Goal: Find contact information: Find contact information

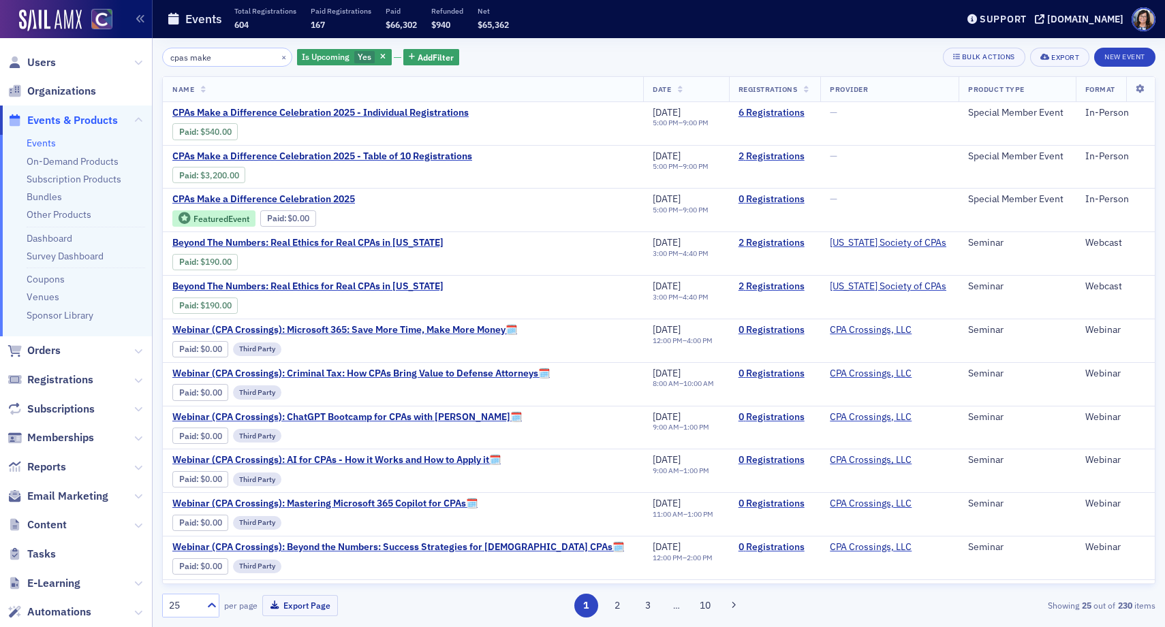
drag, startPoint x: 236, startPoint y: 57, endPoint x: 159, endPoint y: 62, distance: 77.1
click at [159, 62] on div "cpas make × Is Upcoming Yes Add Filter Bulk Actions Export New Event Name Date …" at bounding box center [659, 332] width 1012 height 589
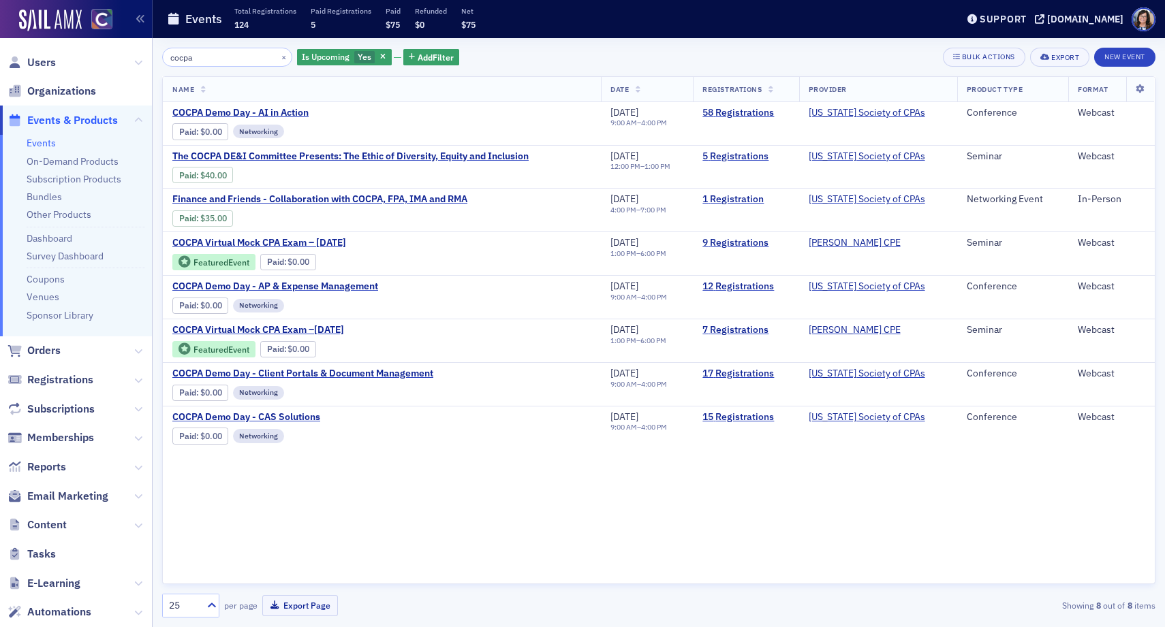
type input "cocpa"
click at [340, 175] on link "Event Page" at bounding box center [324, 175] width 52 height 10
click at [733, 157] on link "5 Registrations" at bounding box center [745, 157] width 87 height 12
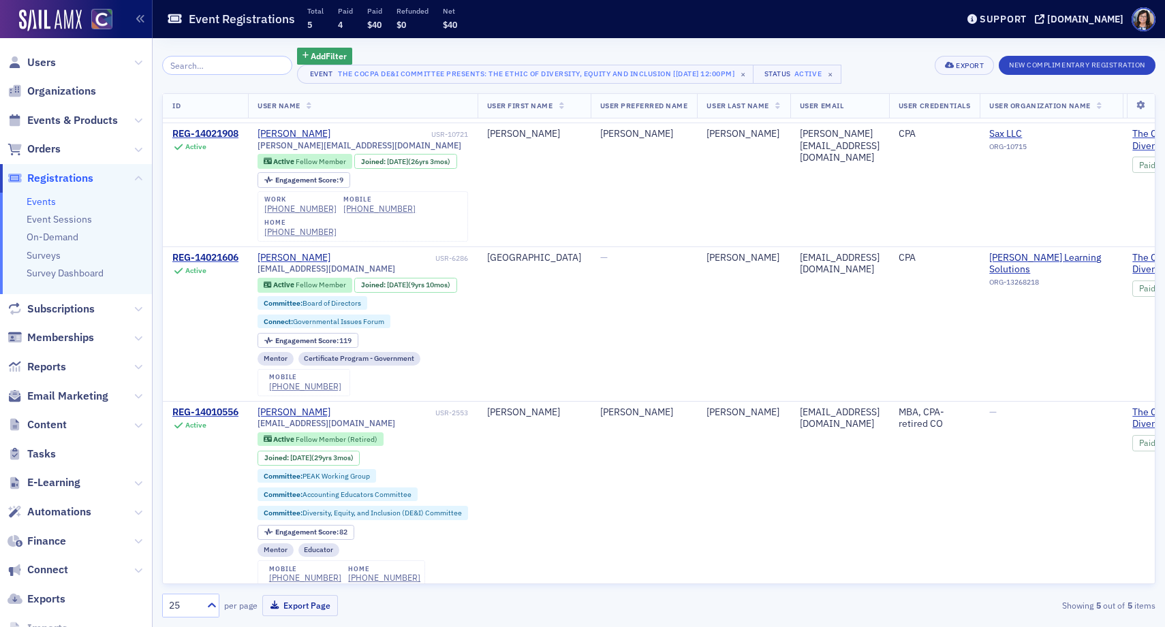
scroll to position [292, 0]
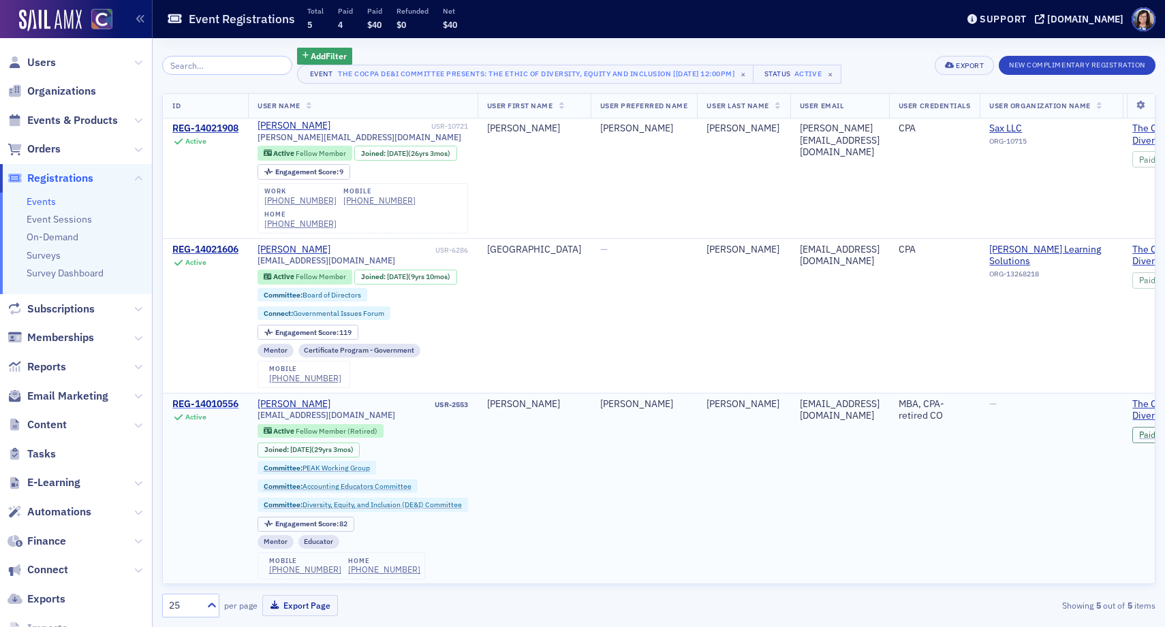
click at [227, 401] on div "REG-14010556" at bounding box center [205, 404] width 66 height 12
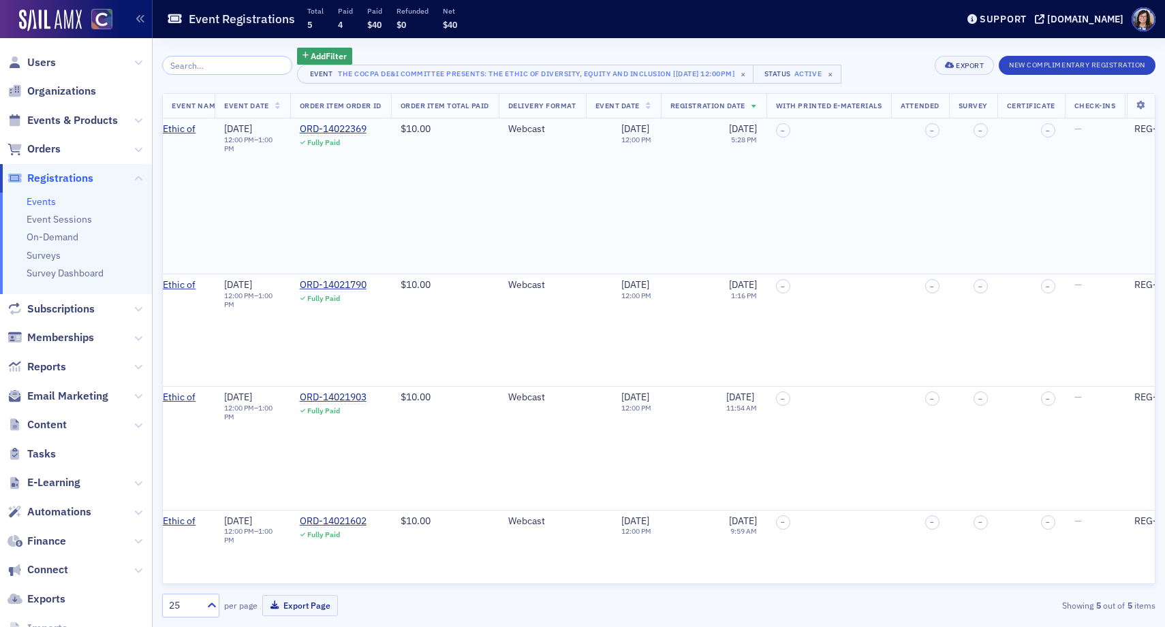
scroll to position [292, 1159]
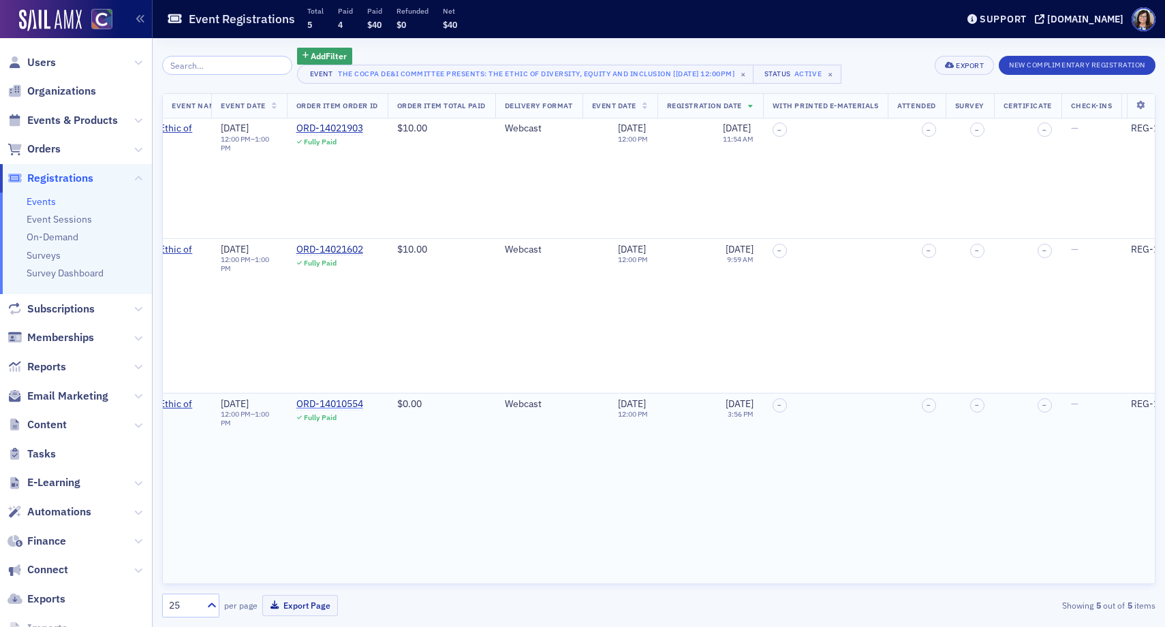
click at [363, 403] on div "ORD-14010554" at bounding box center [329, 404] width 67 height 12
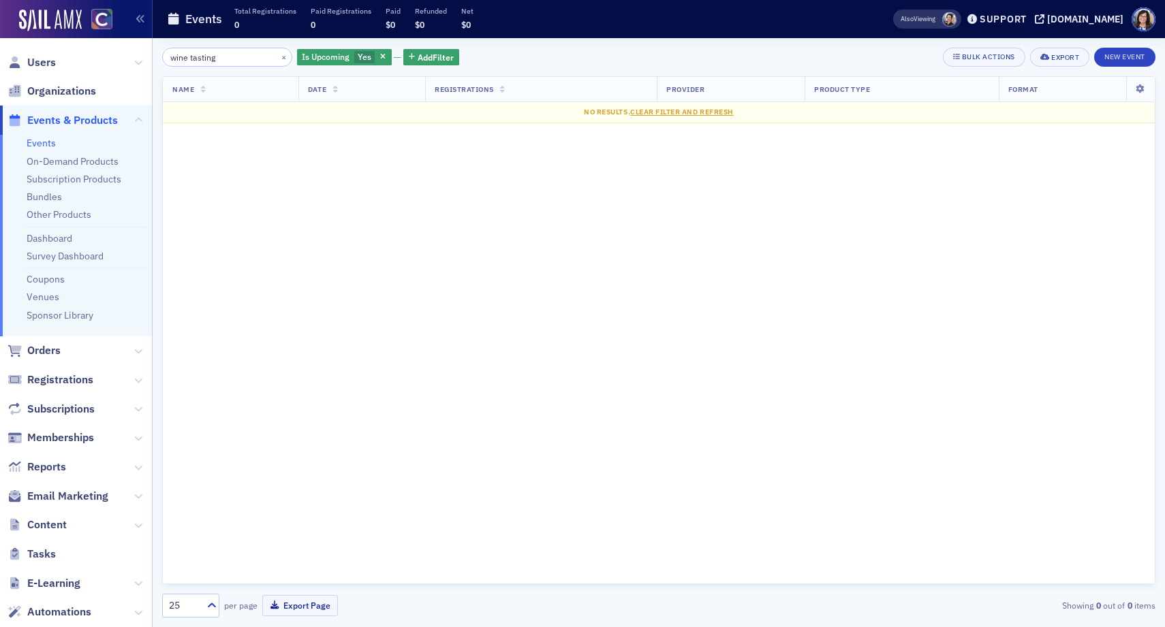
drag, startPoint x: 225, startPoint y: 58, endPoint x: 166, endPoint y: 55, distance: 59.3
click at [166, 55] on input "wine tasting" at bounding box center [227, 57] width 130 height 19
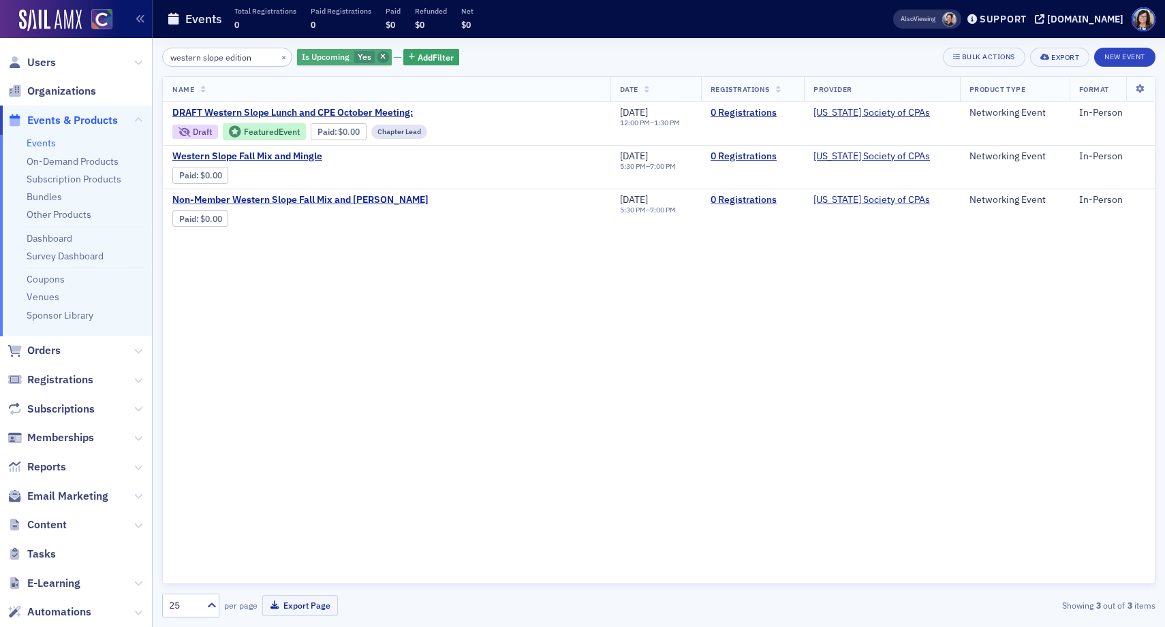
click at [377, 59] on span "button" at bounding box center [383, 57] width 12 height 12
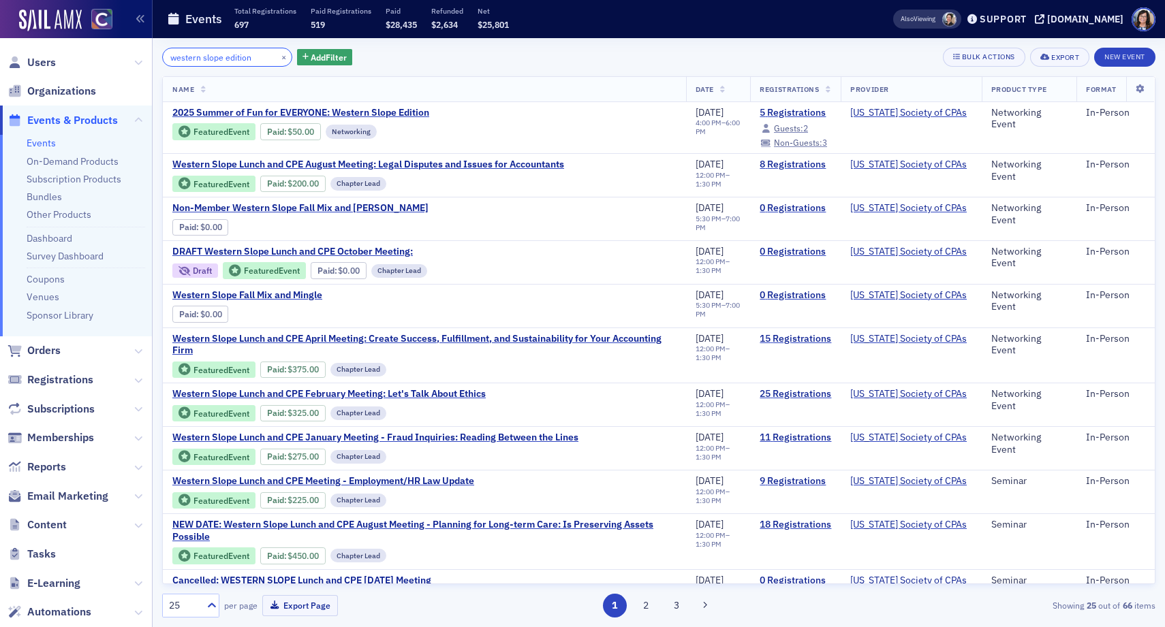
drag, startPoint x: 221, startPoint y: 57, endPoint x: 169, endPoint y: 53, distance: 52.6
click at [169, 53] on input "western slope edition" at bounding box center [227, 57] width 130 height 19
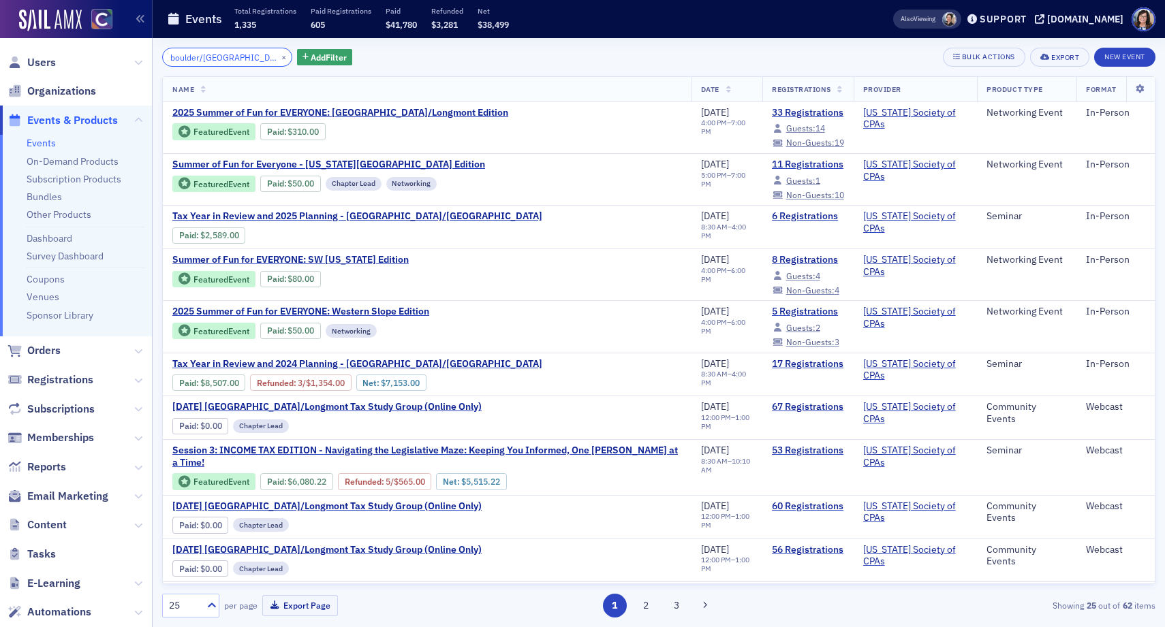
type input "boulder/longmont edition"
click at [247, 59] on input "boulder/longmont edition" at bounding box center [227, 57] width 130 height 19
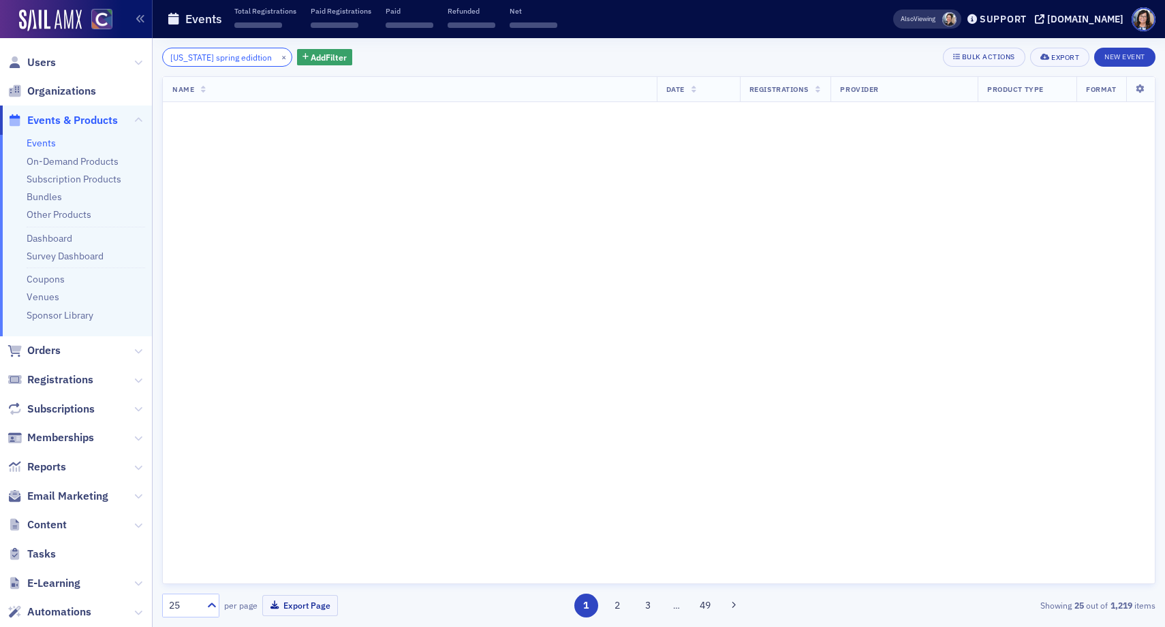
scroll to position [0, 1]
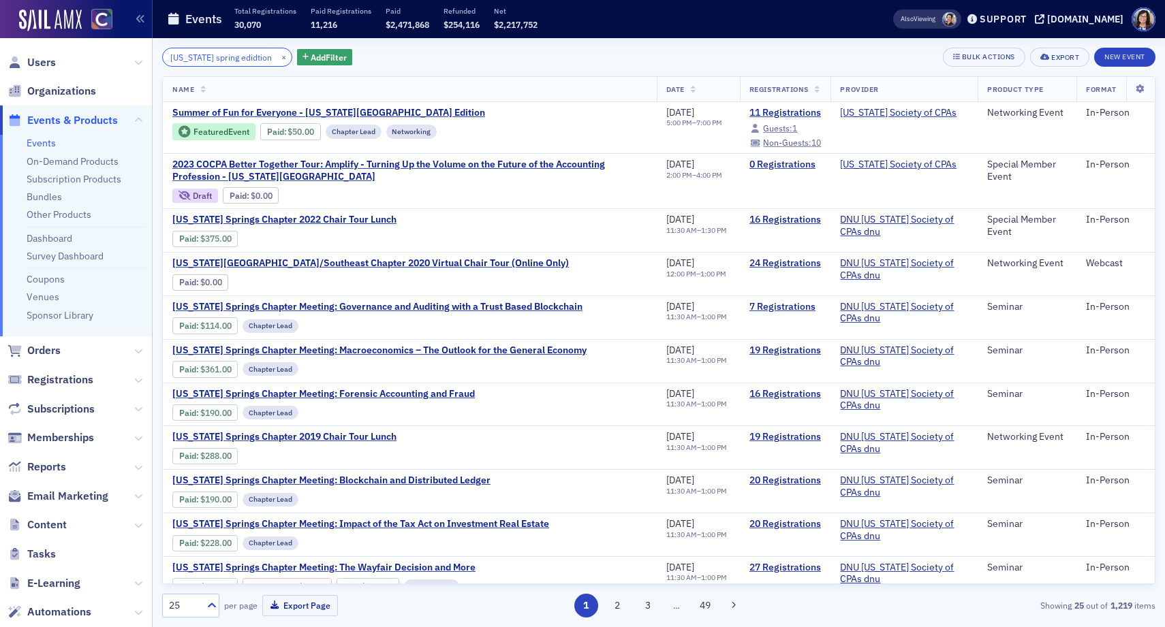
type input "colorado spring edidtion"
click at [785, 113] on link "11 Registrations" at bounding box center [785, 113] width 72 height 12
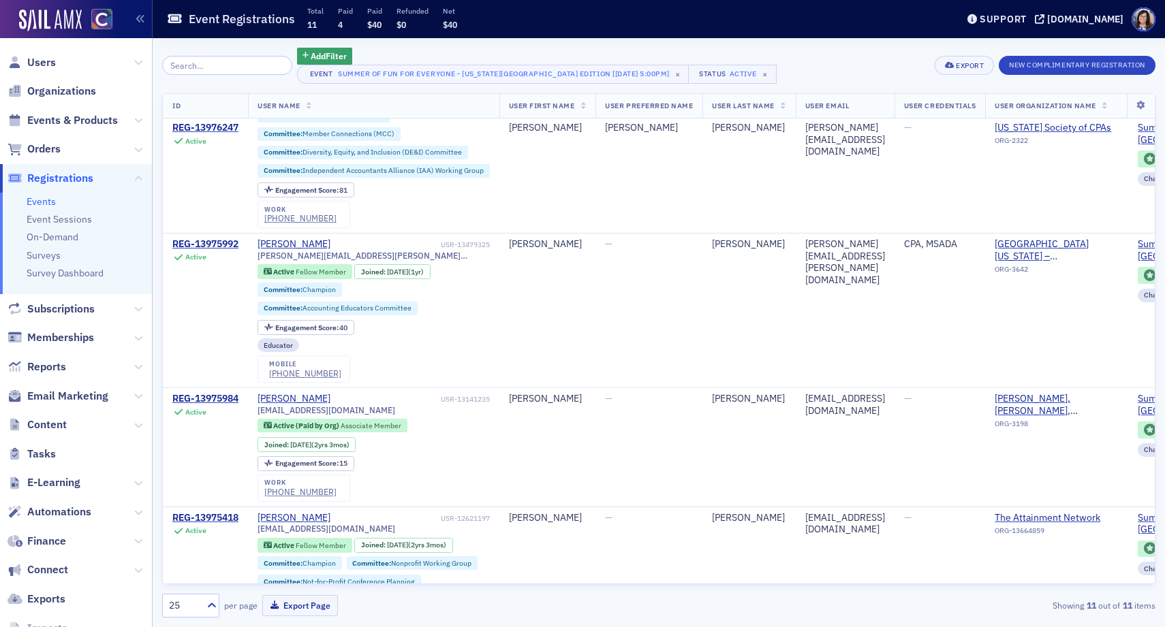
scroll to position [349, 0]
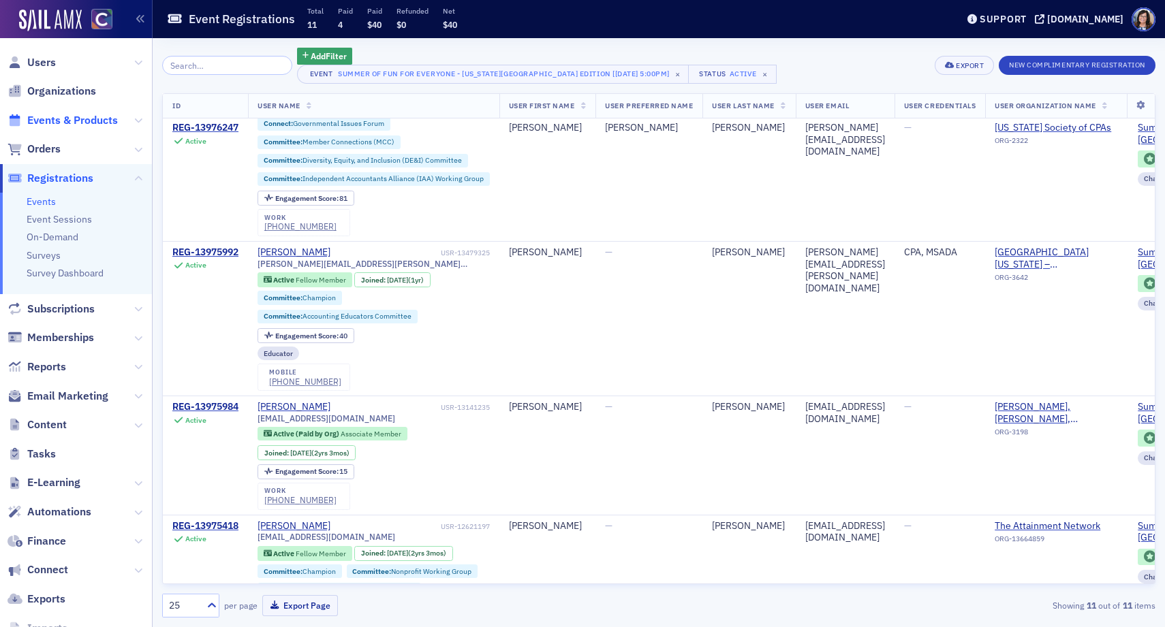
click at [75, 121] on span "Events & Products" at bounding box center [72, 120] width 91 height 15
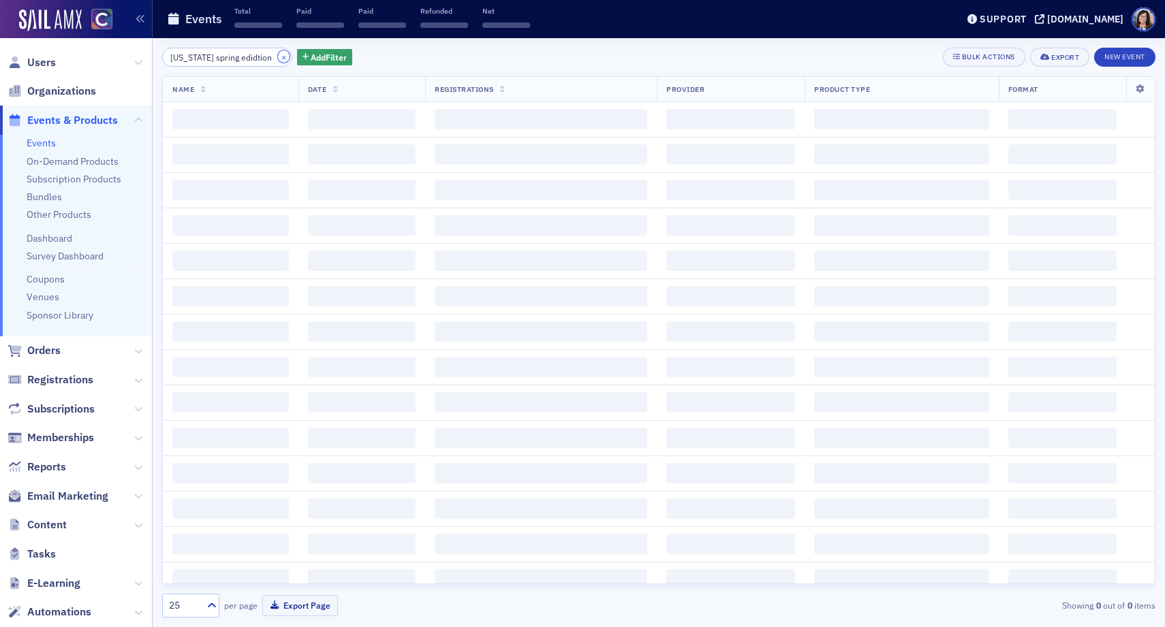
click at [278, 57] on button "×" at bounding box center [284, 56] width 12 height 12
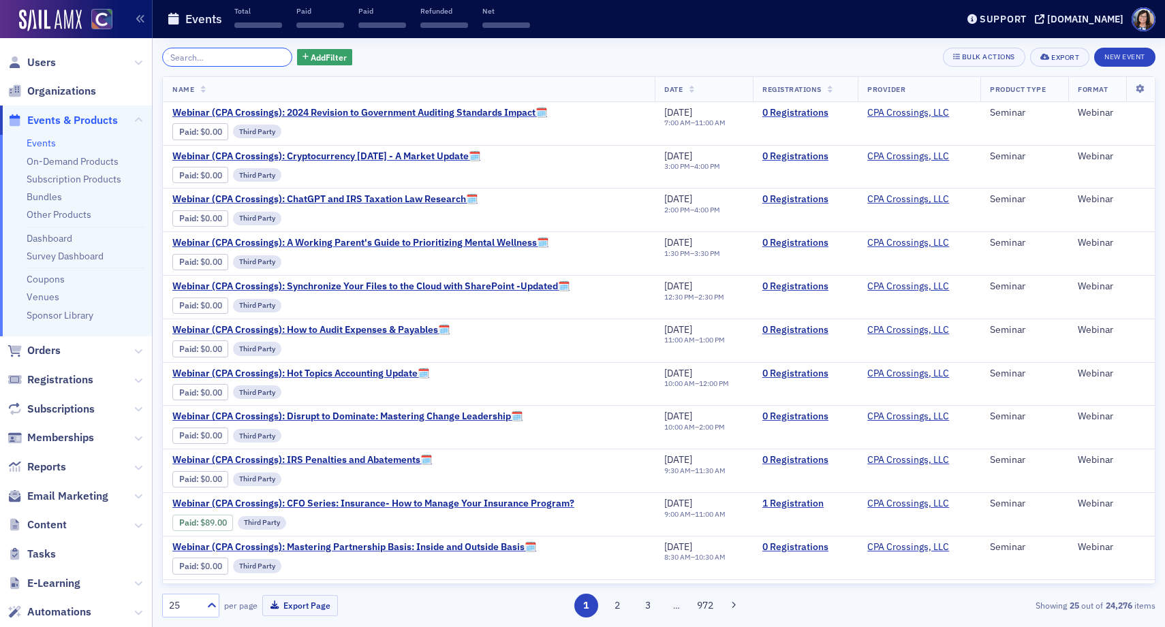
click at [236, 57] on input "search" at bounding box center [227, 57] width 130 height 19
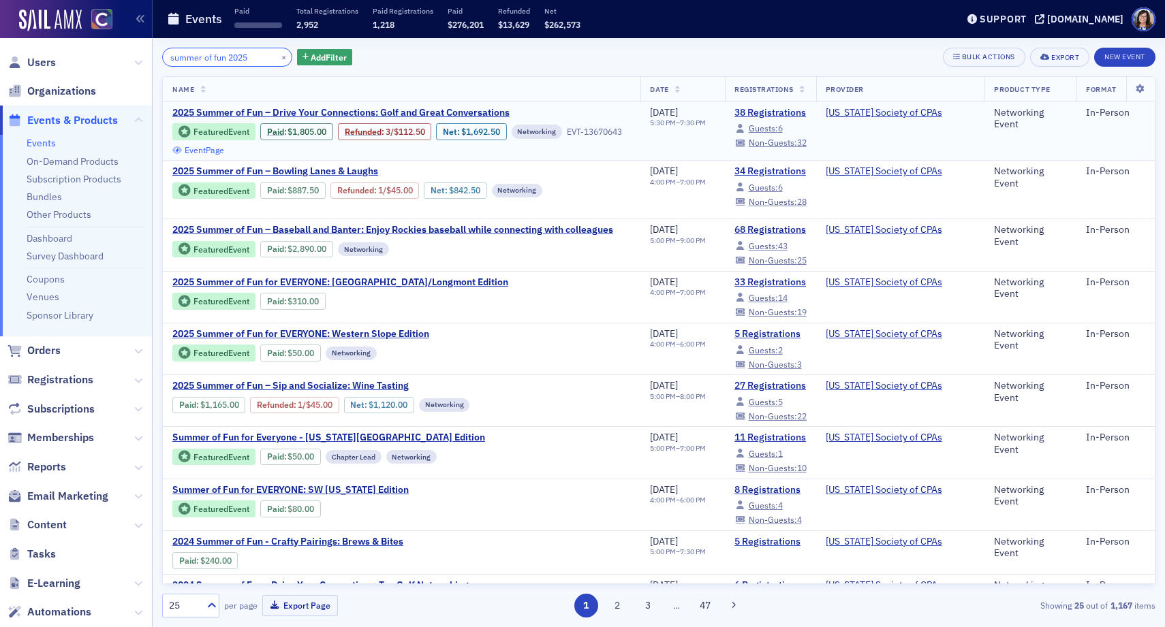
type input "summer of fun 2025"
click at [224, 151] on link "Event Page" at bounding box center [198, 150] width 52 height 10
click at [456, 112] on span "2025 Summer of Fun – Drive Your Connections: Golf and Great Conversations" at bounding box center [340, 113] width 337 height 12
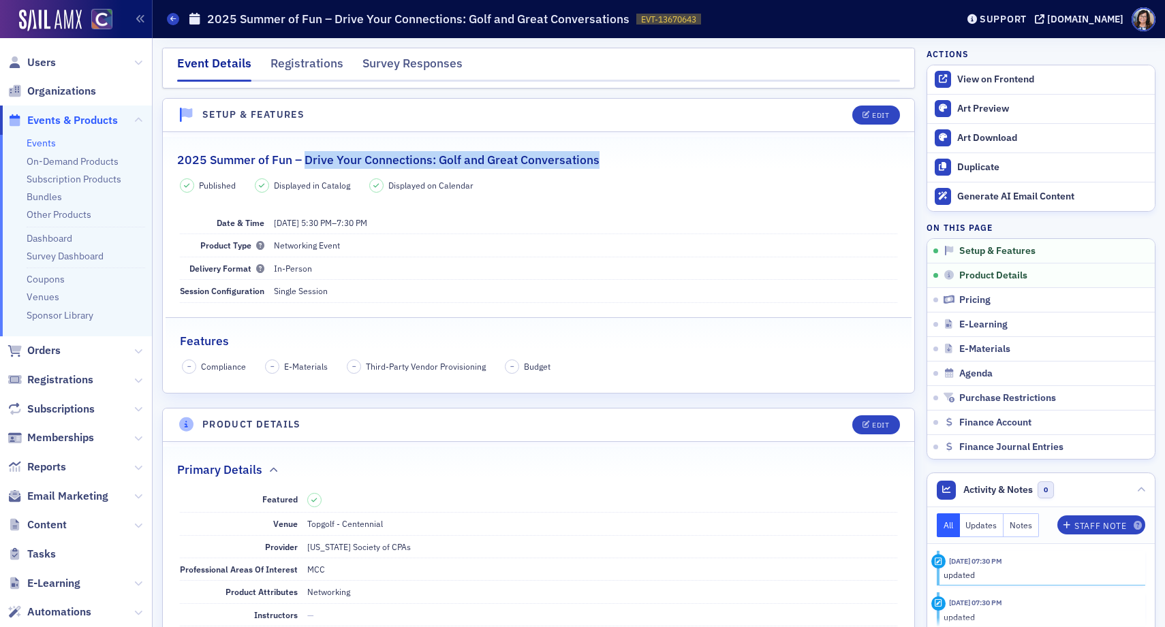
drag, startPoint x: 304, startPoint y: 165, endPoint x: 603, endPoint y: 165, distance: 298.4
click at [603, 165] on div "2025 Summer of Fun – Drive Your Connections: Golf and Great Conversations" at bounding box center [538, 153] width 723 height 32
copy h2 "Drive Your Connections: Golf and Great Conversations"
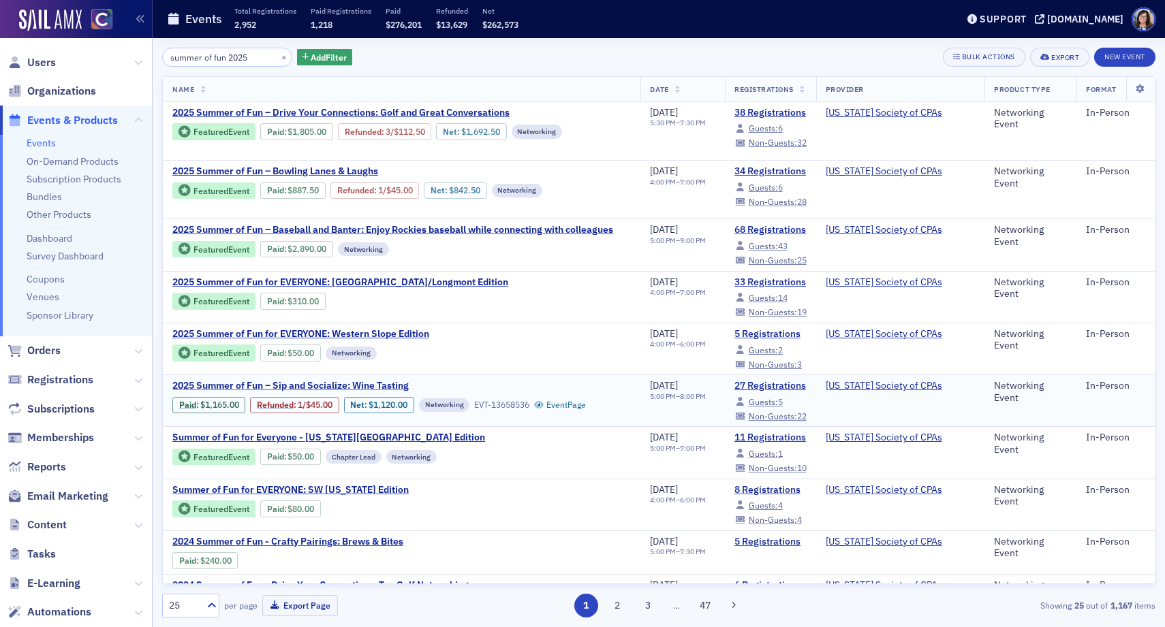
click at [393, 389] on span "2025 Summer of Fun – Sip and Socialize: Wine Tasting" at bounding box center [290, 386] width 236 height 12
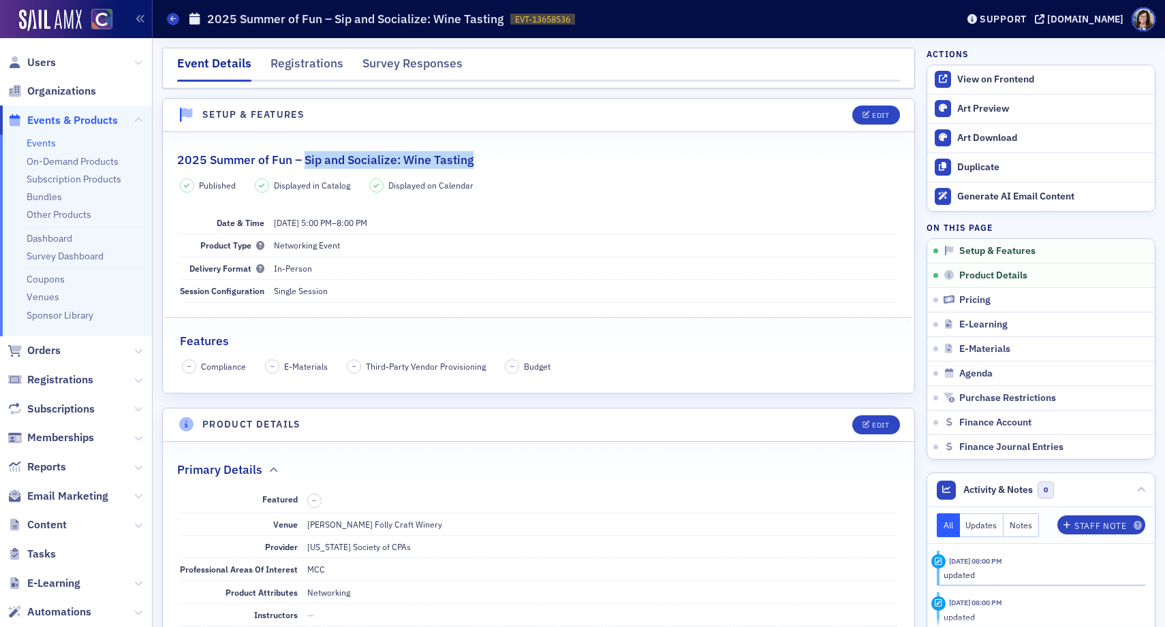
drag, startPoint x: 492, startPoint y: 161, endPoint x: 304, endPoint y: 163, distance: 188.0
click at [304, 163] on div "2025 Summer of Fun – Sip and Socialize: Wine Tasting" at bounding box center [538, 153] width 723 height 32
copy h2 "Sip and Socialize: Wine Tasting"
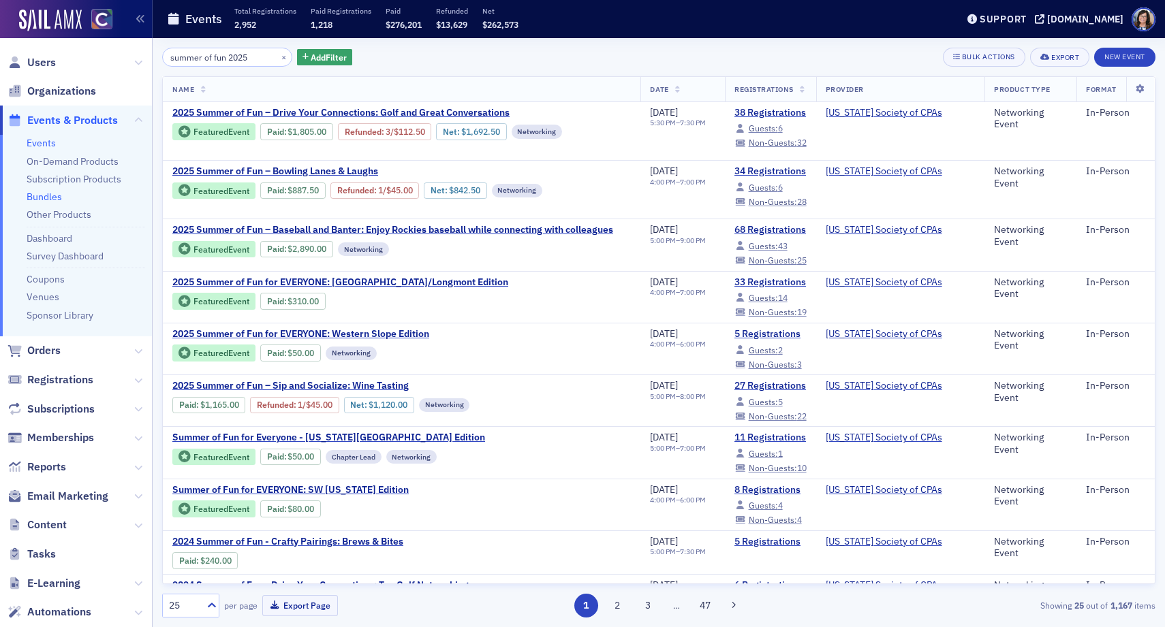
click at [54, 195] on link "Bundles" at bounding box center [44, 197] width 35 height 12
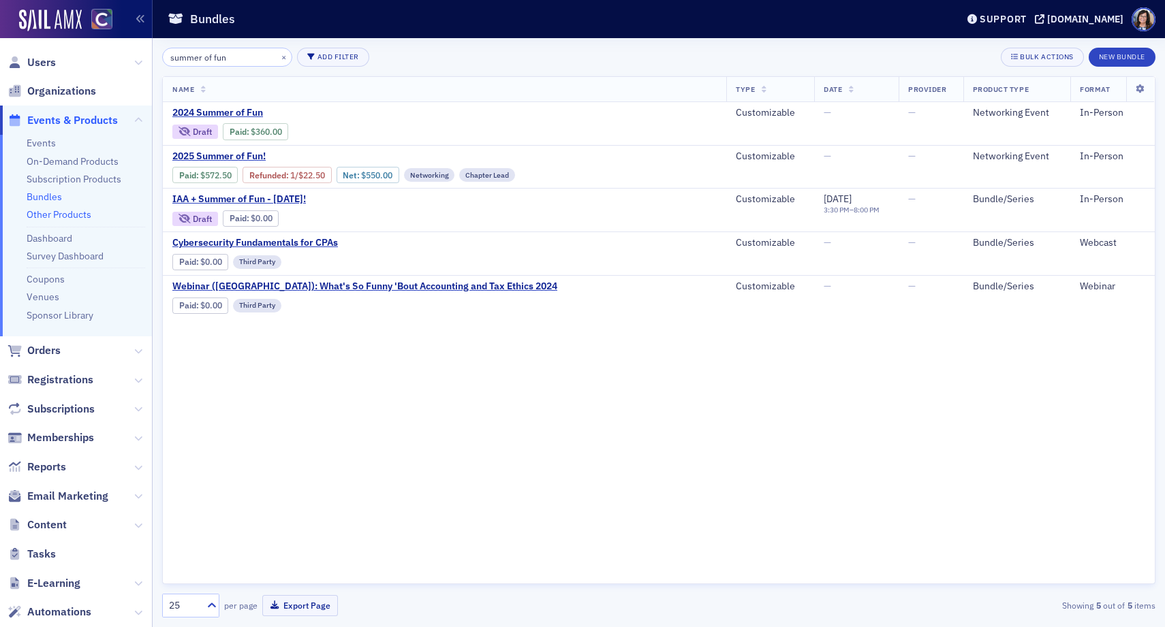
type input "summer of fun"
click at [67, 217] on link "Other Products" at bounding box center [59, 214] width 65 height 12
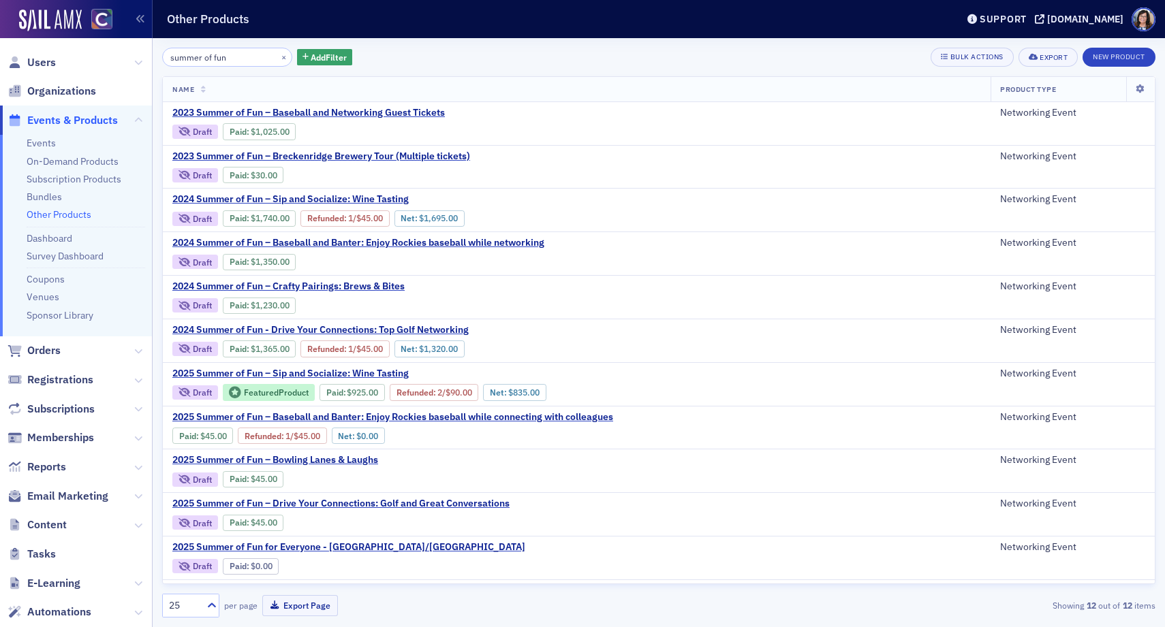
type input "summer of fun"
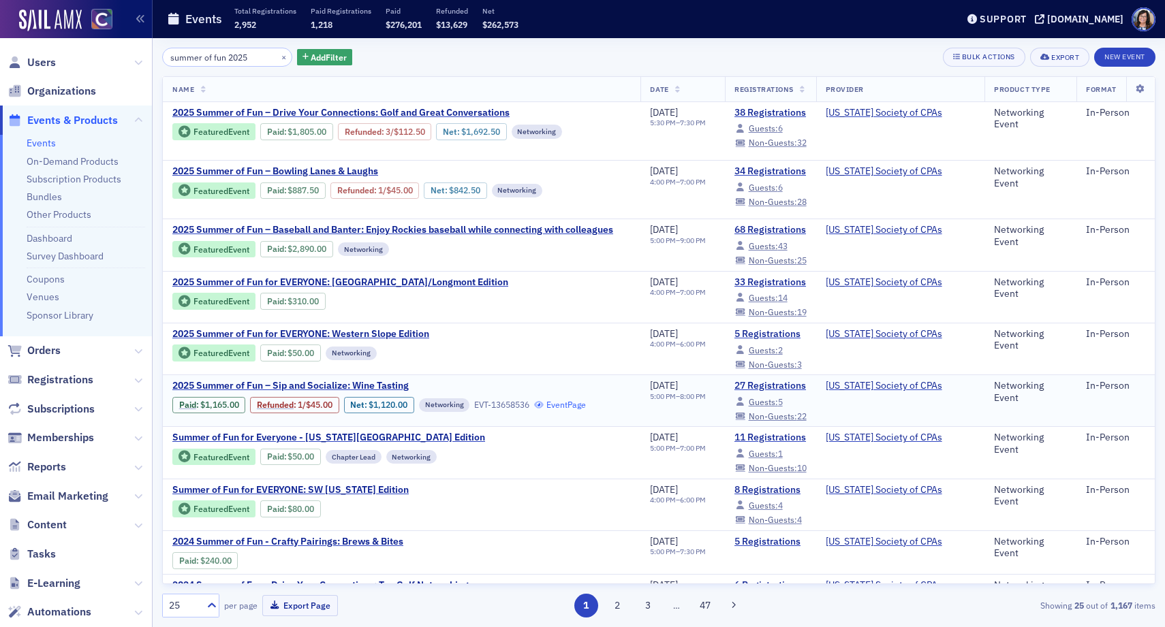
click at [576, 410] on link "Event Page" at bounding box center [560, 405] width 52 height 10
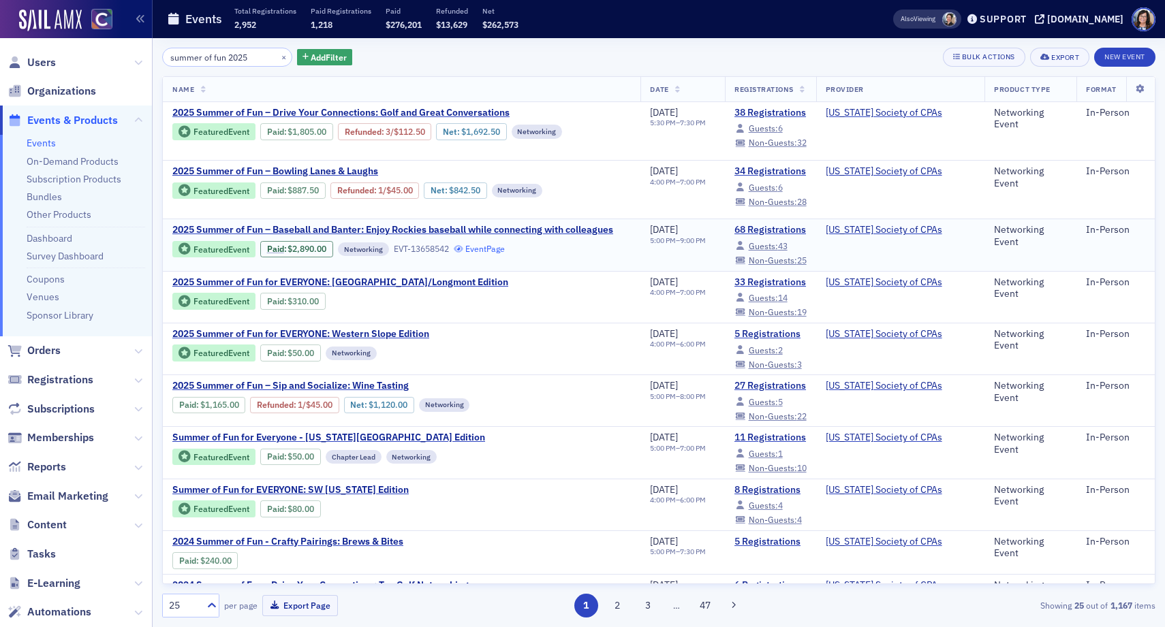
click at [495, 254] on link "Event Page" at bounding box center [480, 249] width 52 height 10
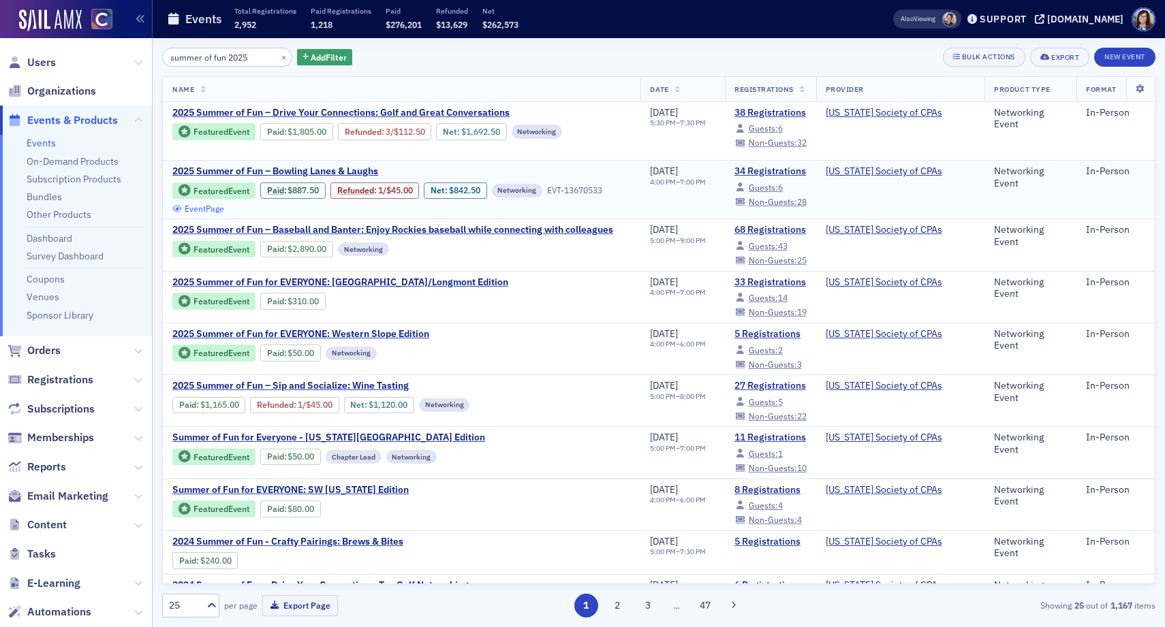
click at [224, 206] on link "Event Page" at bounding box center [198, 209] width 52 height 10
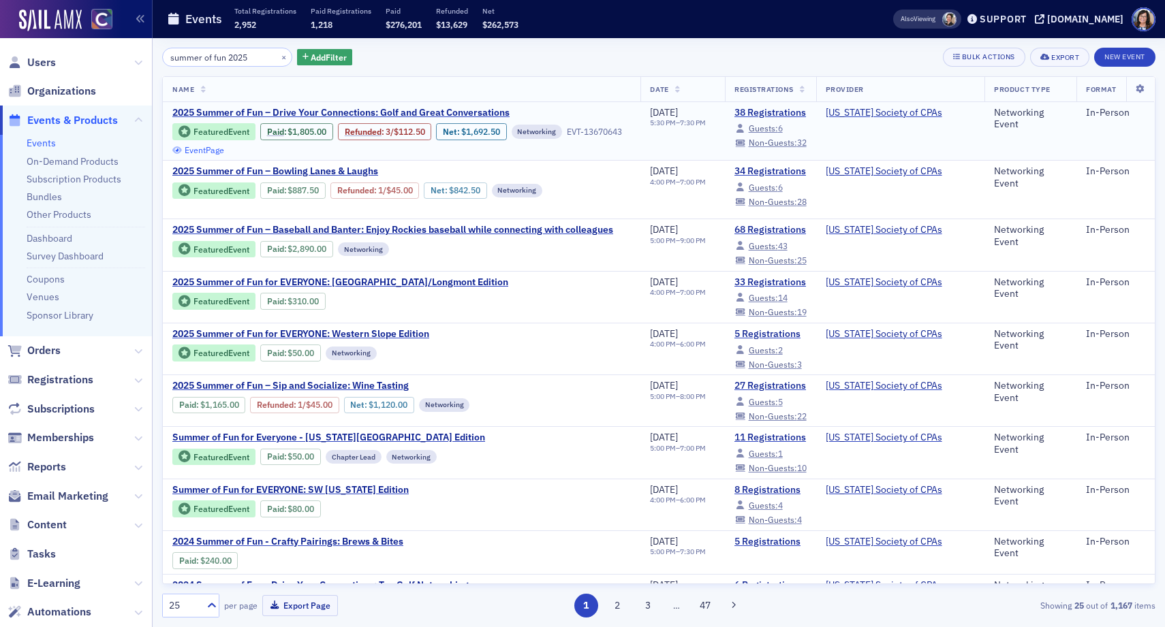
click at [224, 150] on link "Event Page" at bounding box center [198, 150] width 52 height 10
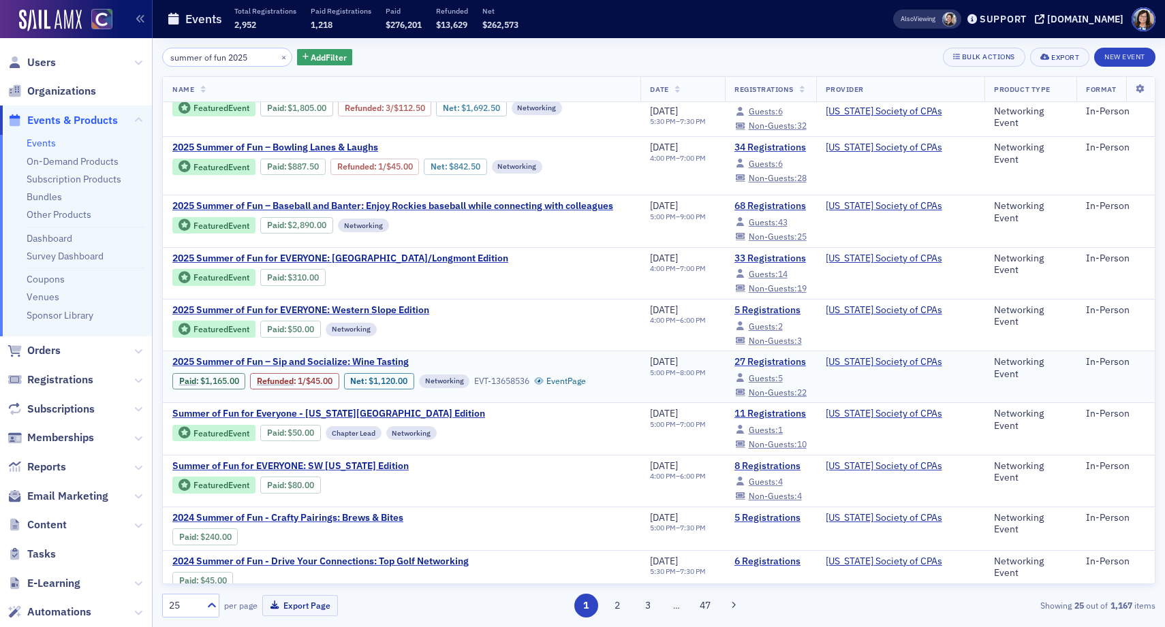
scroll to position [33, 0]
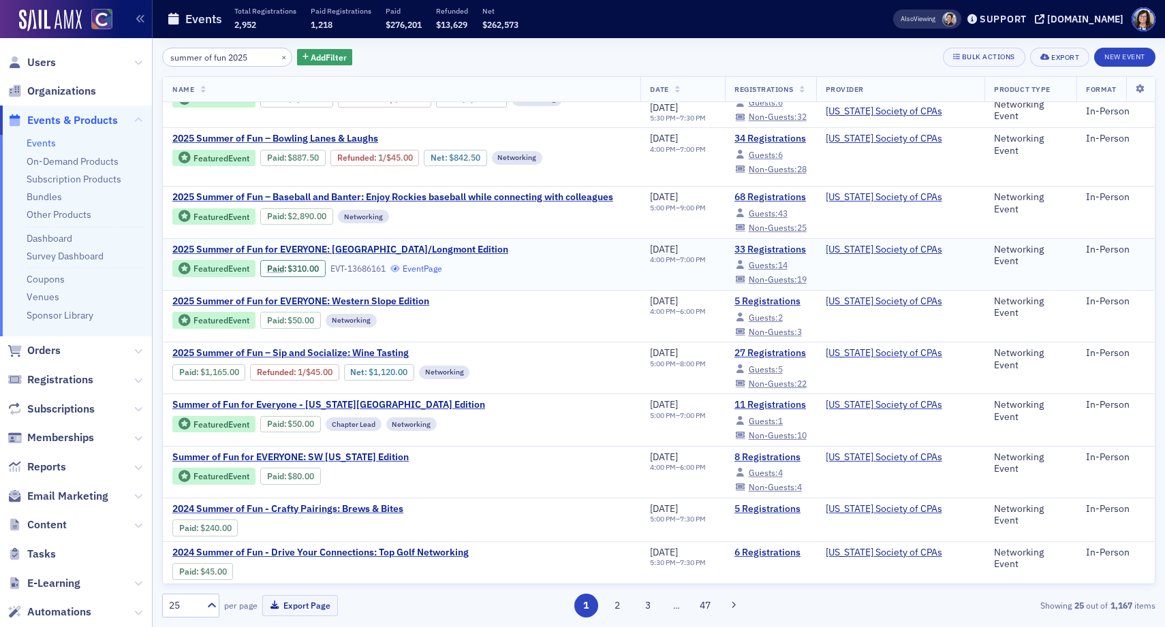
click at [430, 271] on link "Event Page" at bounding box center [416, 269] width 52 height 10
click at [475, 322] on link "Event Page" at bounding box center [467, 320] width 52 height 10
click at [420, 480] on link "Event Page" at bounding box center [412, 476] width 52 height 10
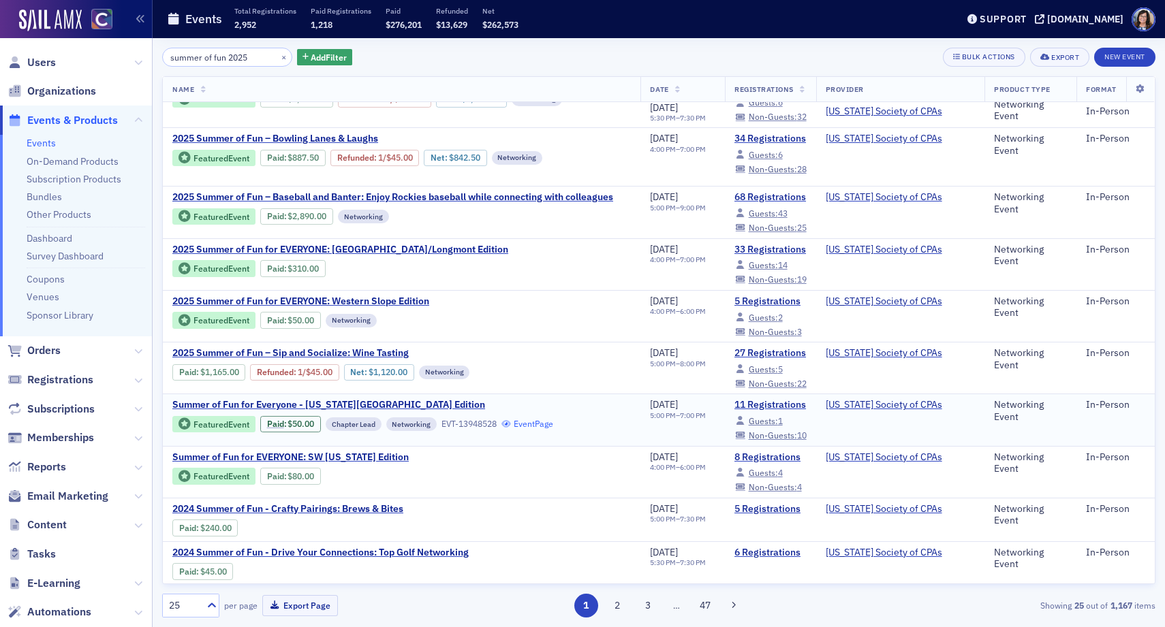
click at [540, 427] on link "Event Page" at bounding box center [527, 424] width 52 height 10
click at [278, 57] on button "×" at bounding box center [284, 56] width 12 height 12
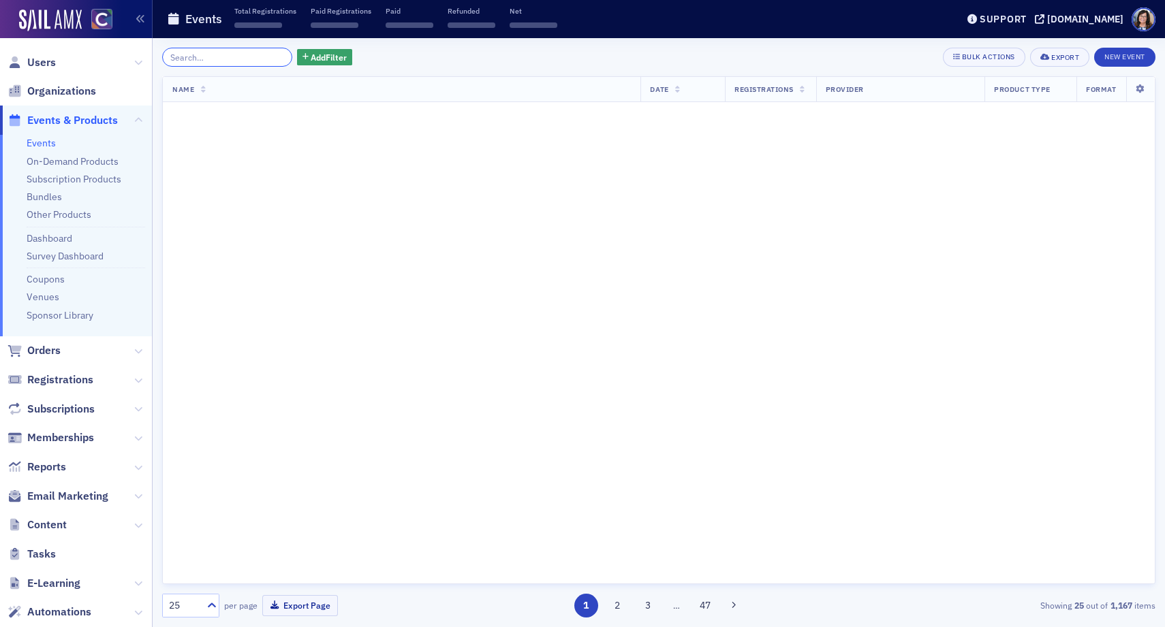
click at [247, 57] on input "search" at bounding box center [227, 57] width 130 height 19
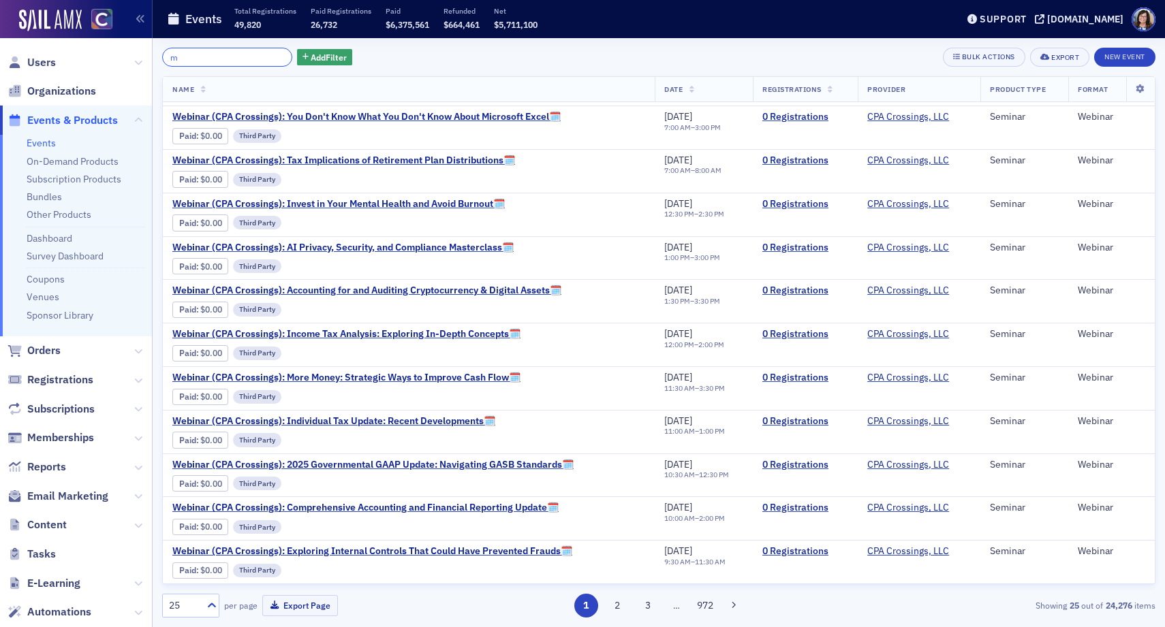
scroll to position [918, 0]
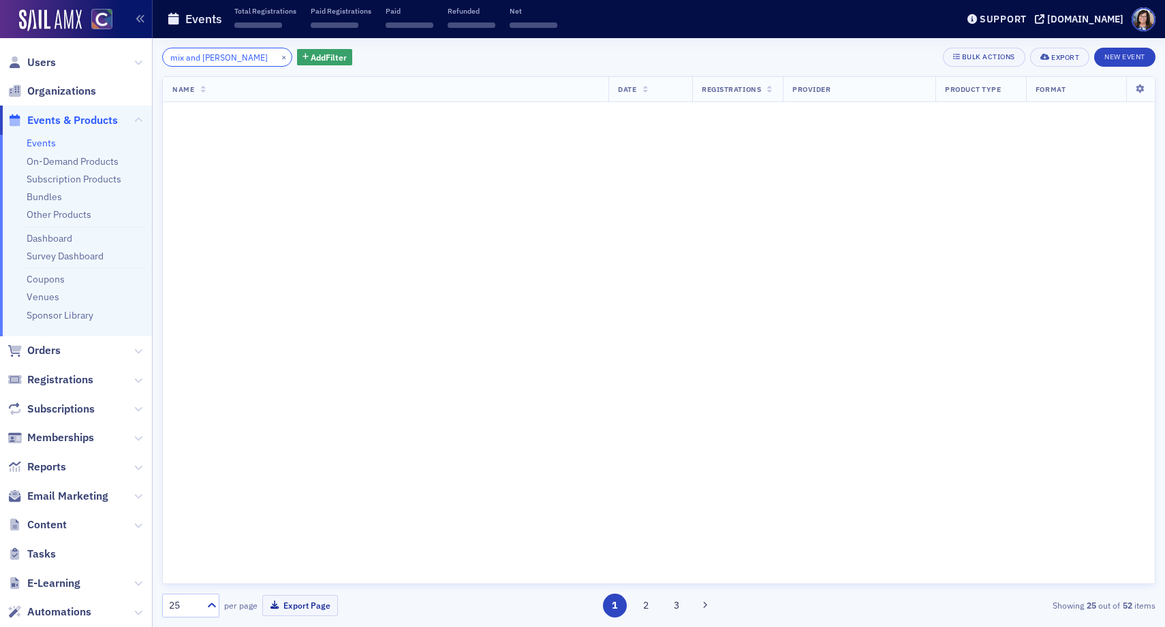
scroll to position [918, 0]
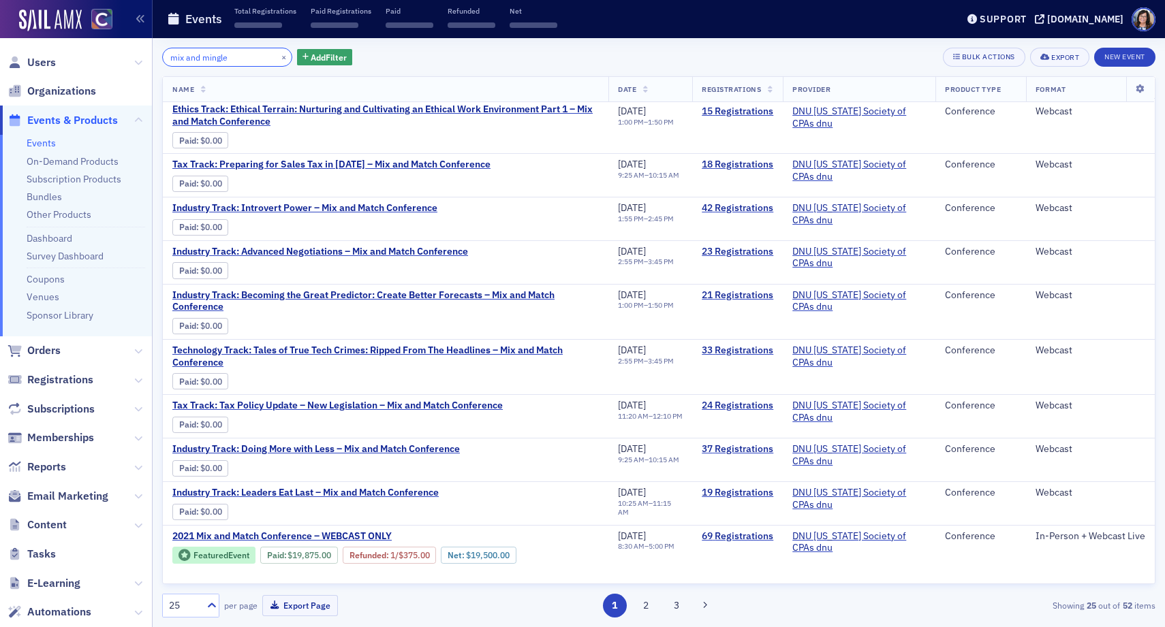
scroll to position [695, 0]
click at [201, 58] on input "mix and mingle" at bounding box center [227, 57] width 130 height 19
drag, startPoint x: 219, startPoint y: 60, endPoint x: 148, endPoint y: 58, distance: 71.6
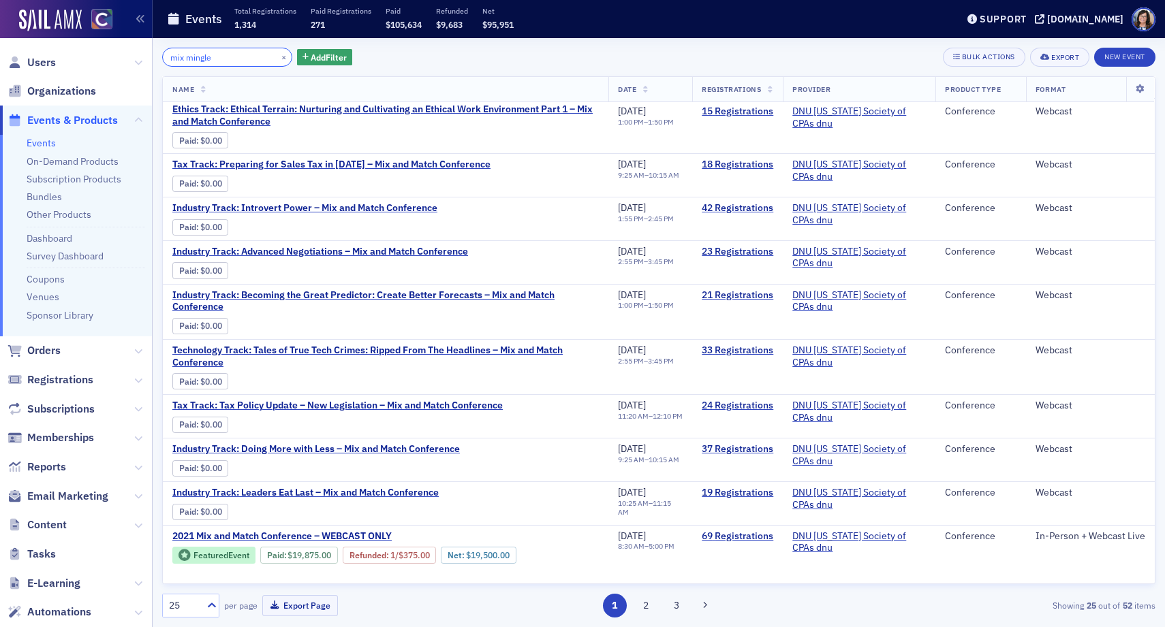
click at [148, 58] on div "Users Organizations Events & Products Events On-Demand Products Subscription Pr…" at bounding box center [582, 313] width 1165 height 627
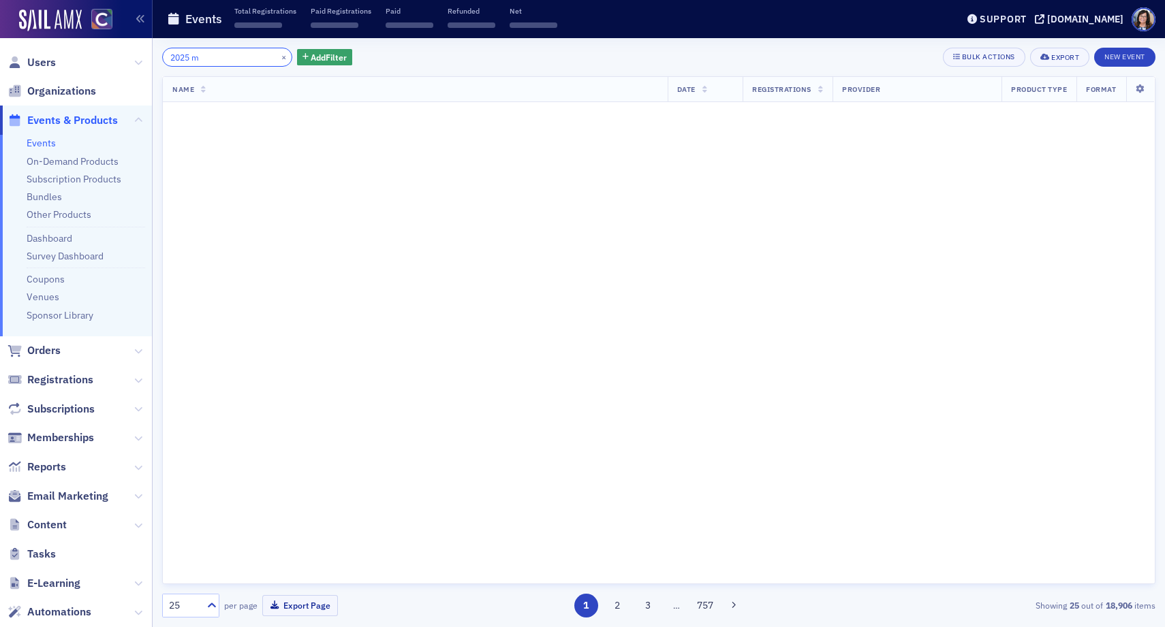
scroll to position [918, 0]
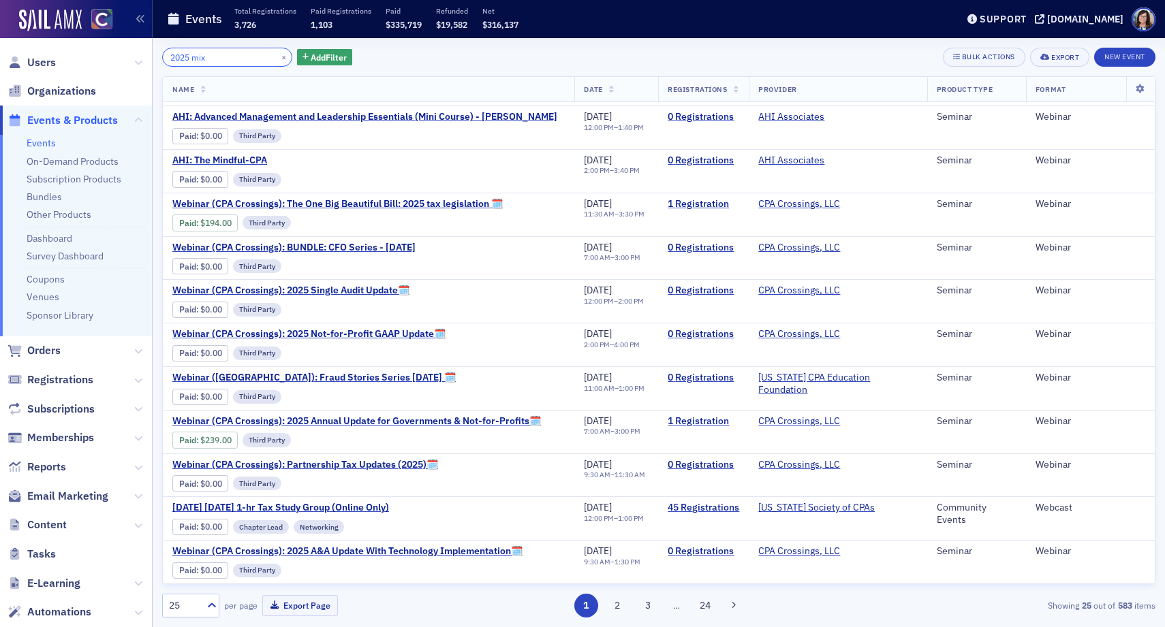
scroll to position [918, 0]
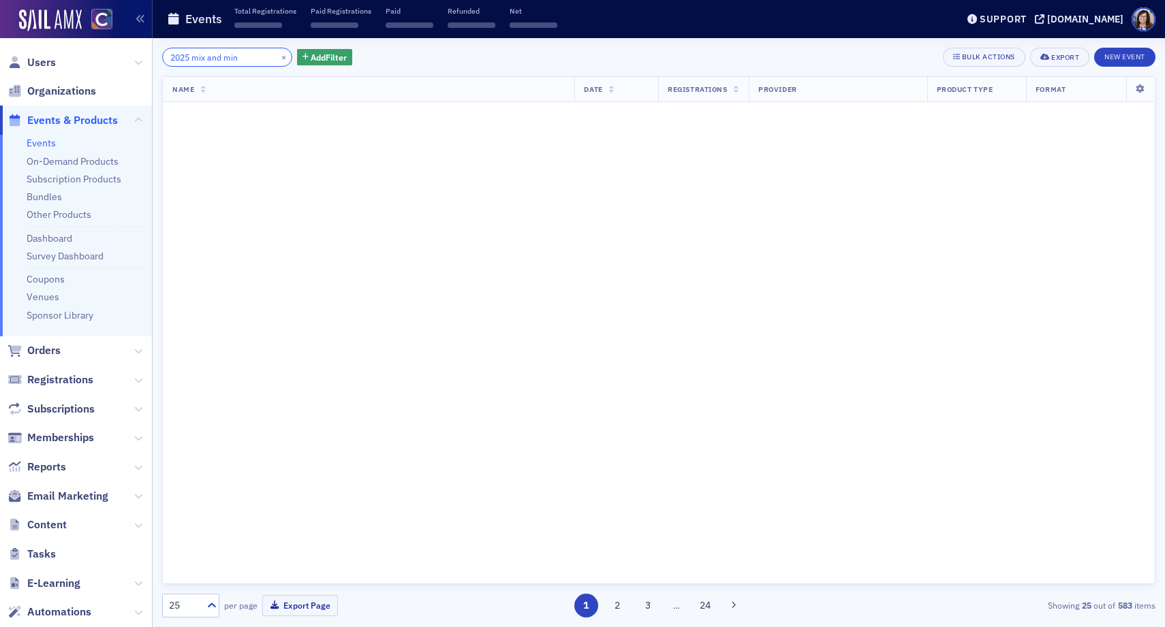
scroll to position [918, 0]
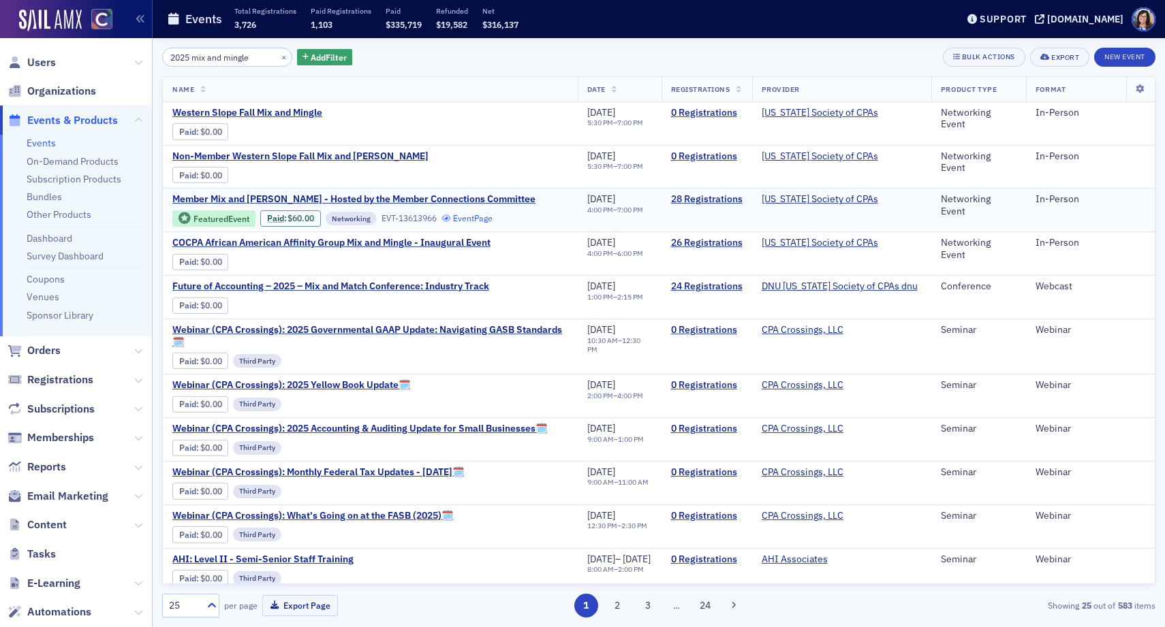
click at [474, 221] on link "Event Page" at bounding box center [467, 218] width 52 height 10
drag, startPoint x: 191, startPoint y: 57, endPoint x: 166, endPoint y: 58, distance: 25.2
click at [166, 58] on input "2025 mix and mingle" at bounding box center [227, 57] width 130 height 19
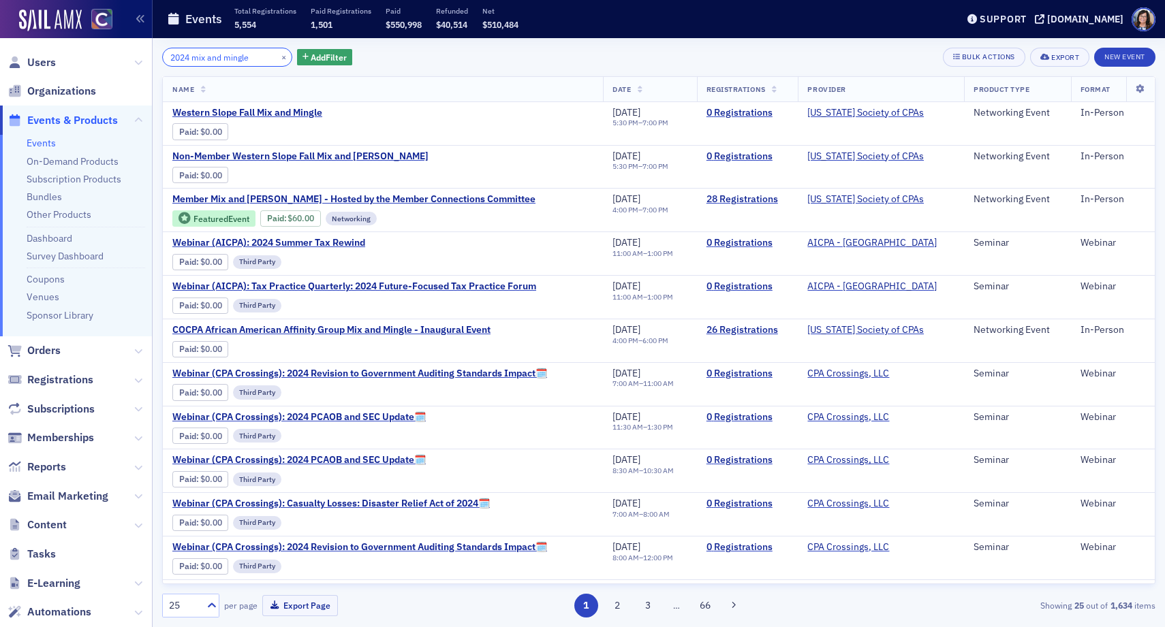
drag, startPoint x: 256, startPoint y: 58, endPoint x: 195, endPoint y: 61, distance: 61.4
click at [195, 61] on input "2024 mix and mingle" at bounding box center [227, 57] width 130 height 19
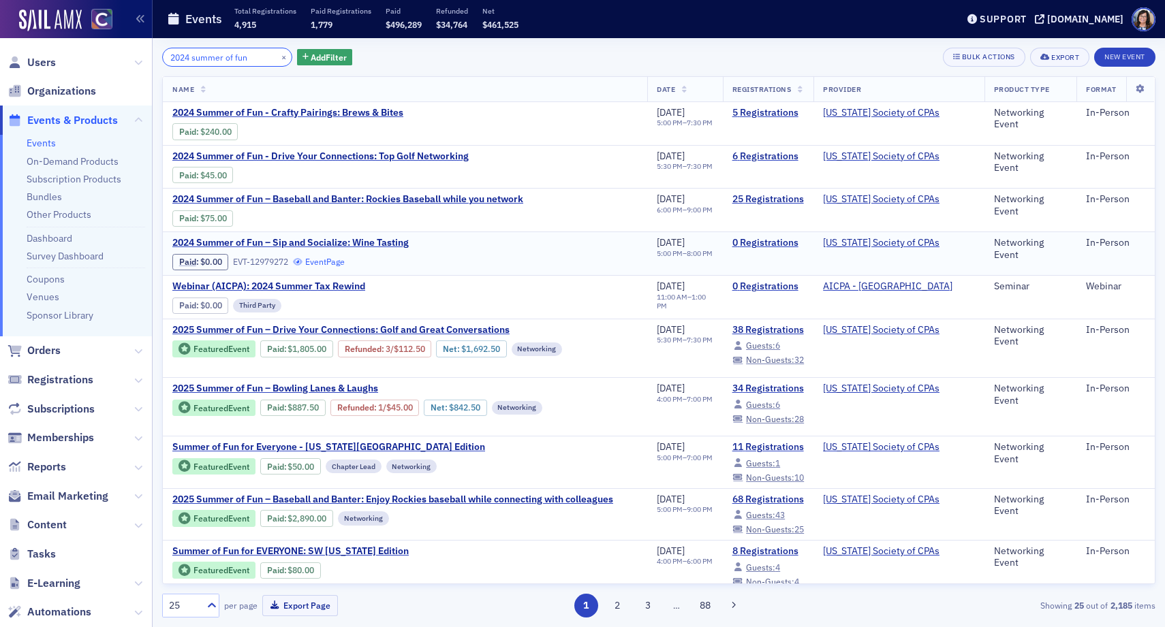
type input "2024 summer of fun"
click at [315, 260] on link "Event Page" at bounding box center [319, 262] width 52 height 10
click at [342, 220] on link "Event Page" at bounding box center [324, 218] width 52 height 10
click at [345, 176] on link "Event Page" at bounding box center [324, 175] width 52 height 10
click at [53, 214] on link "Other Products" at bounding box center [59, 214] width 65 height 12
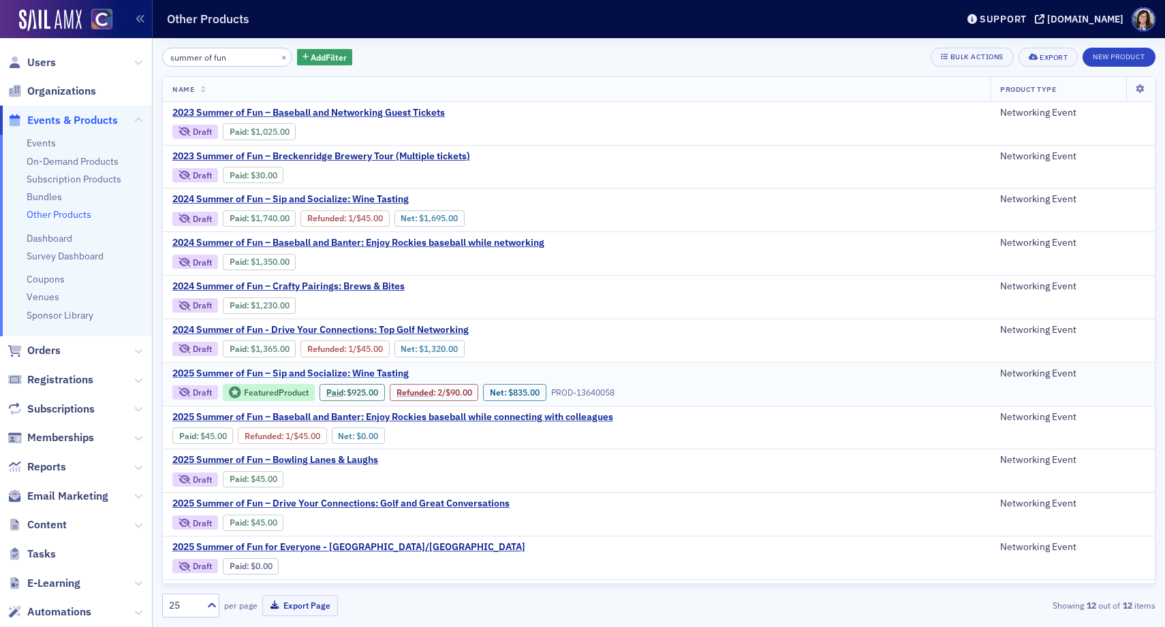
click at [326, 373] on span "2025 Summer of Fun – Sip and Socialize: Wine Tasting" at bounding box center [290, 374] width 236 height 12
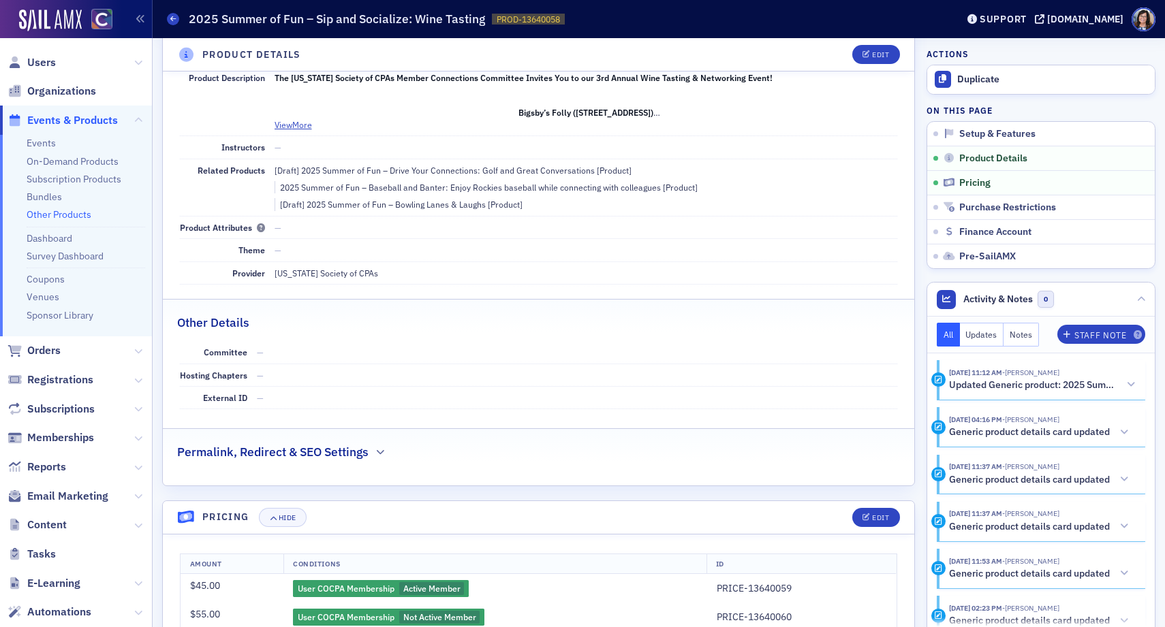
scroll to position [368, 0]
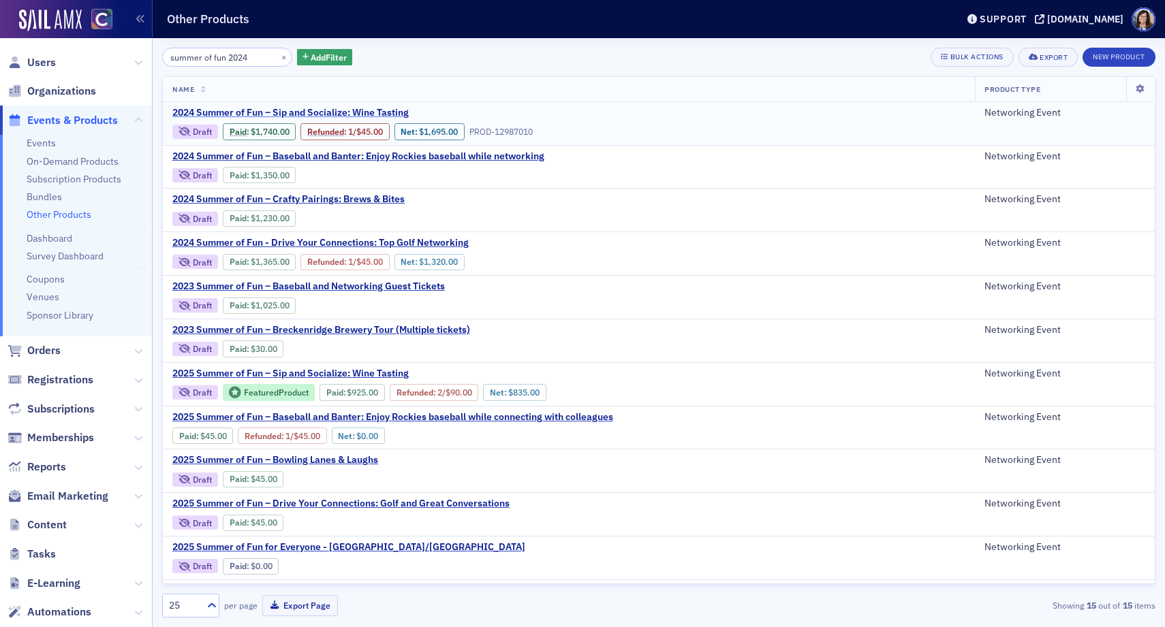
type input "summer of fun 2024"
click at [292, 111] on span "2024 Summer of Fun – Sip and Socialize: Wine Tasting" at bounding box center [290, 113] width 236 height 12
click at [339, 157] on span "2024 Summer of Fun – Baseball and Banter: Enjoy Rockies baseball while networki…" at bounding box center [358, 157] width 372 height 12
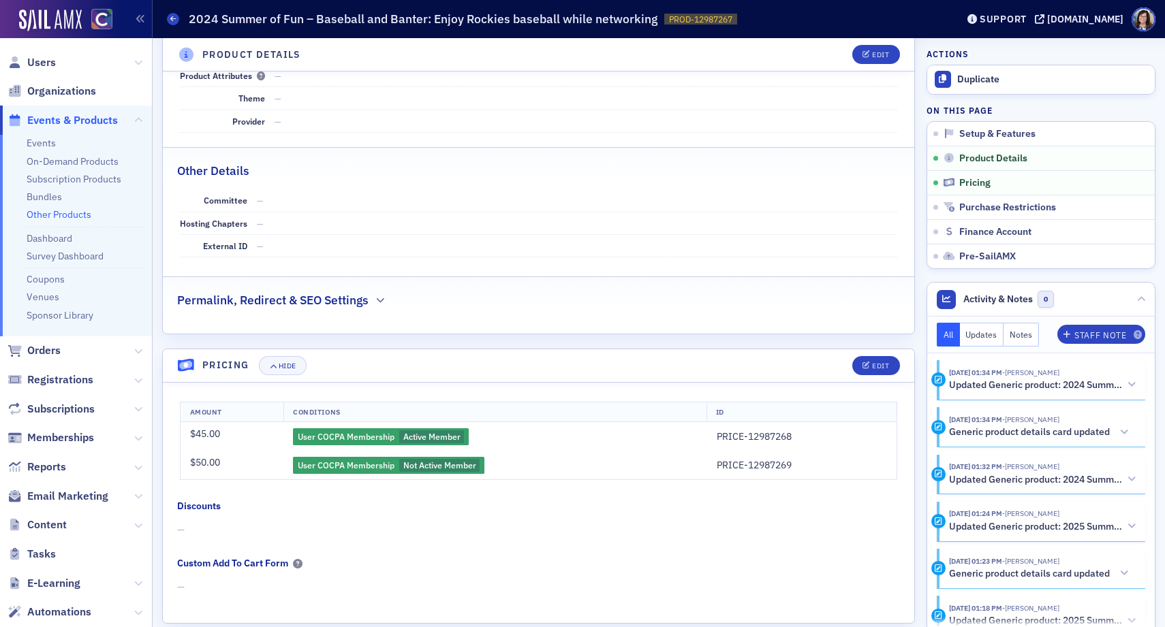
scroll to position [443, 0]
click at [56, 122] on span "Events & Products" at bounding box center [72, 120] width 91 height 15
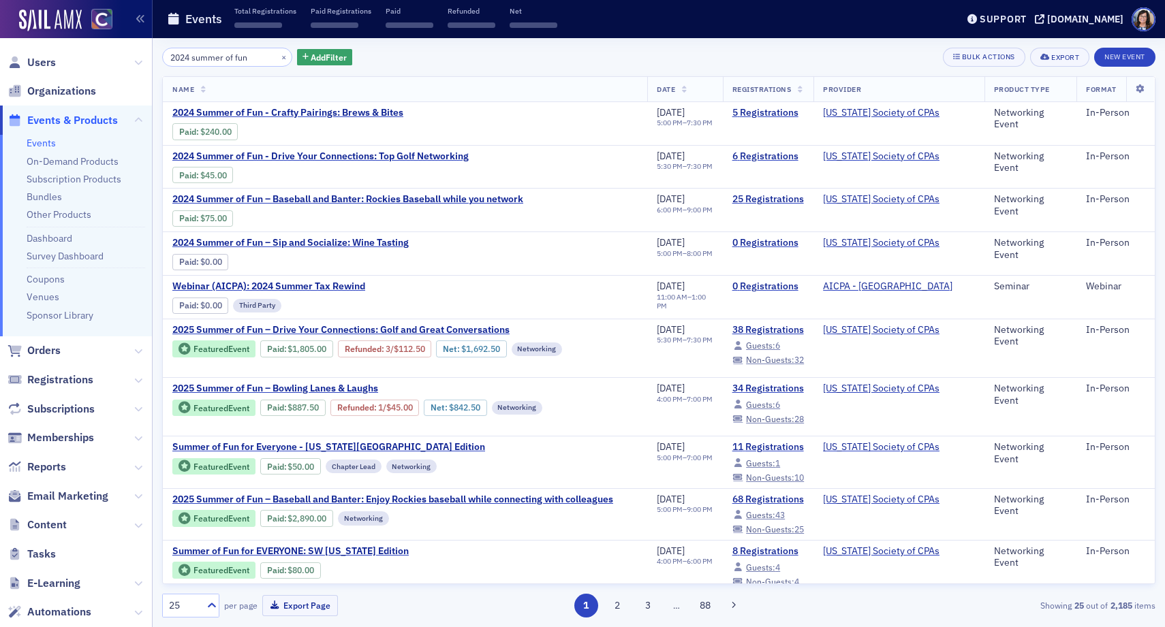
drag, startPoint x: 206, startPoint y: 65, endPoint x: 166, endPoint y: 55, distance: 42.0
click at [166, 55] on input "2024 summer of fun" at bounding box center [227, 57] width 130 height 19
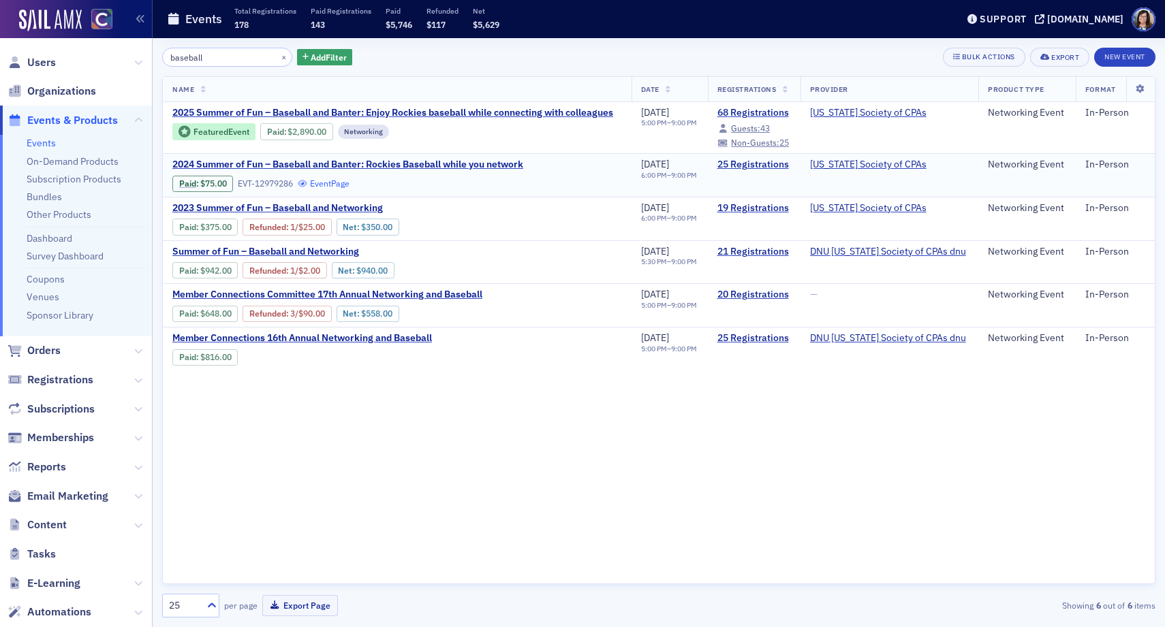
click at [327, 185] on link "Event Page" at bounding box center [324, 183] width 52 height 10
drag, startPoint x: 208, startPoint y: 58, endPoint x: 144, endPoint y: 60, distance: 64.7
click at [143, 60] on div "Users Organizations Events & Products Events On-Demand Products Subscription Pr…" at bounding box center [582, 313] width 1165 height 627
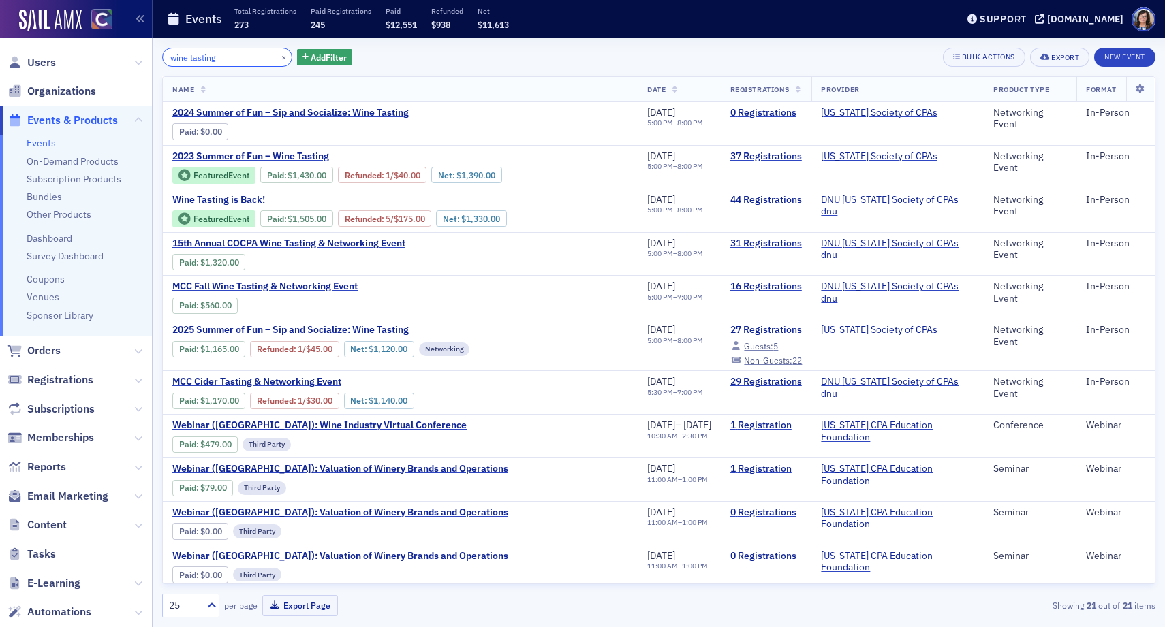
click at [189, 57] on input "wine tasting" at bounding box center [227, 57] width 130 height 19
type input "wine tasting"
click at [52, 213] on link "Other Products" at bounding box center [59, 214] width 65 height 12
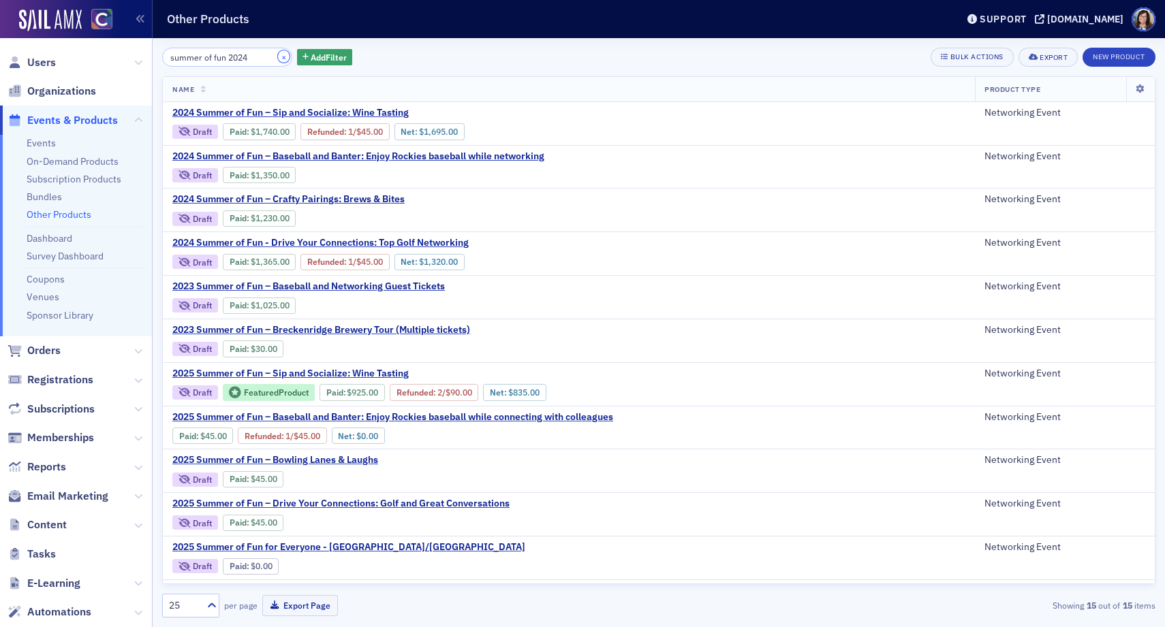
click at [278, 57] on button "×" at bounding box center [284, 56] width 12 height 12
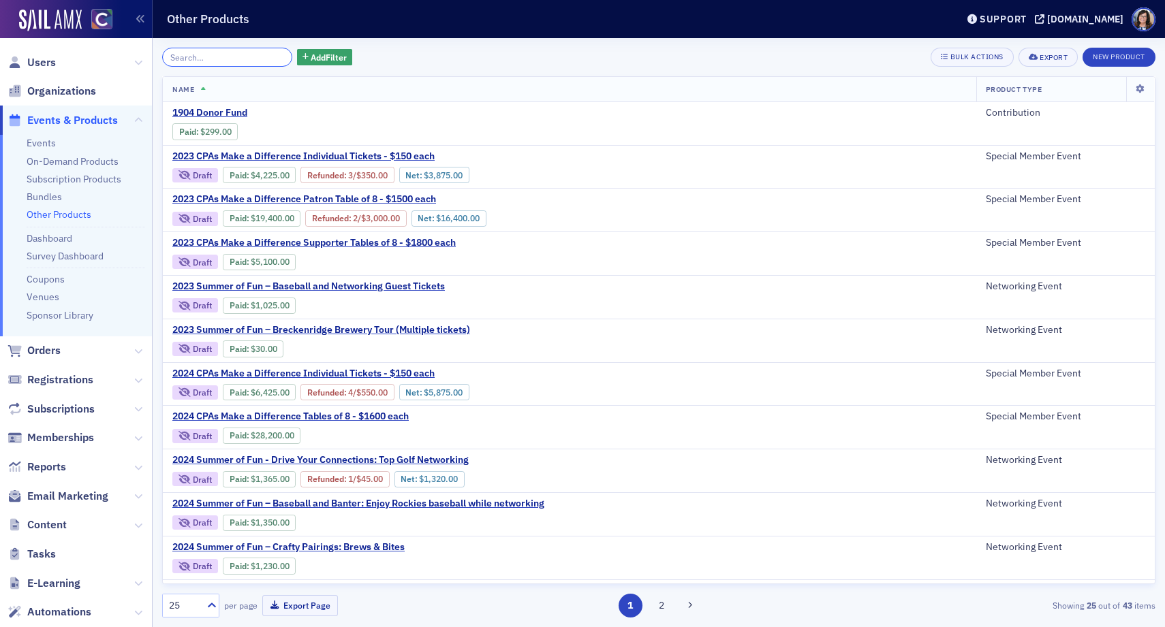
click at [230, 58] on input "search" at bounding box center [227, 57] width 130 height 19
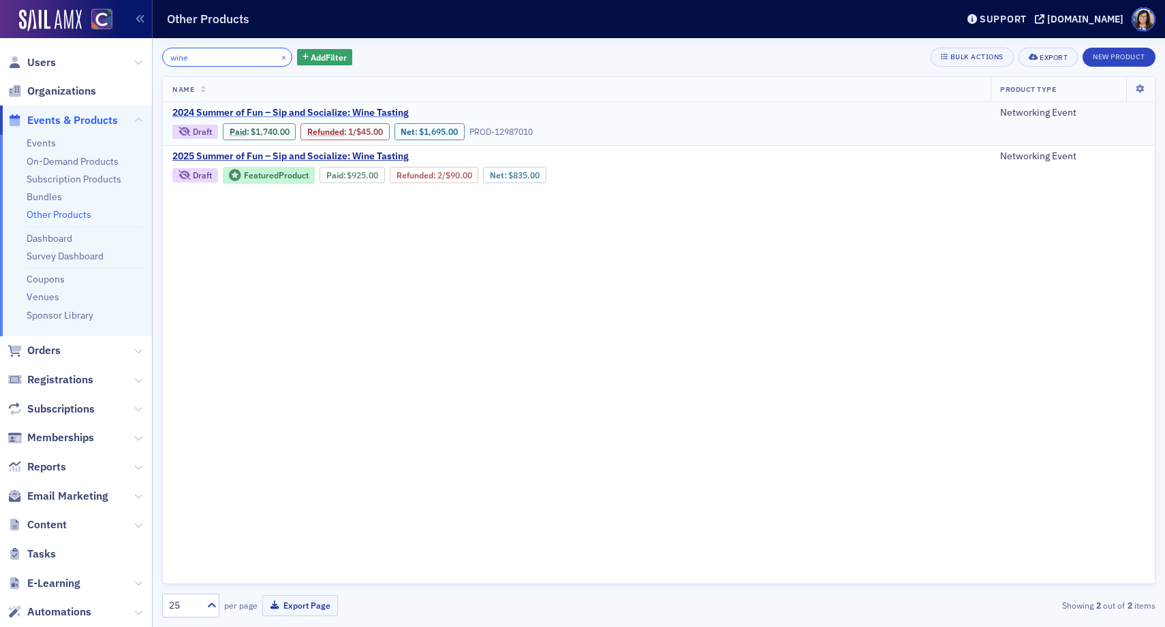
type input "wine"
click at [279, 110] on span "2024 Summer of Fun – Sip and Socialize: Wine Tasting" at bounding box center [290, 113] width 236 height 12
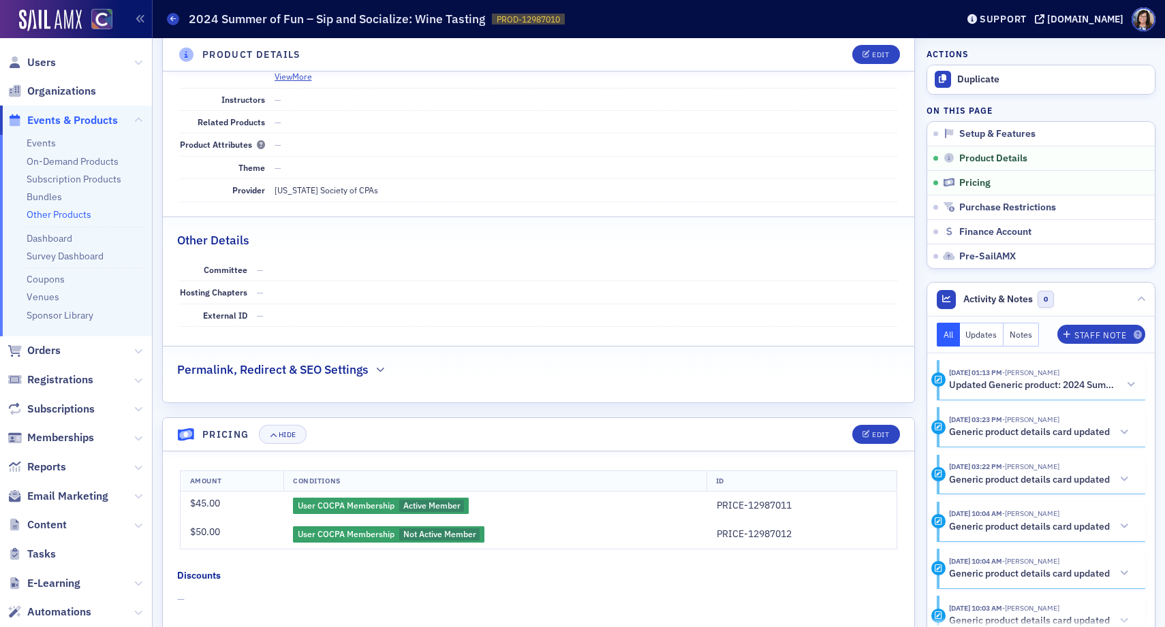
scroll to position [368, 0]
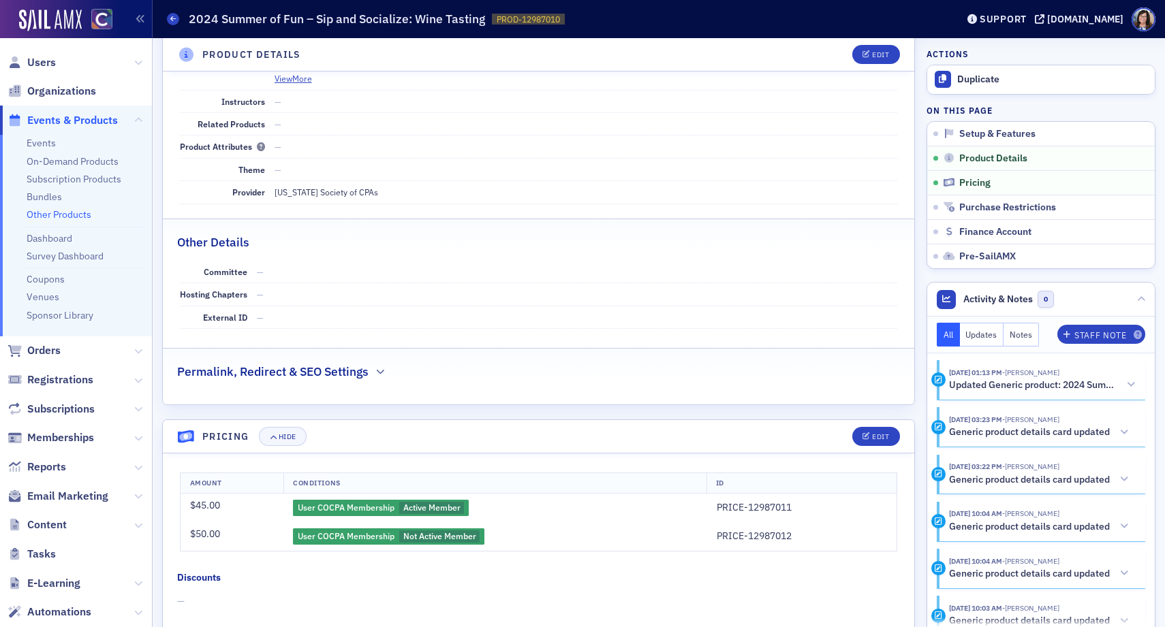
click at [52, 121] on span "Events & Products" at bounding box center [72, 120] width 91 height 15
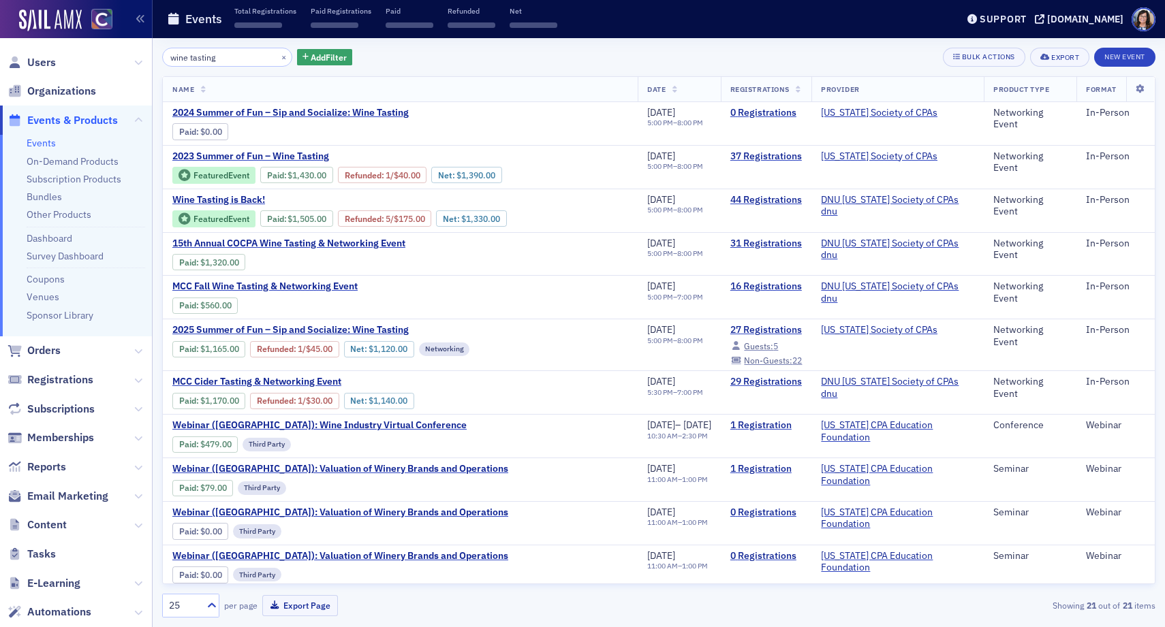
drag, startPoint x: 228, startPoint y: 60, endPoint x: 148, endPoint y: 62, distance: 79.7
click at [148, 62] on div "Users Organizations Events & Products Events On-Demand Products Subscription Pr…" at bounding box center [582, 313] width 1165 height 627
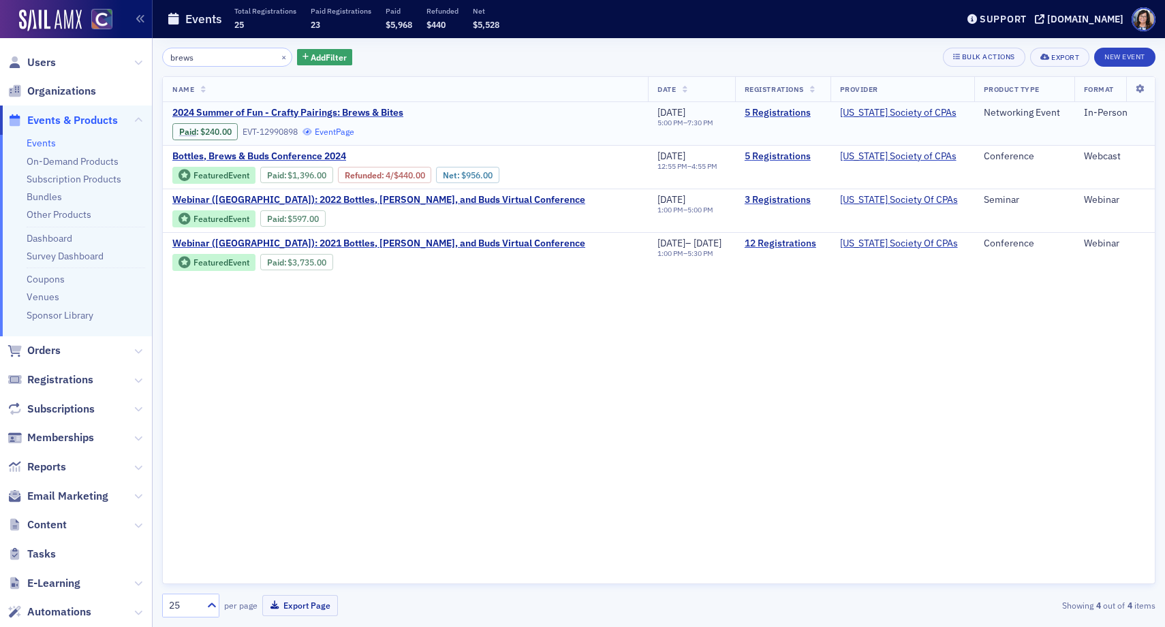
type input "brews"
click at [334, 130] on link "Event Page" at bounding box center [328, 132] width 52 height 10
click at [62, 214] on link "Other Products" at bounding box center [59, 214] width 65 height 12
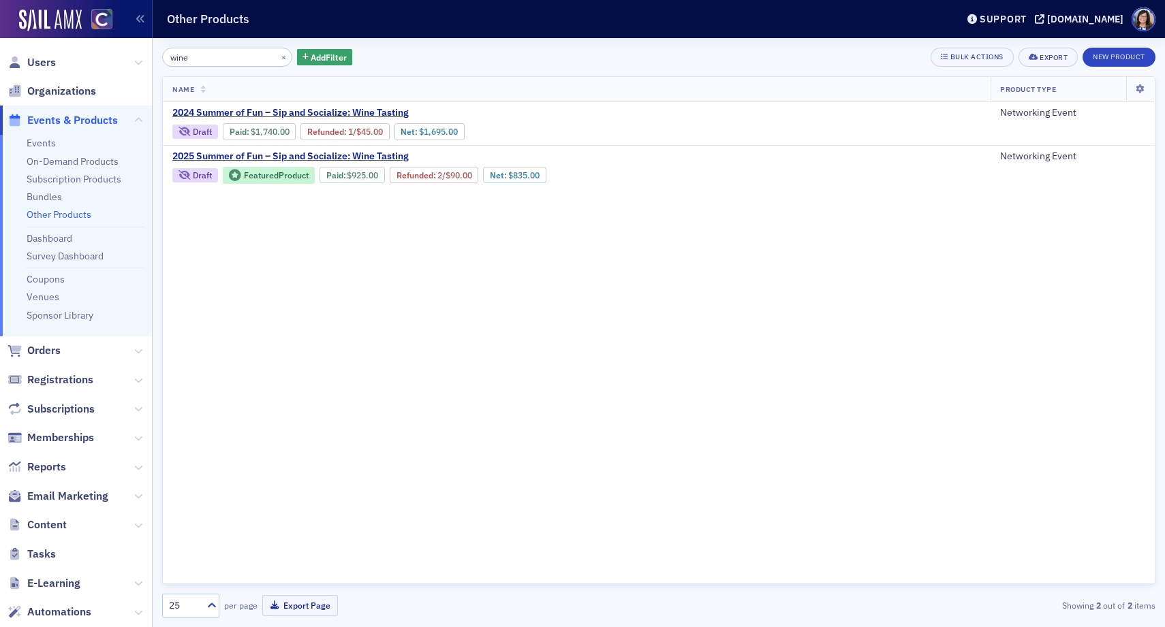
drag, startPoint x: 218, startPoint y: 58, endPoint x: 144, endPoint y: 60, distance: 74.3
click at [144, 60] on div "Users Organizations Events & Products Events On-Demand Products Subscription Pr…" at bounding box center [582, 313] width 1165 height 627
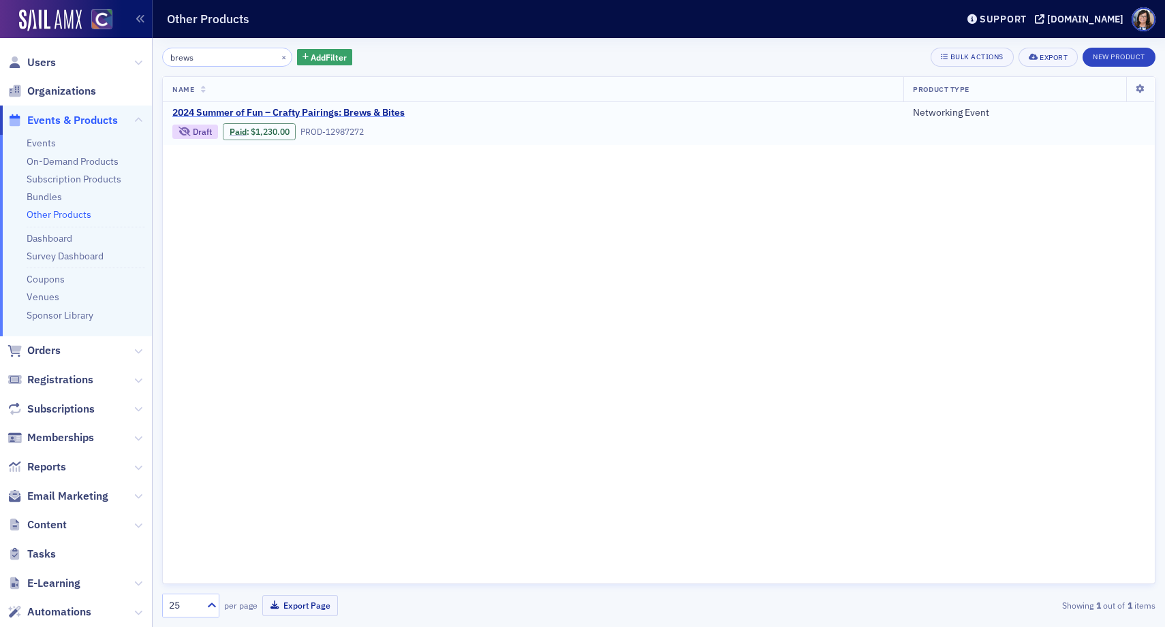
type input "brews"
click at [256, 115] on span "2024 Summer of Fun – Crafty Pairings: Brews & Bites" at bounding box center [288, 113] width 232 height 12
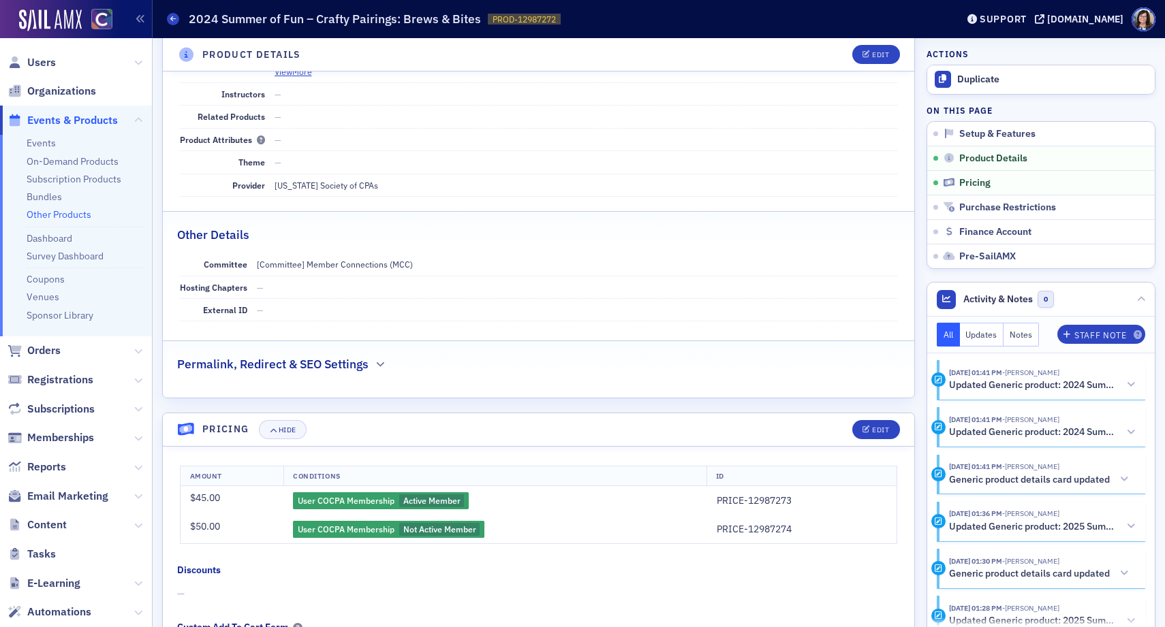
scroll to position [371, 0]
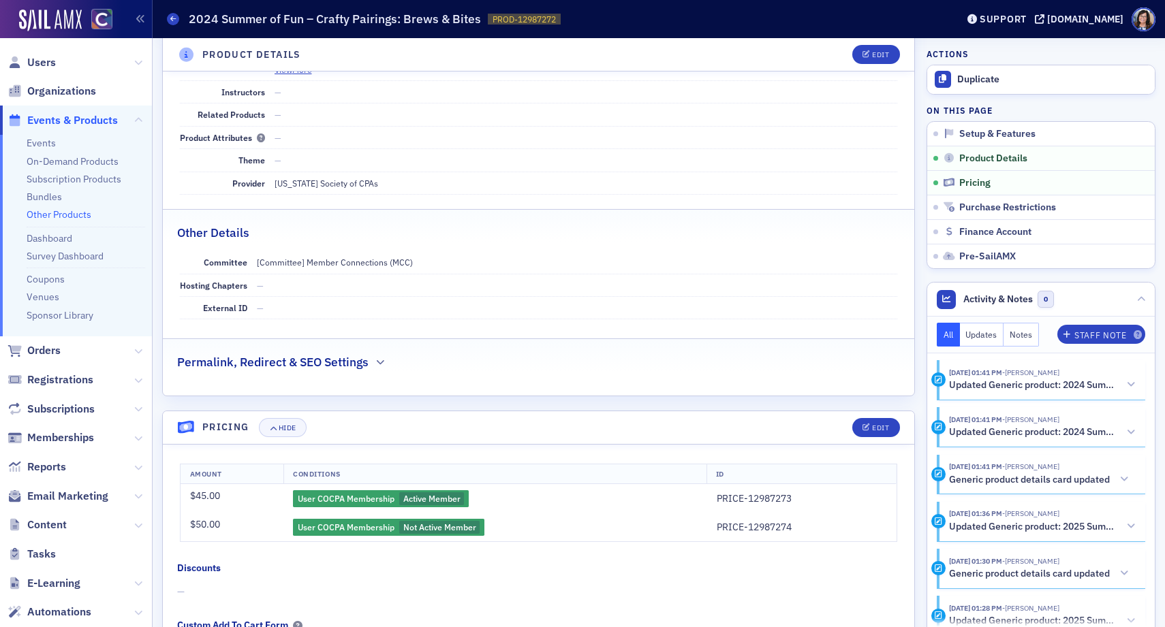
click at [59, 120] on span "Events & Products" at bounding box center [72, 120] width 91 height 15
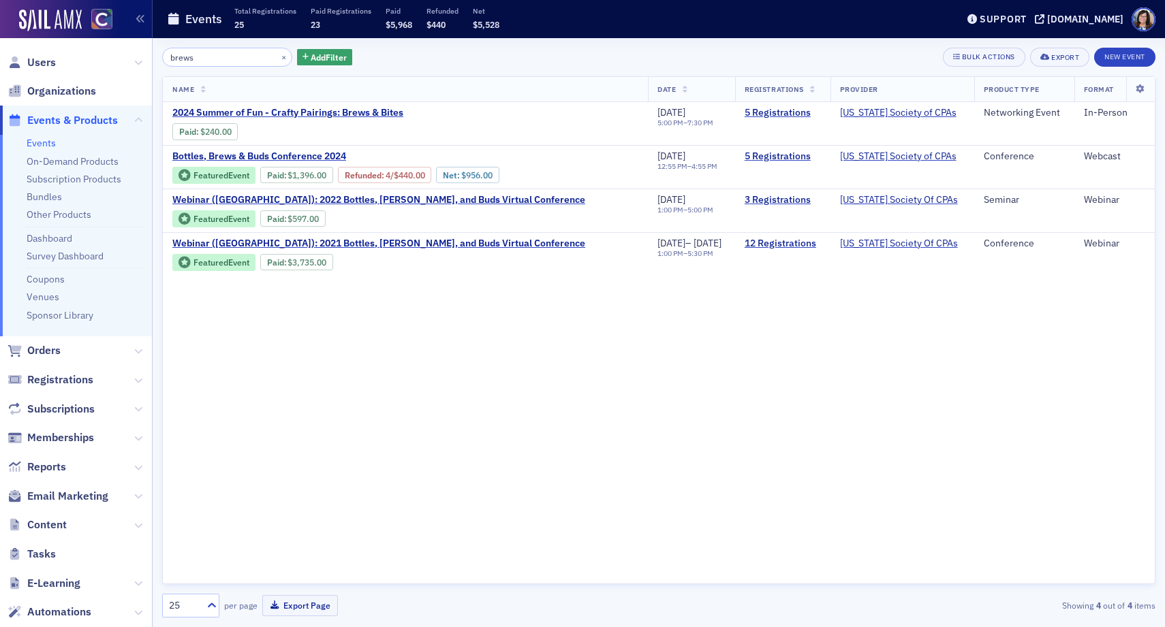
drag, startPoint x: 215, startPoint y: 60, endPoint x: 166, endPoint y: 63, distance: 49.1
click at [166, 63] on input "brews" at bounding box center [227, 57] width 130 height 19
drag, startPoint x: 198, startPoint y: 59, endPoint x: 155, endPoint y: 59, distance: 43.6
click at [155, 59] on div "brews × Add Filter Bulk Actions Export New Event Name Date Registrations Provid…" at bounding box center [659, 332] width 1012 height 589
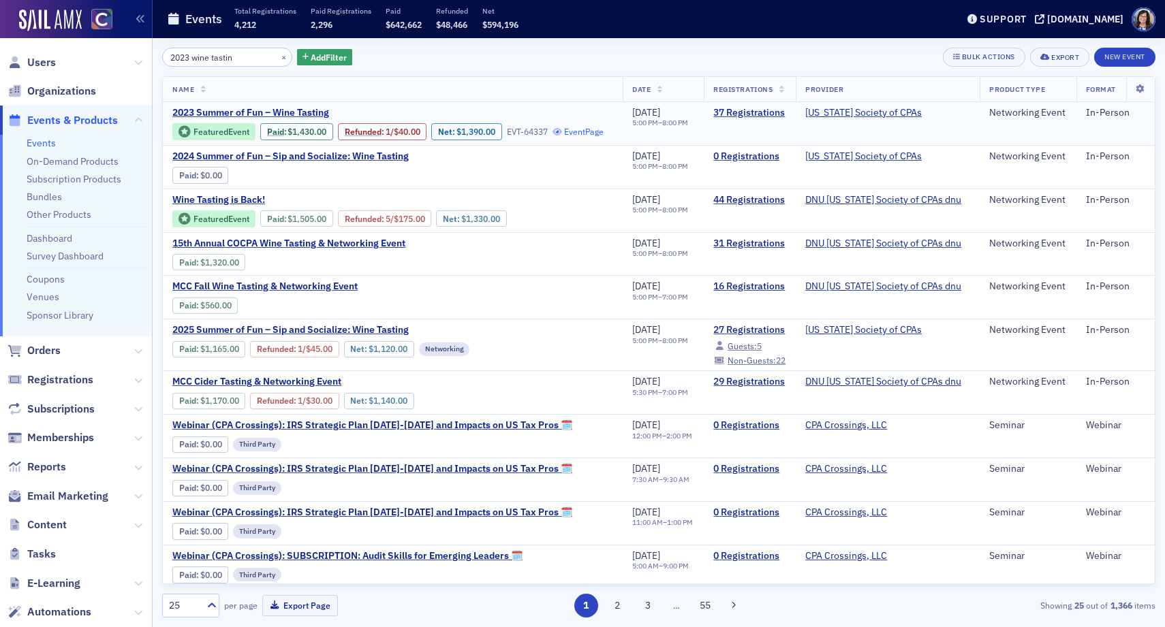
click at [583, 131] on link "Event Page" at bounding box center [578, 132] width 52 height 10
click at [245, 57] on input "2023 wine tastin" at bounding box center [227, 57] width 130 height 19
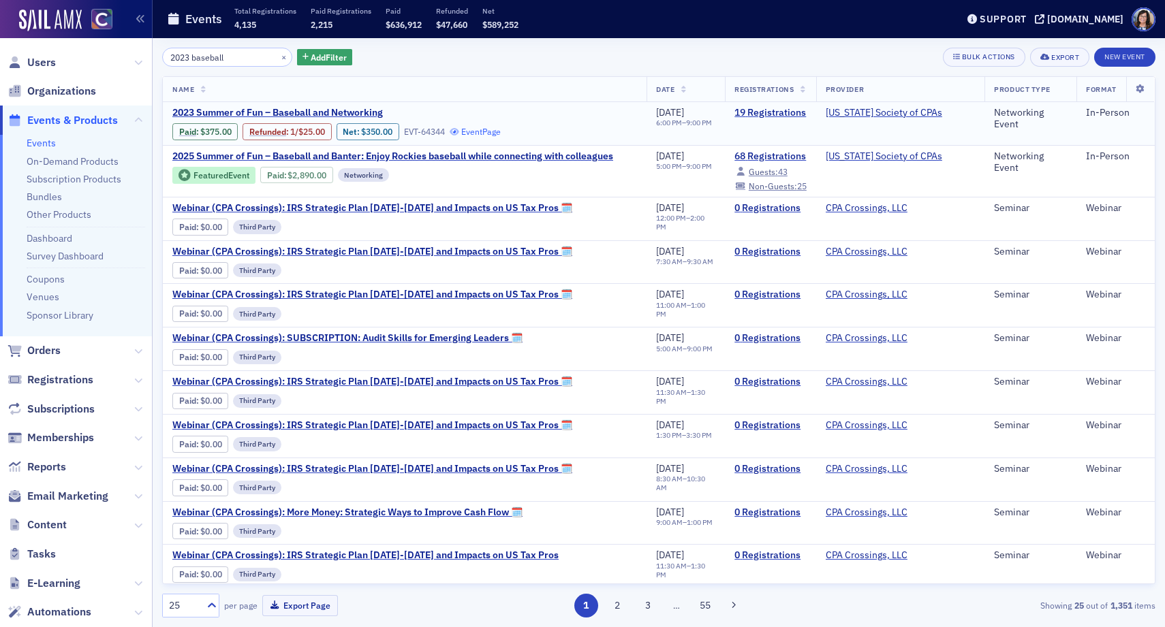
click at [495, 132] on link "Event Page" at bounding box center [476, 132] width 52 height 10
click at [228, 57] on input "2023 baseball" at bounding box center [227, 57] width 130 height 19
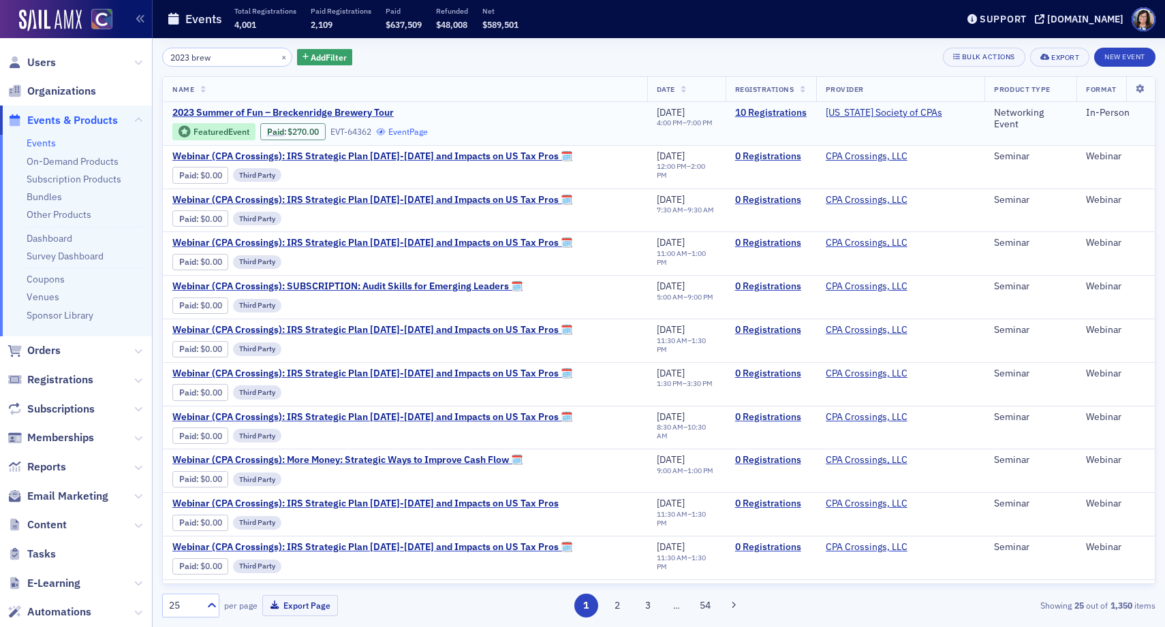
click at [407, 134] on link "Event Page" at bounding box center [402, 132] width 52 height 10
click at [214, 57] on input "2023 brew" at bounding box center [227, 57] width 130 height 19
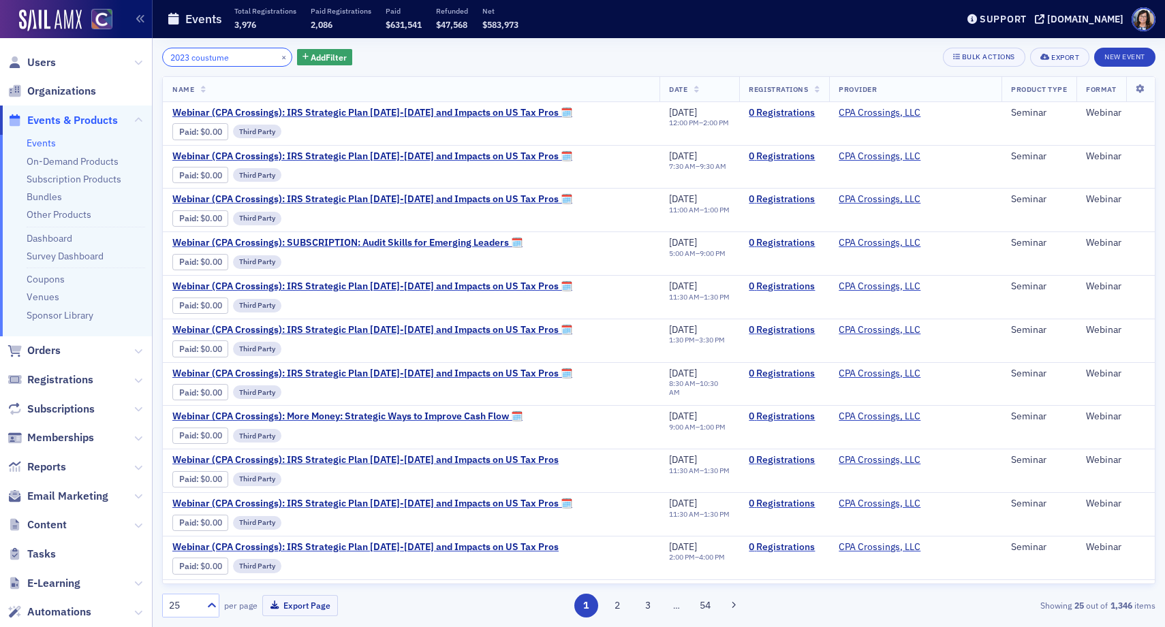
click at [207, 59] on input "2023 coustume" at bounding box center [227, 57] width 130 height 19
click at [240, 57] on input "2023 costume" at bounding box center [227, 57] width 130 height 19
drag, startPoint x: 238, startPoint y: 56, endPoint x: 302, endPoint y: 232, distance: 187.3
click at [187, 93] on div "2023 costume × Add Filter Bulk Actions Export New Event Name Date Registrations…" at bounding box center [658, 333] width 993 height 570
paste input "Oct 19, 5-7pm"
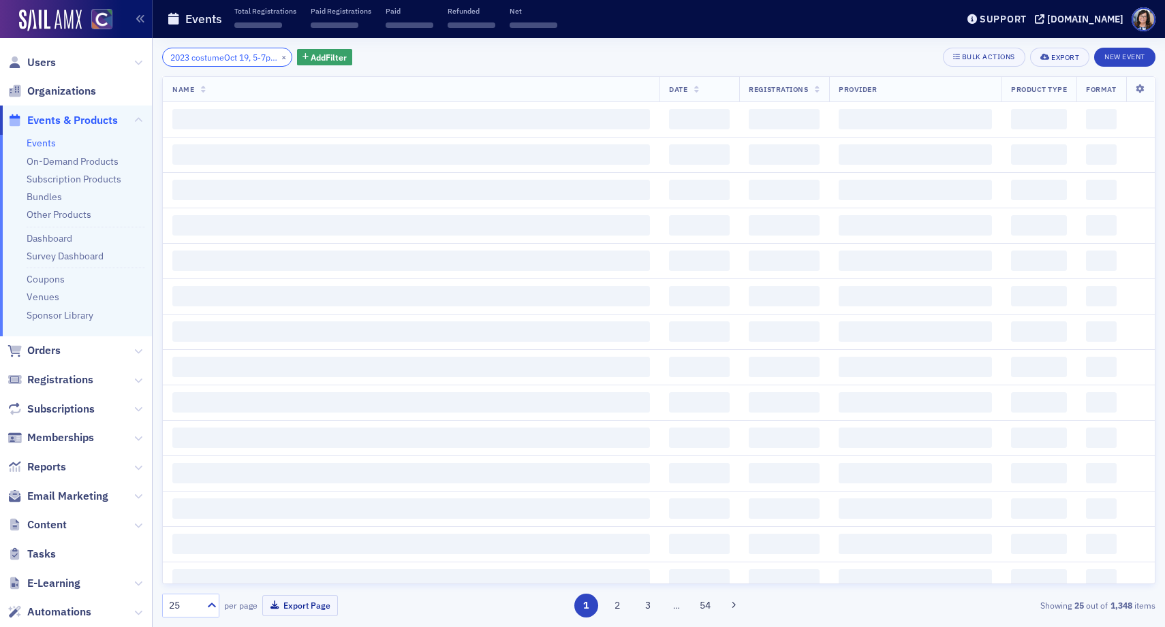
scroll to position [0, 20]
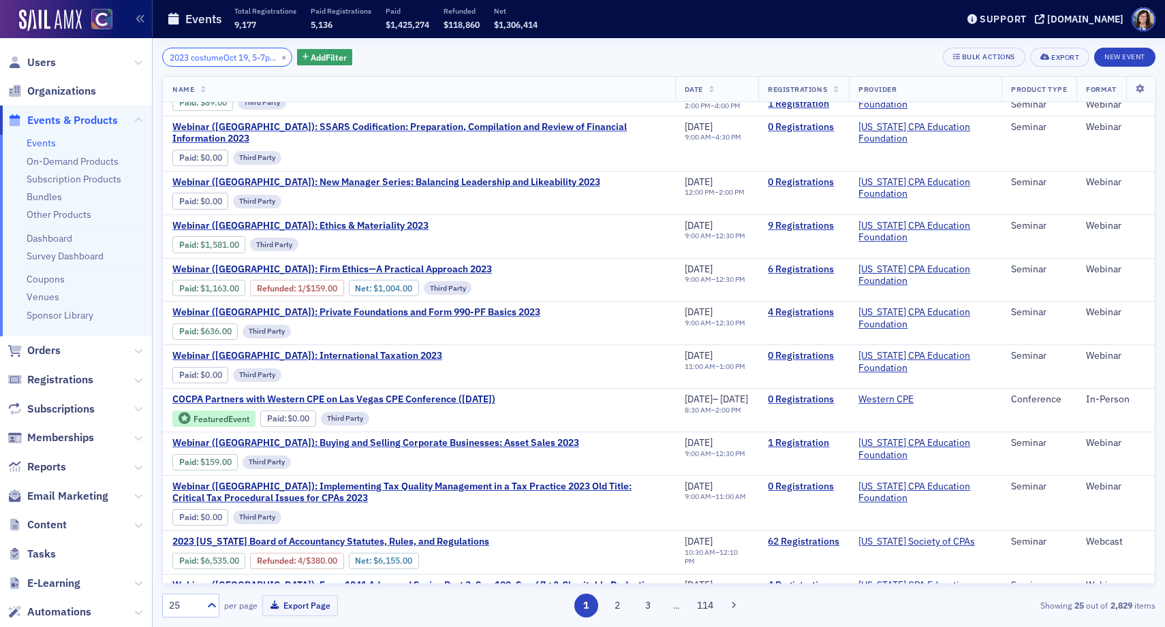
scroll to position [616, 0]
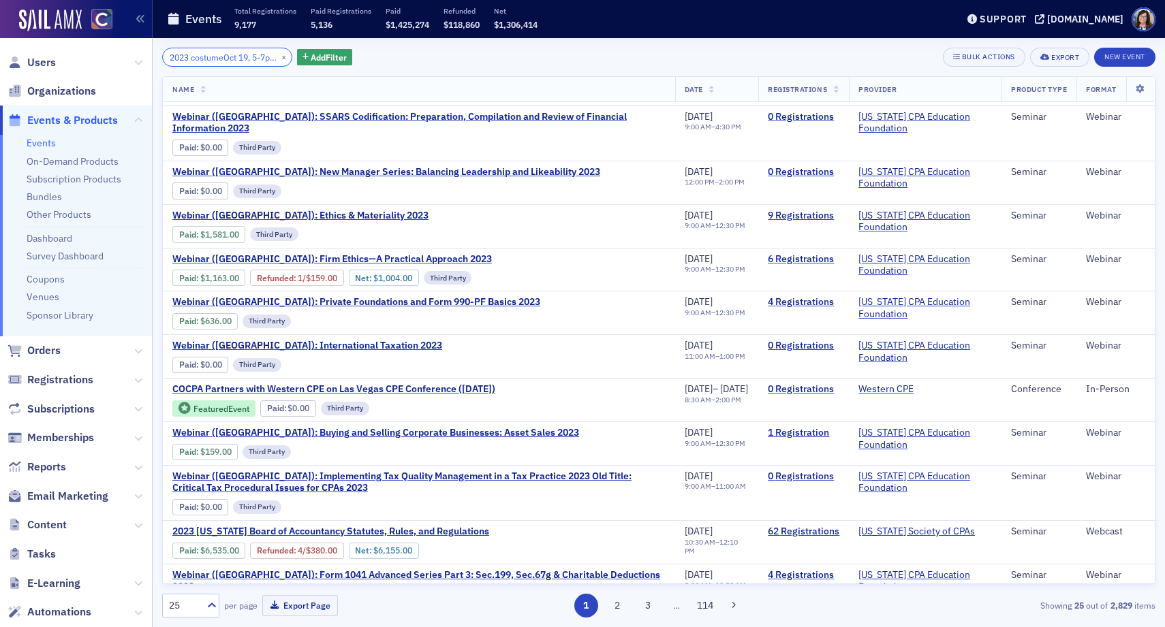
click at [203, 58] on input "2023 costumeOct 19, 5-7pm" at bounding box center [227, 57] width 130 height 19
type input "2023 costume Oct 19, 5-7pm"
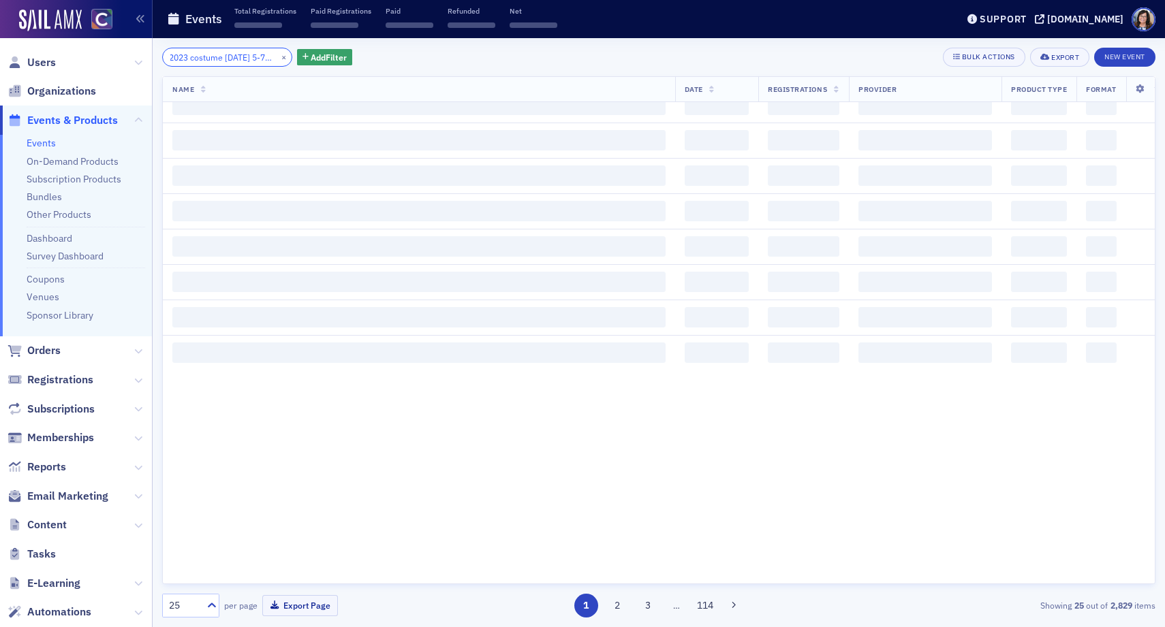
scroll to position [1485, 0]
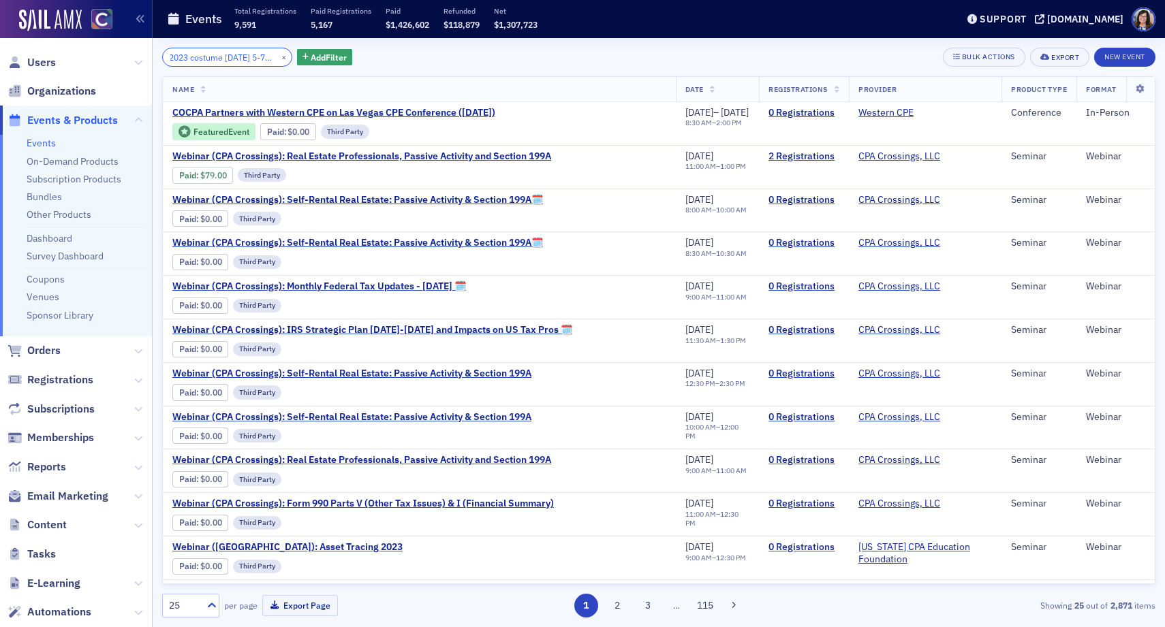
click at [223, 54] on input "2023 costume Oct 19, 5-7pm" at bounding box center [227, 57] width 130 height 19
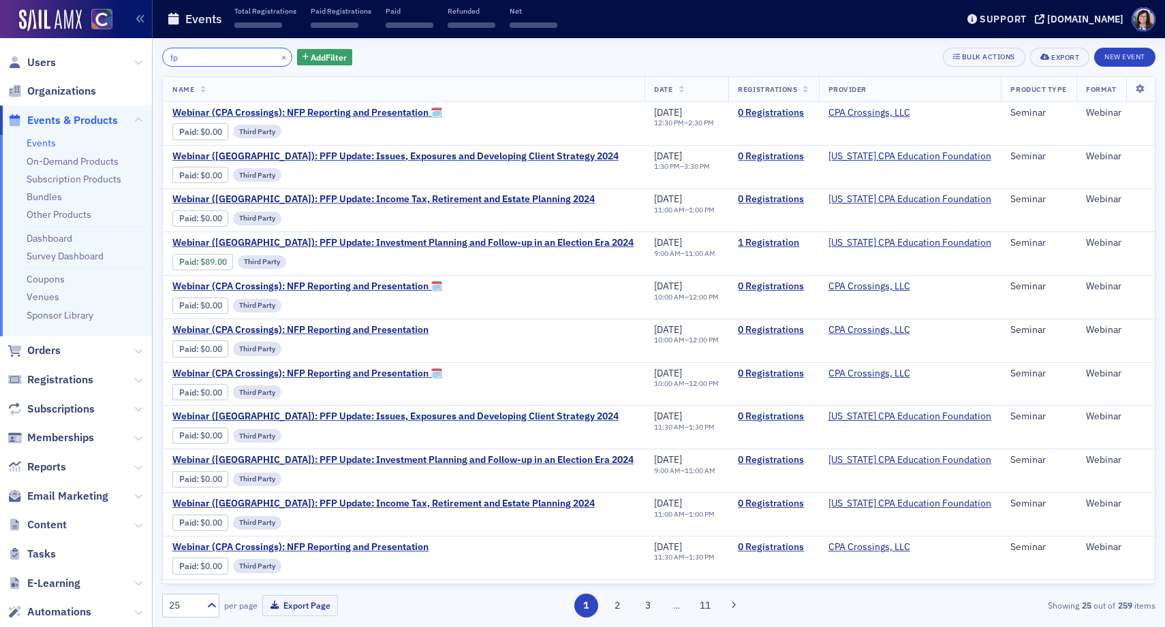
type input "f"
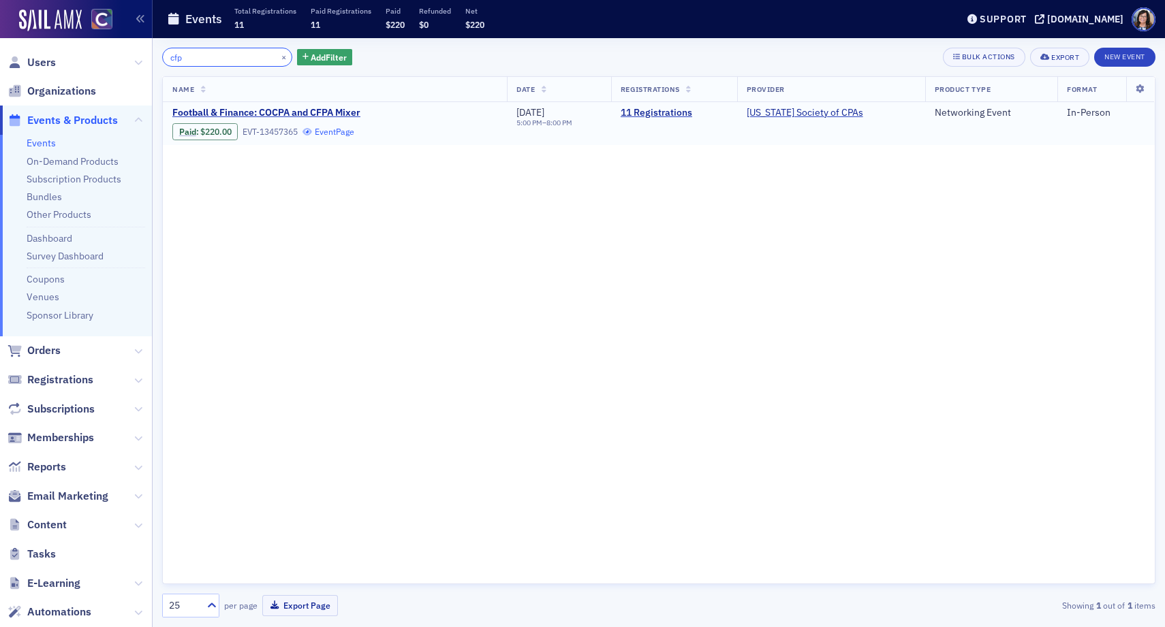
type input "cfp"
click at [336, 131] on link "Event Page" at bounding box center [328, 132] width 52 height 10
click at [278, 60] on button "×" at bounding box center [284, 56] width 12 height 12
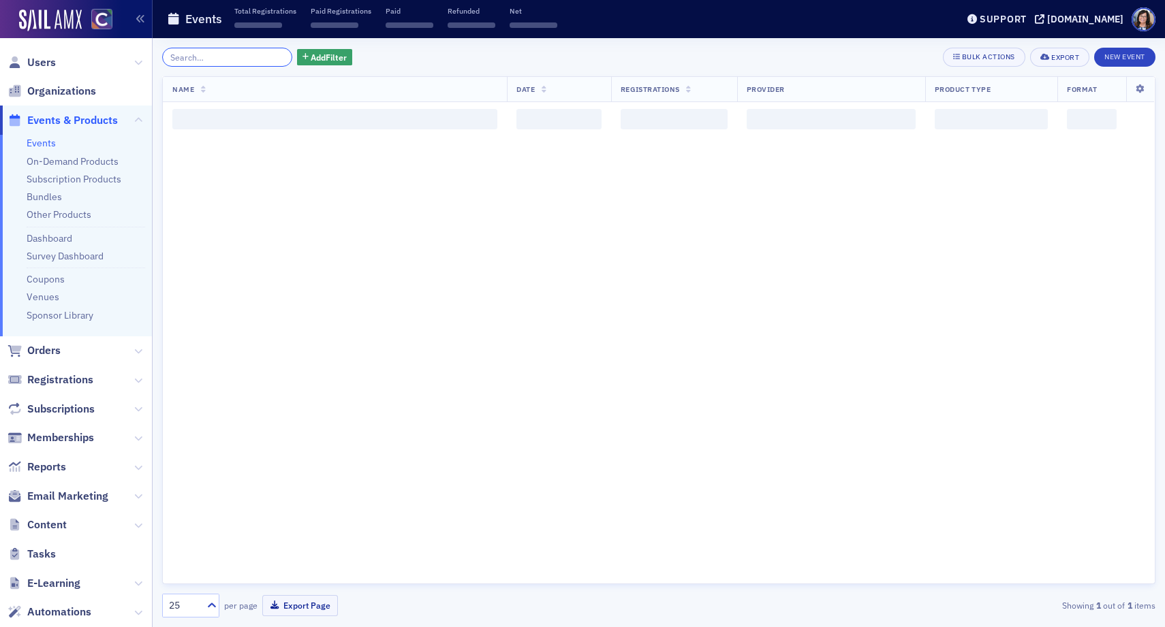
click at [250, 59] on input "search" at bounding box center [227, 57] width 130 height 19
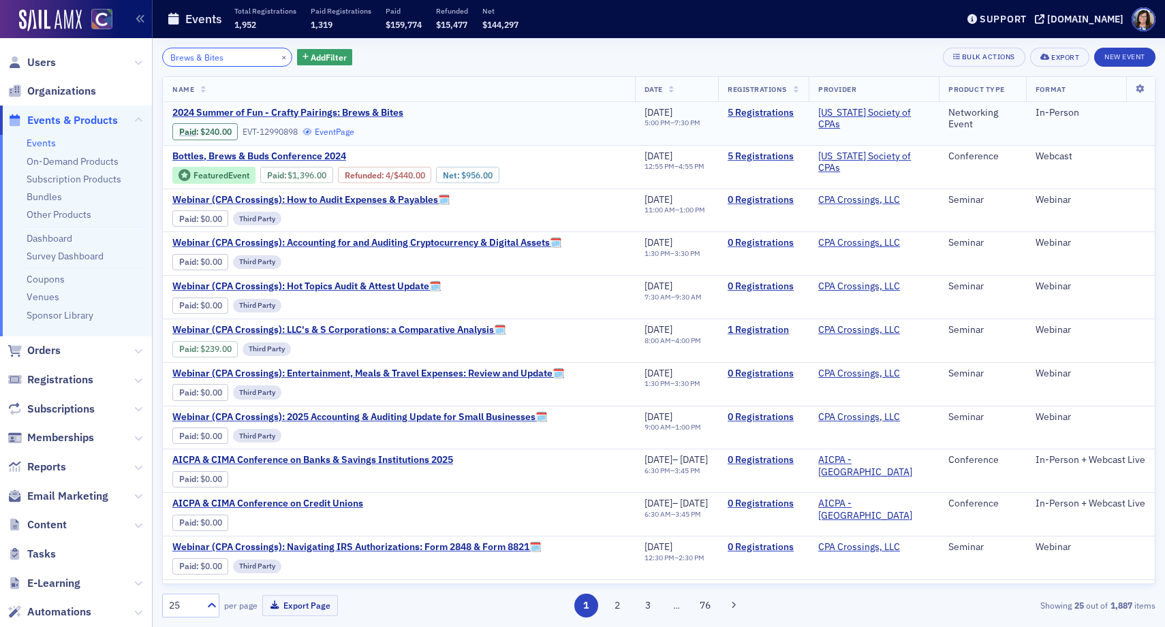
type input "Brews & Bites"
click at [335, 133] on link "Event Page" at bounding box center [328, 132] width 52 height 10
click at [64, 216] on link "Other Products" at bounding box center [59, 214] width 65 height 12
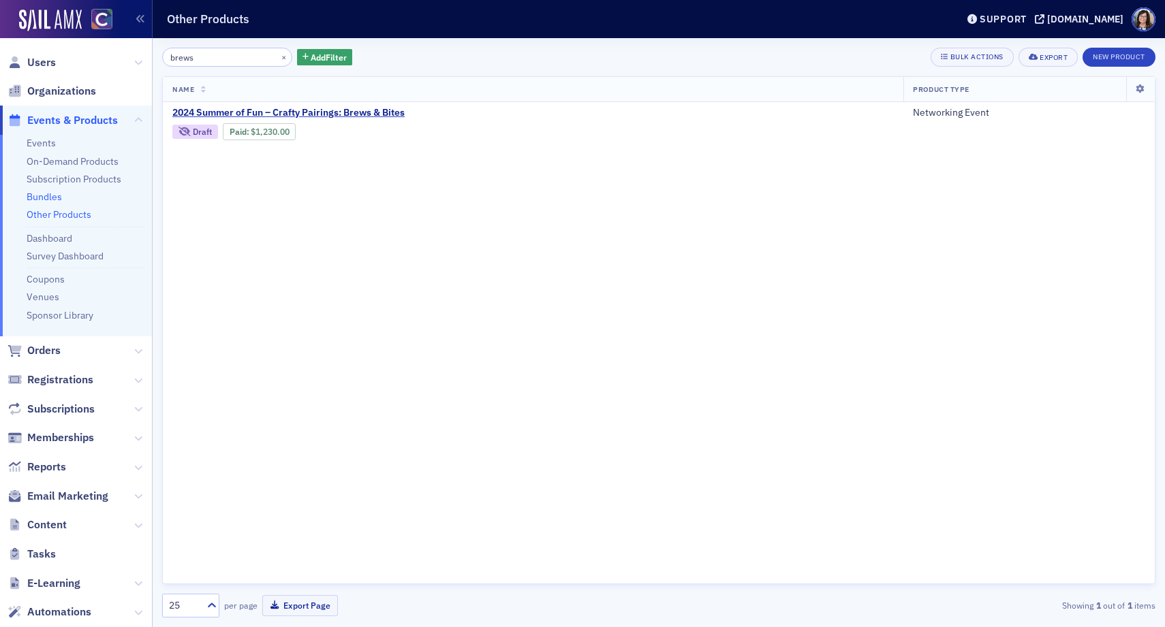
click at [48, 195] on link "Bundles" at bounding box center [44, 197] width 35 height 12
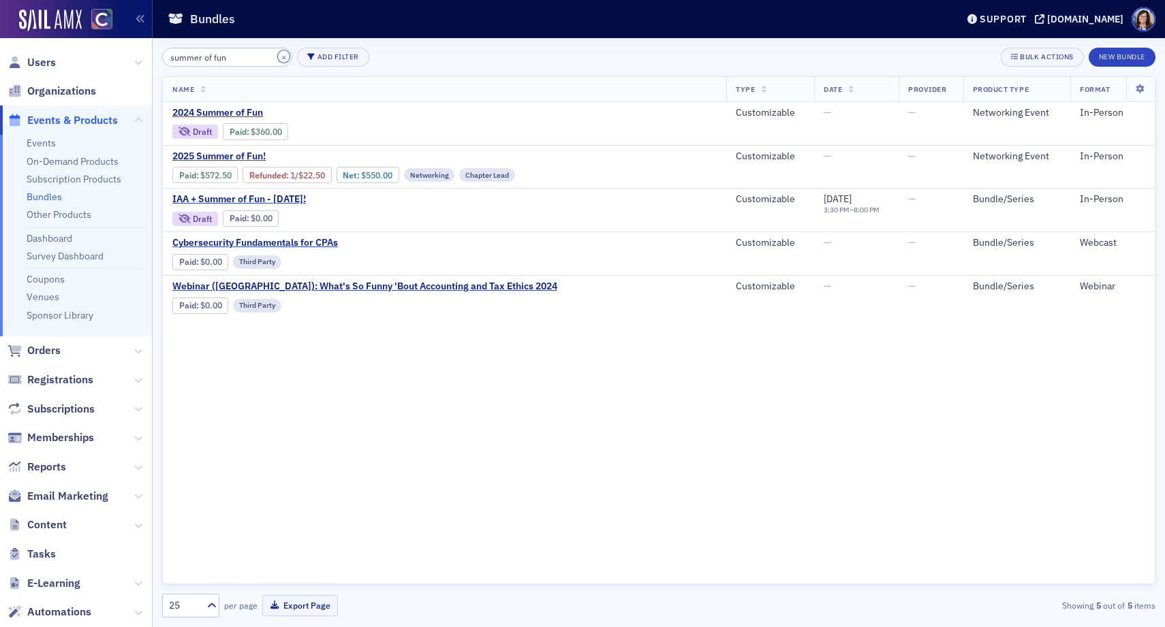
click at [278, 56] on button "×" at bounding box center [284, 56] width 12 height 12
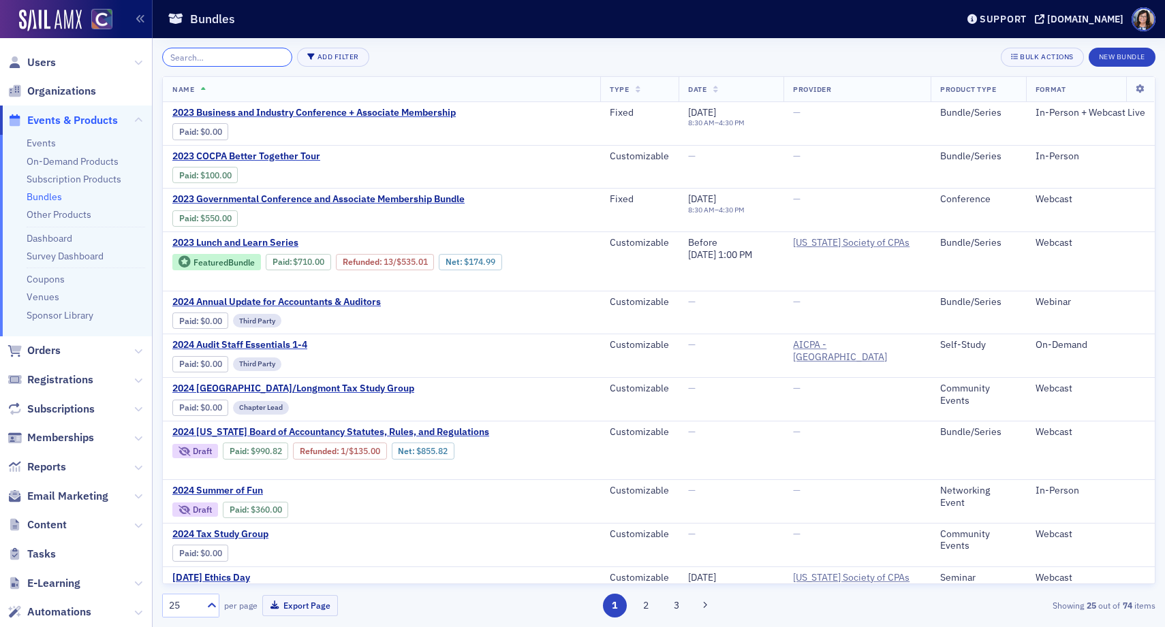
click at [233, 57] on input "search" at bounding box center [227, 57] width 130 height 19
paste input "Brews & Bites"
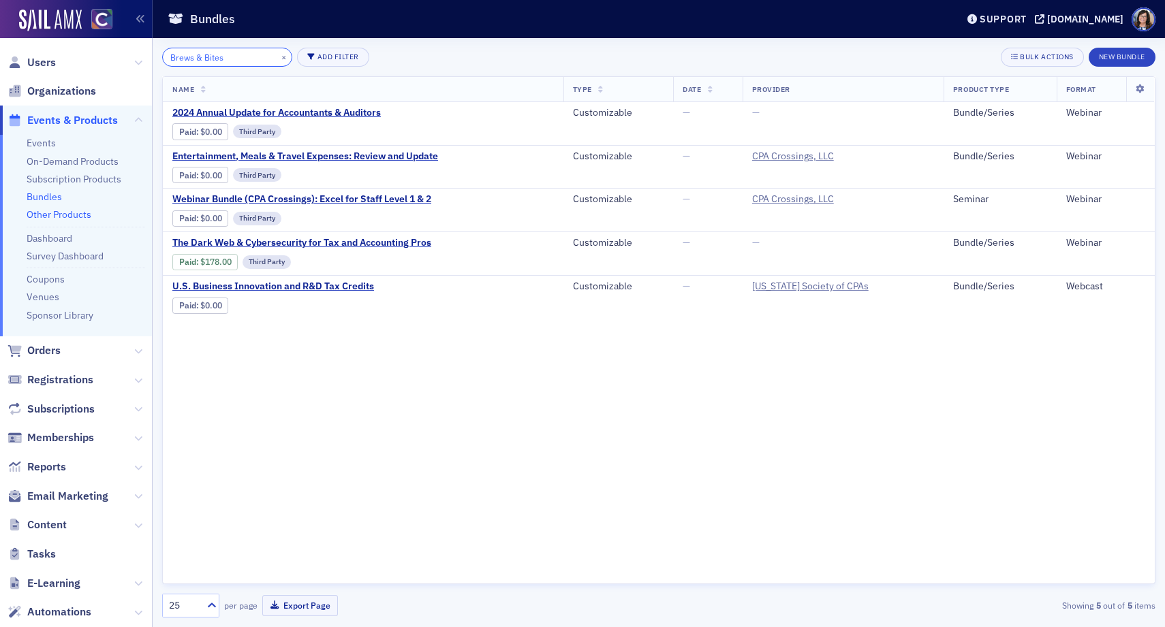
type input "Brews & Bites"
click at [61, 215] on link "Other Products" at bounding box center [59, 214] width 65 height 12
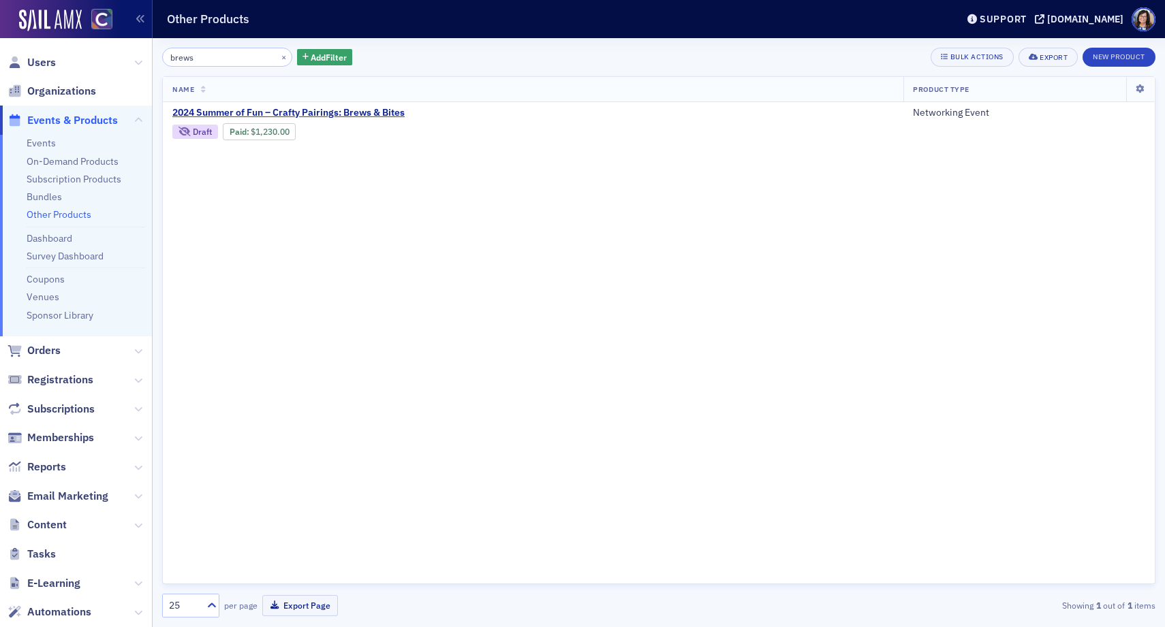
click at [235, 59] on input "brews" at bounding box center [227, 57] width 130 height 19
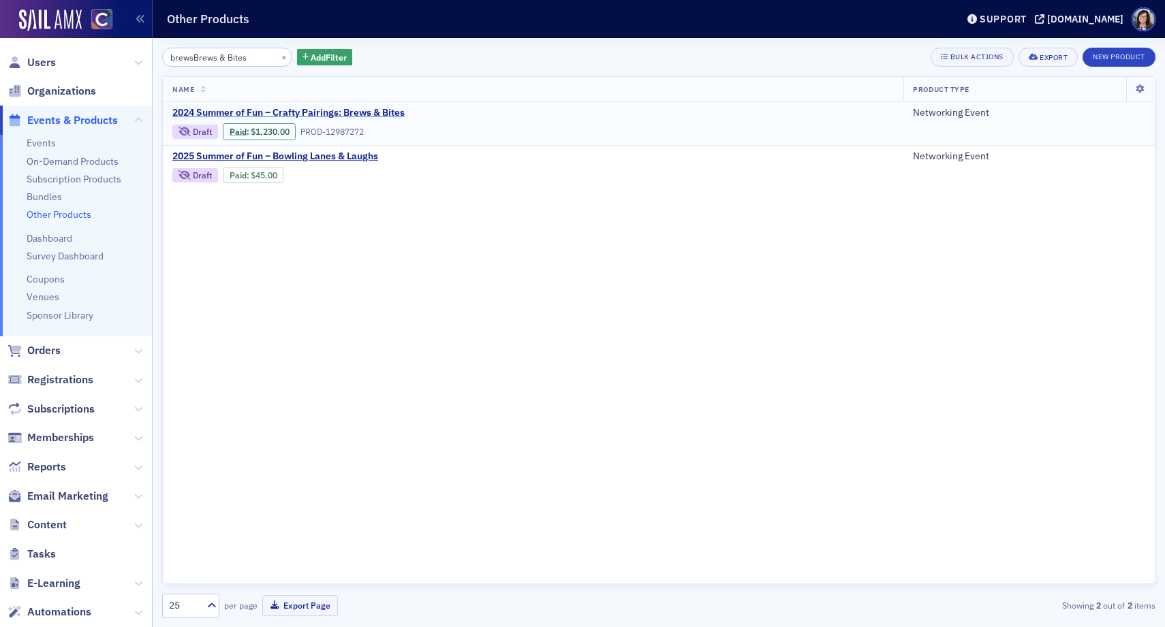
type input "brewsBrews & Bites"
click at [232, 112] on span "2024 Summer of Fun – Crafty Pairings: Brews & Bites" at bounding box center [288, 113] width 232 height 12
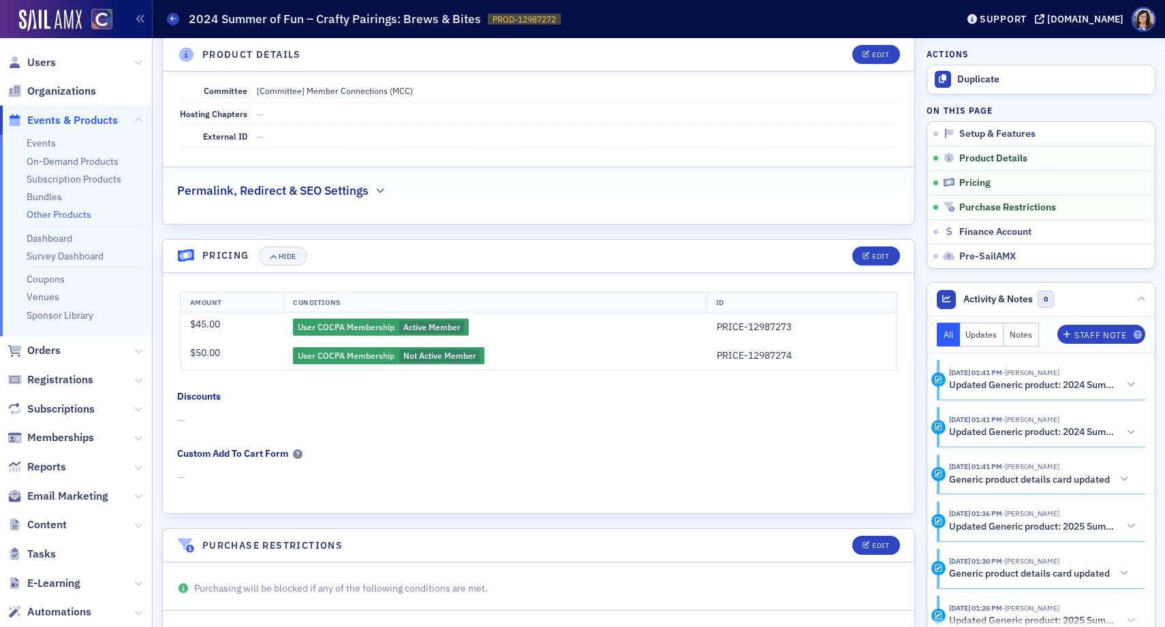
scroll to position [537, 0]
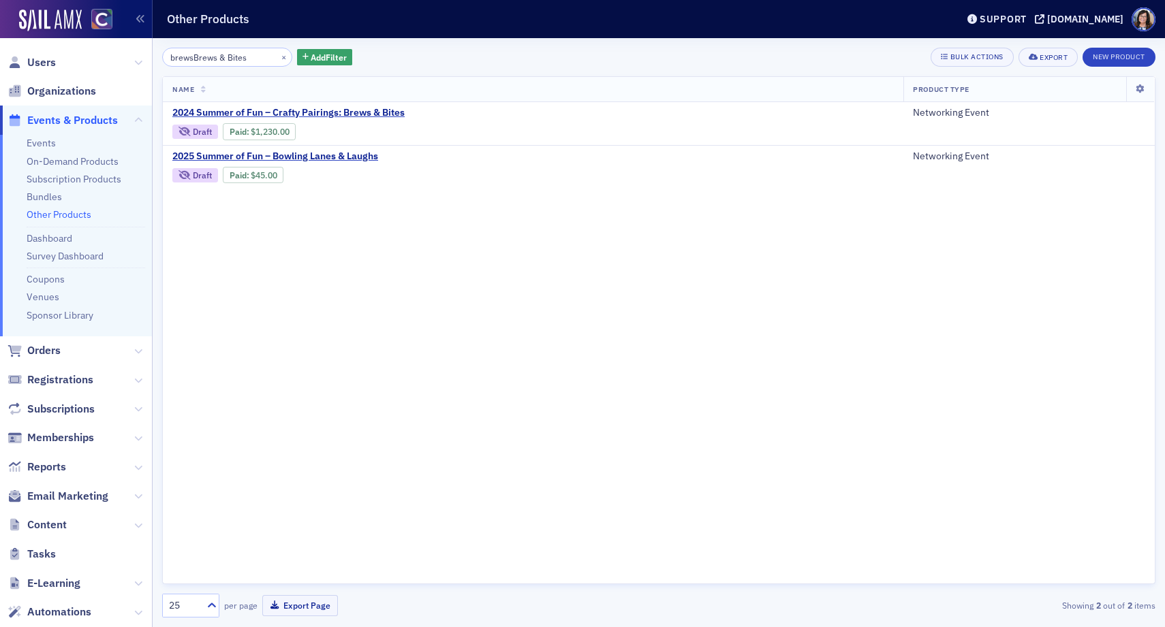
drag, startPoint x: 250, startPoint y: 59, endPoint x: 171, endPoint y: 59, distance: 79.0
click at [171, 59] on input "brewsBrews & Bites" at bounding box center [227, 57] width 130 height 19
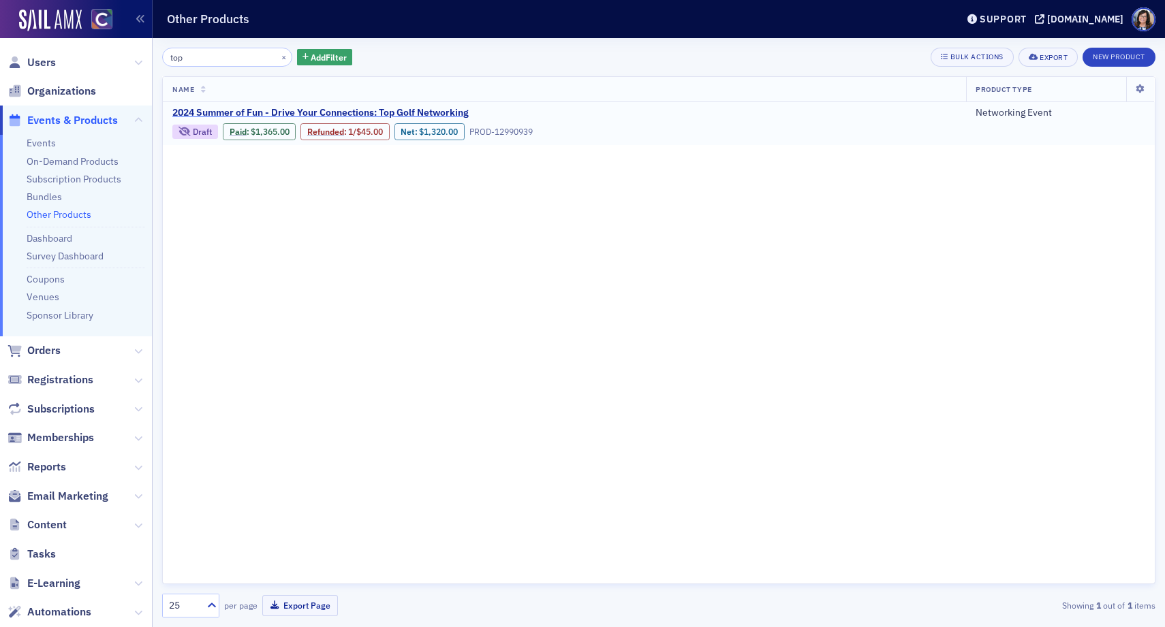
type input "top"
click at [384, 112] on span "2024 Summer of Fun - Drive Your Connections: Top Golf Networking" at bounding box center [320, 113] width 296 height 12
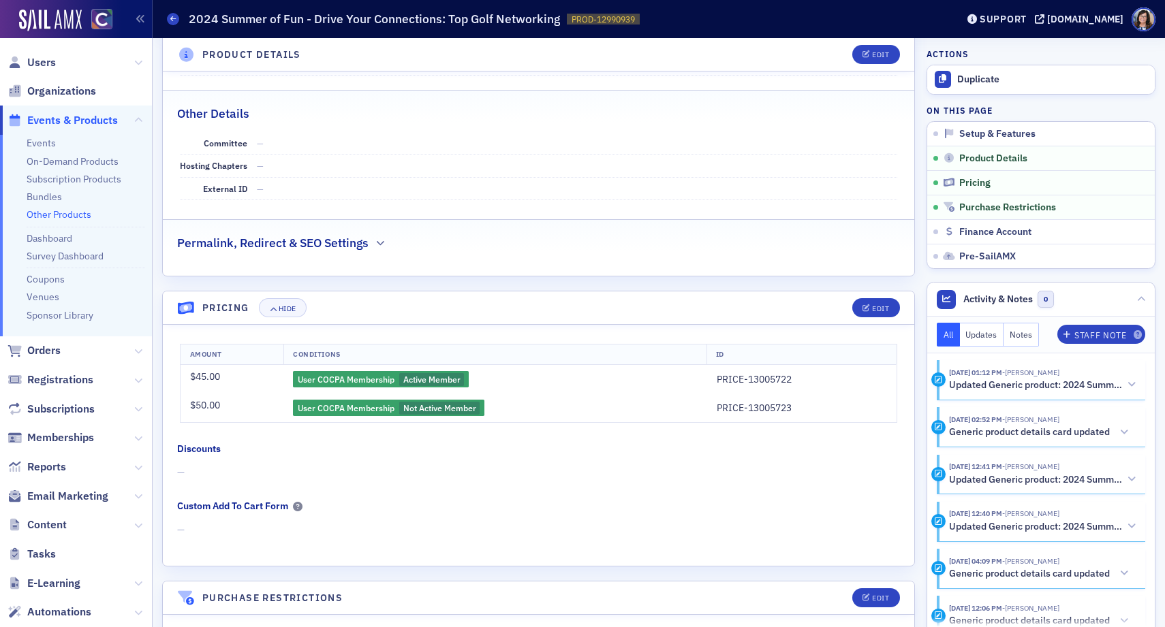
scroll to position [639, 0]
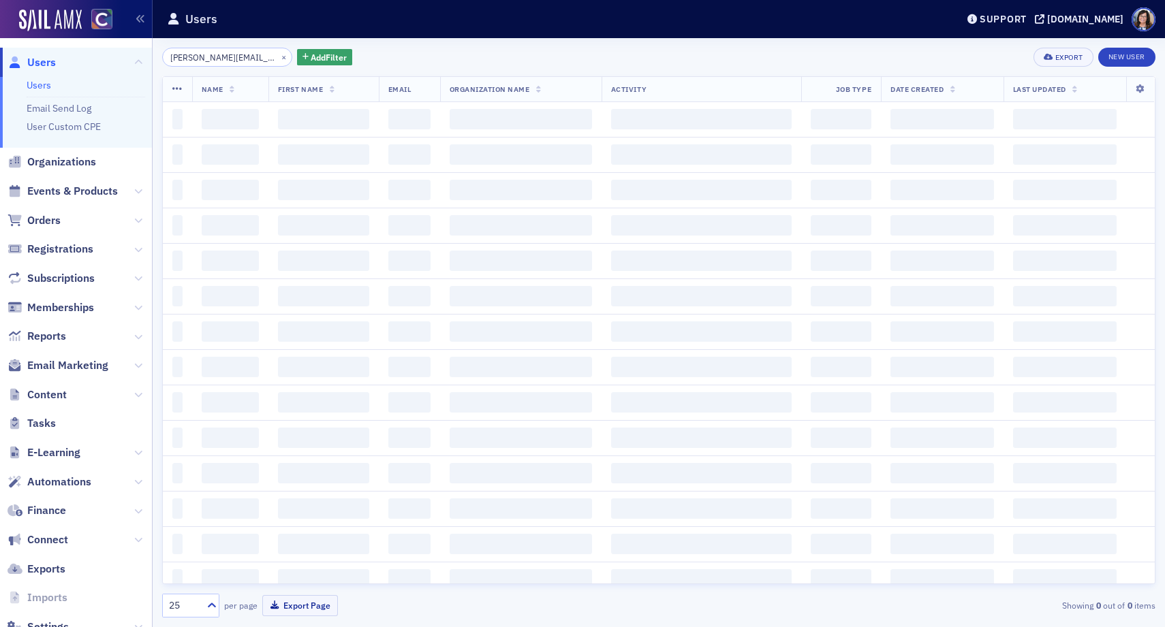
scroll to position [0, 31]
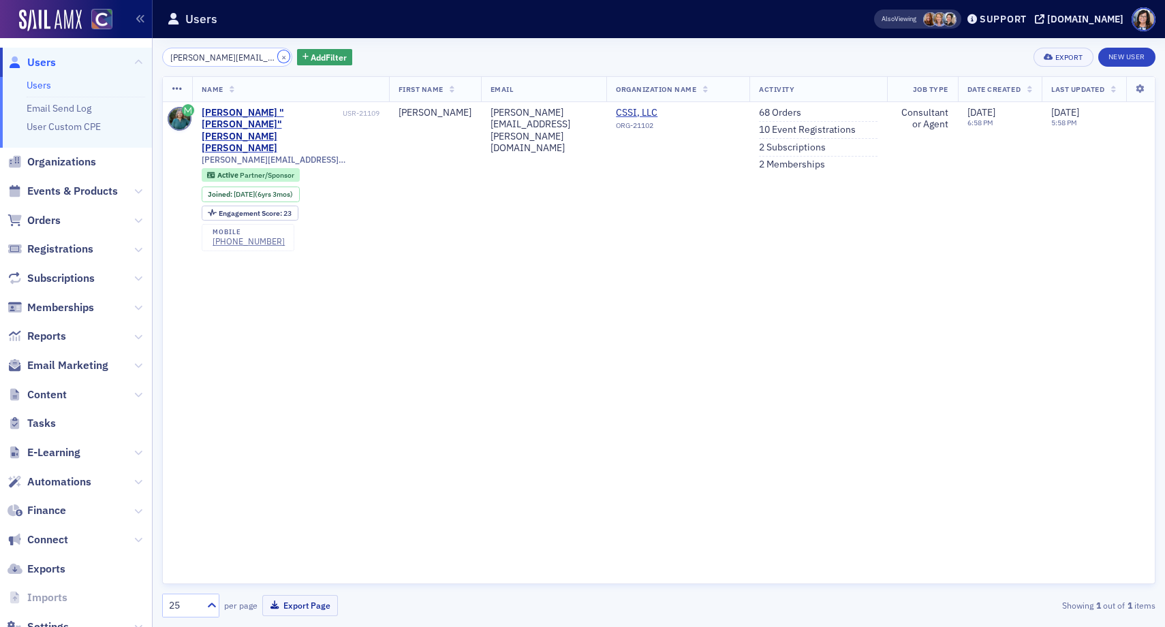
click at [278, 58] on button "×" at bounding box center [284, 56] width 12 height 12
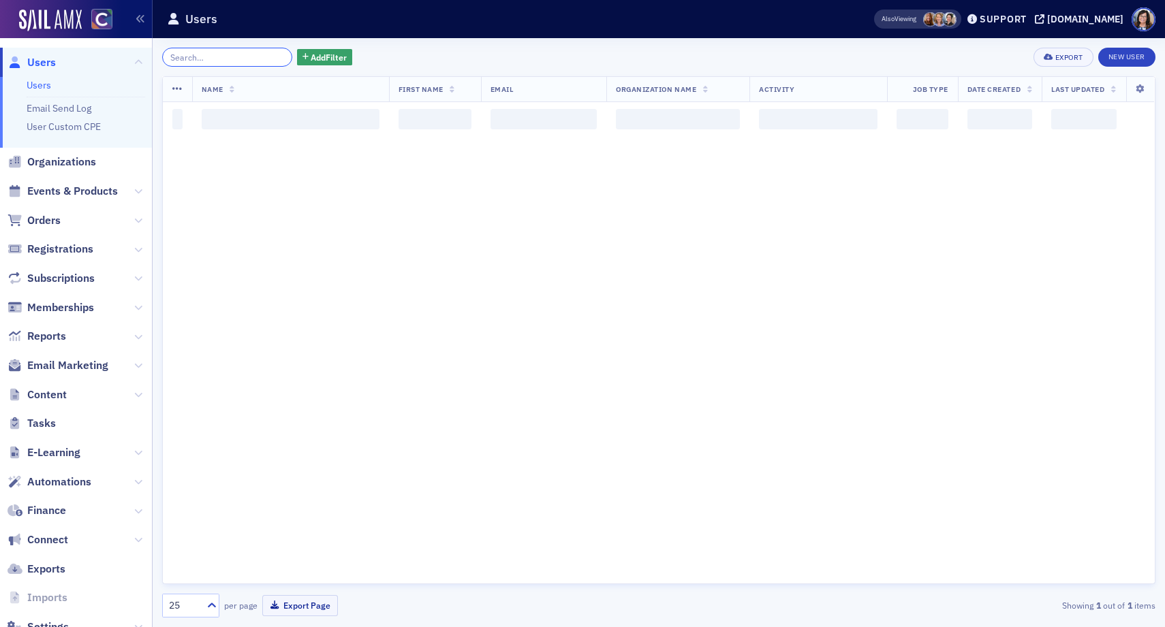
click at [230, 59] on input "search" at bounding box center [227, 57] width 130 height 19
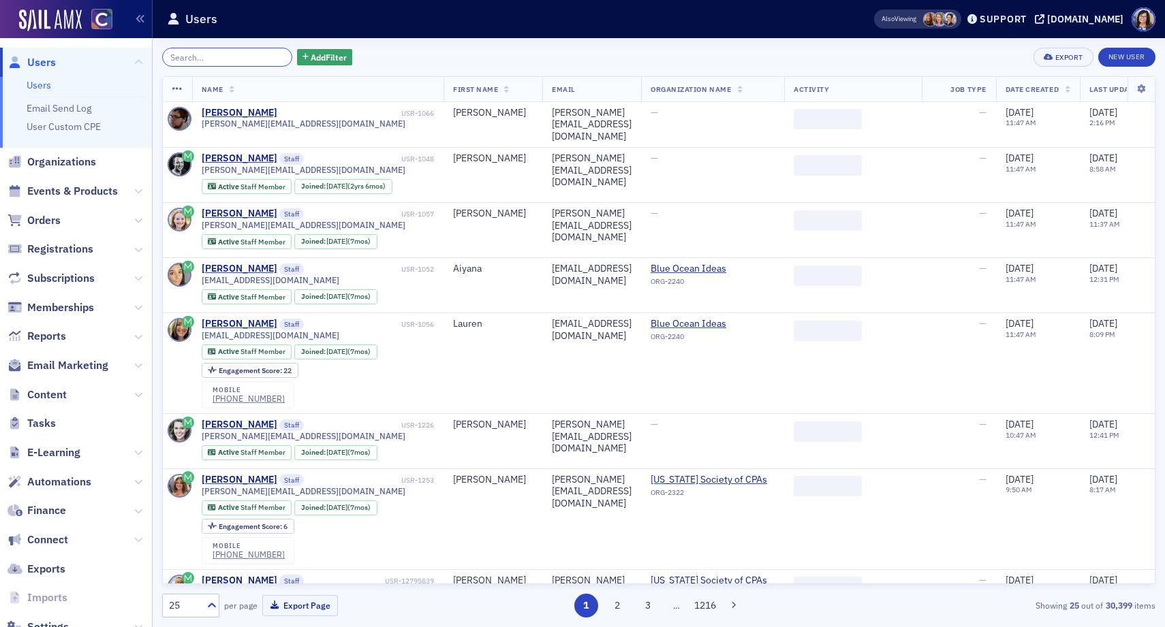
paste input "Brandon Wilcox"
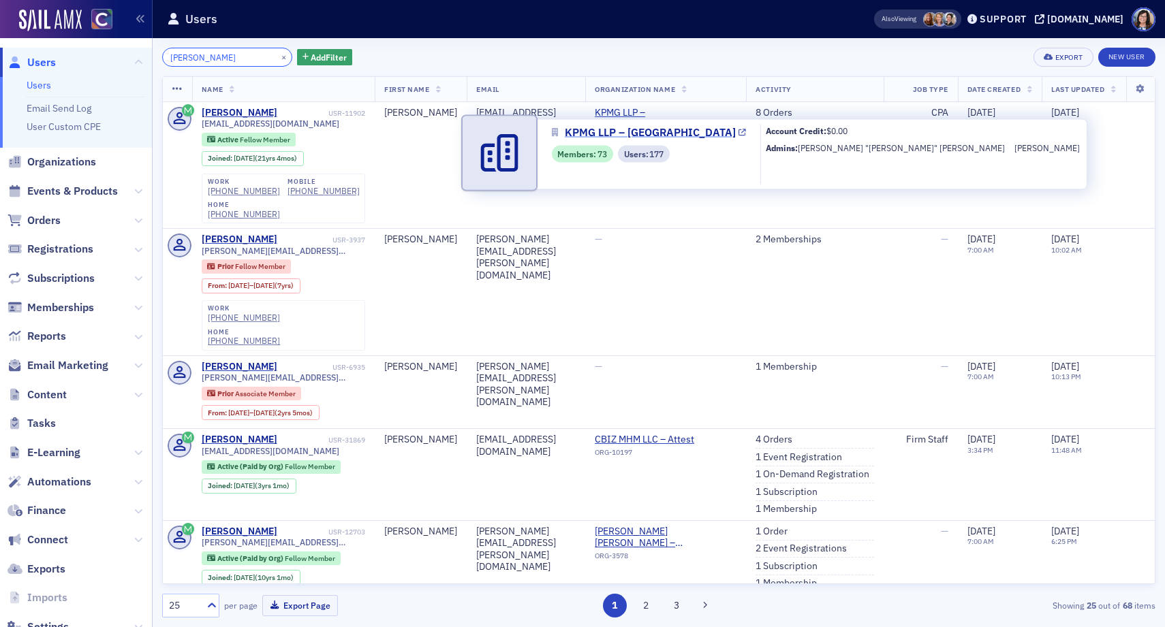
type input "Brandon Wilcox"
drag, startPoint x: 661, startPoint y: 125, endPoint x: 662, endPoint y: 138, distance: 13.0
click at [662, 138] on div "KPMG LLP – Denver Members : 73 Users : 177 Account Credit: $0.00 Admins: Michae…" at bounding box center [779, 154] width 615 height 71
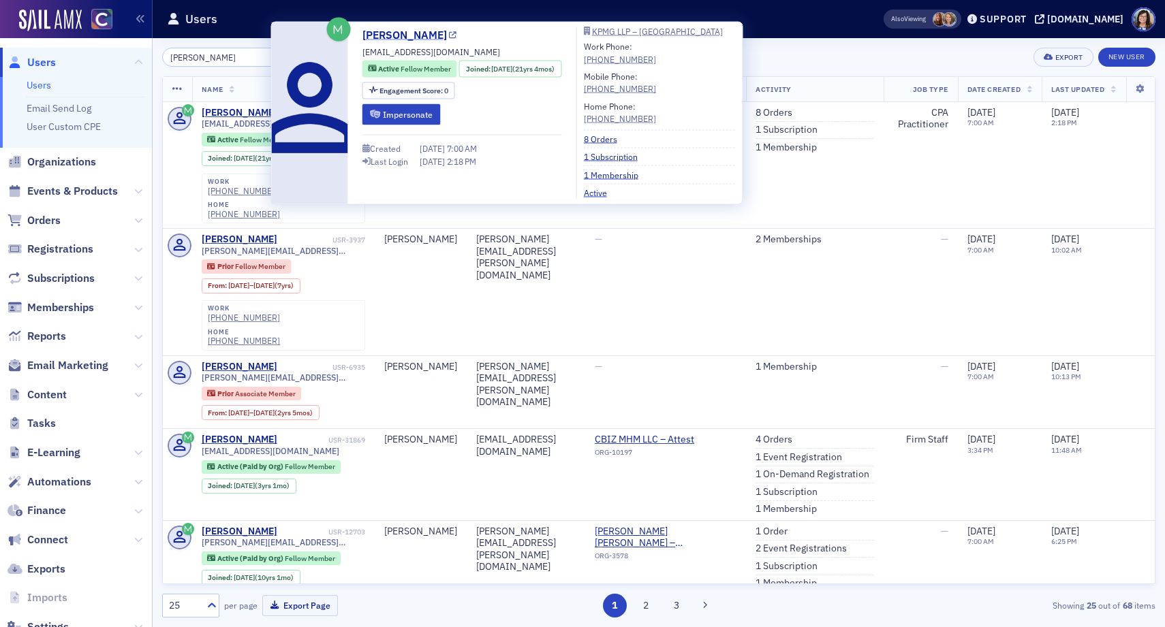
click at [449, 35] on icon at bounding box center [452, 34] width 7 height 7
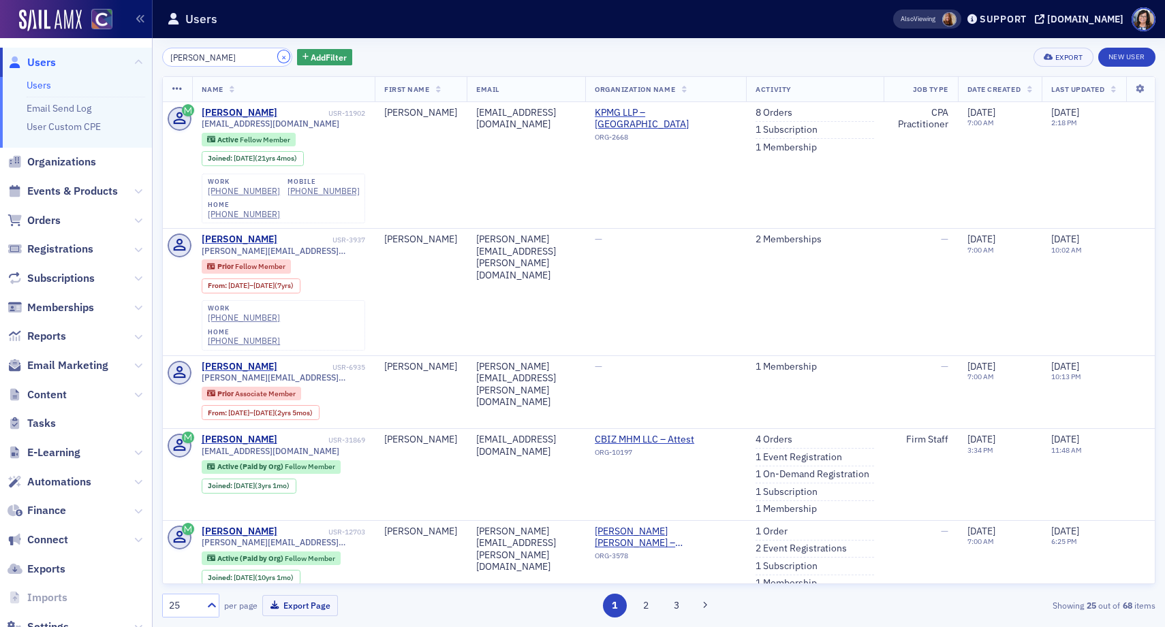
click at [278, 55] on button "×" at bounding box center [284, 56] width 12 height 12
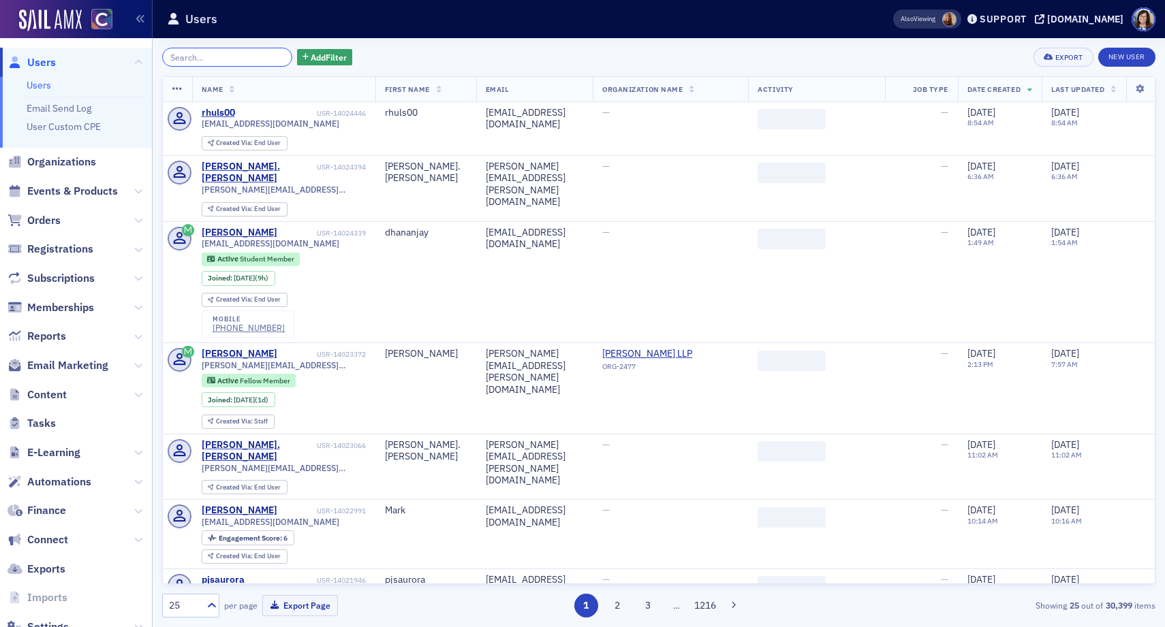
click at [231, 56] on input "search" at bounding box center [227, 57] width 130 height 19
paste input "Brian Schilb"
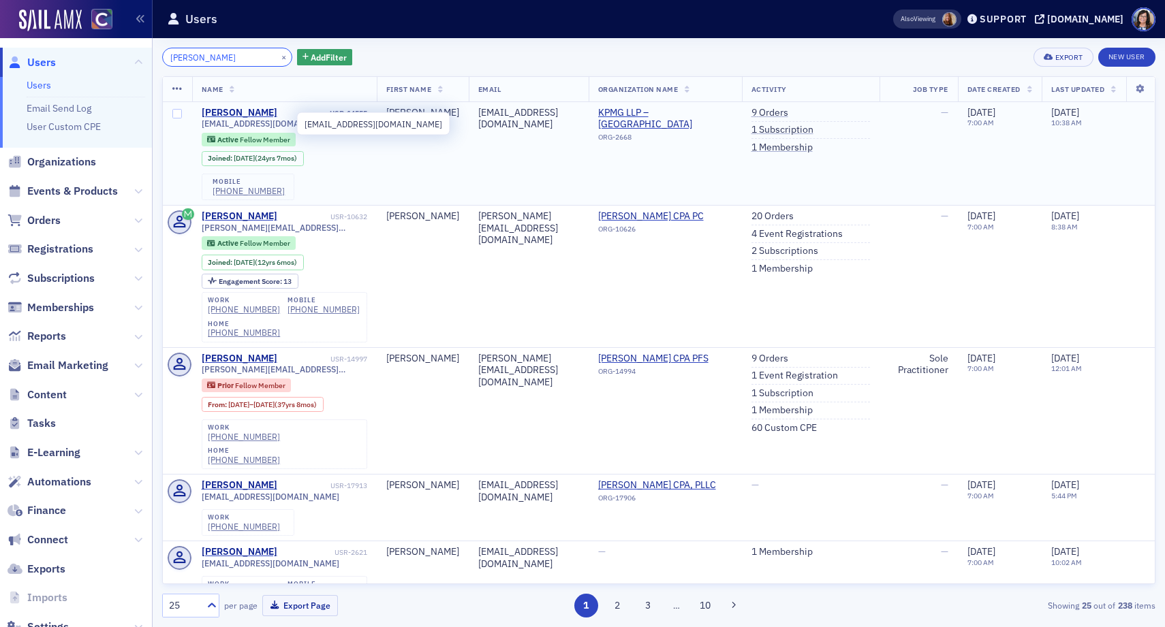
type input "Brian Schilb"
drag, startPoint x: 280, startPoint y: 124, endPoint x: 201, endPoint y: 127, distance: 79.1
click at [202, 127] on span "bschilb@kpmg.com" at bounding box center [271, 124] width 138 height 10
copy span "bschilb@kpmg.com"
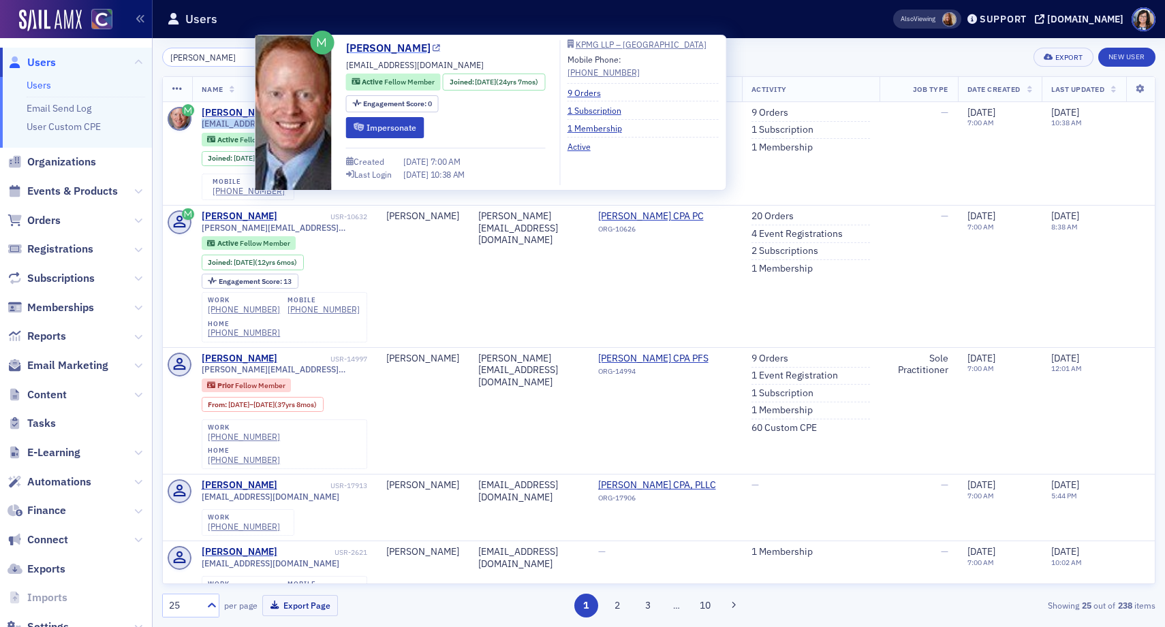
click at [433, 49] on icon at bounding box center [436, 48] width 7 height 7
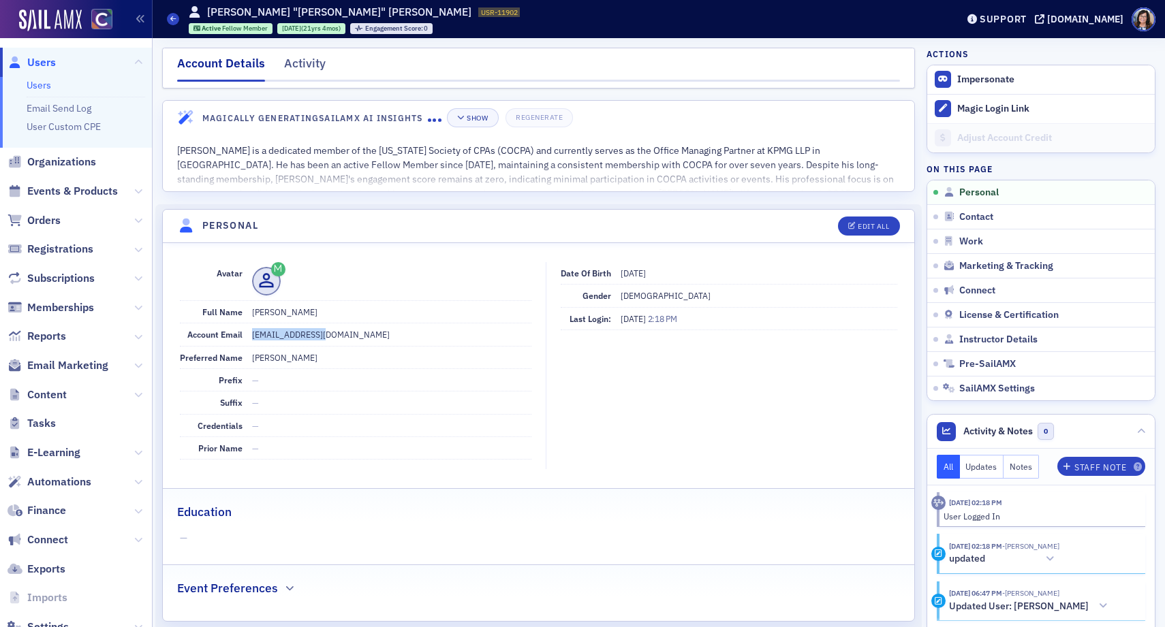
drag, startPoint x: 329, startPoint y: 336, endPoint x: 251, endPoint y: 338, distance: 78.3
click at [252, 338] on dd "[EMAIL_ADDRESS][DOMAIN_NAME]" at bounding box center [391, 335] width 279 height 22
copy dd "[EMAIL_ADDRESS][DOMAIN_NAME]"
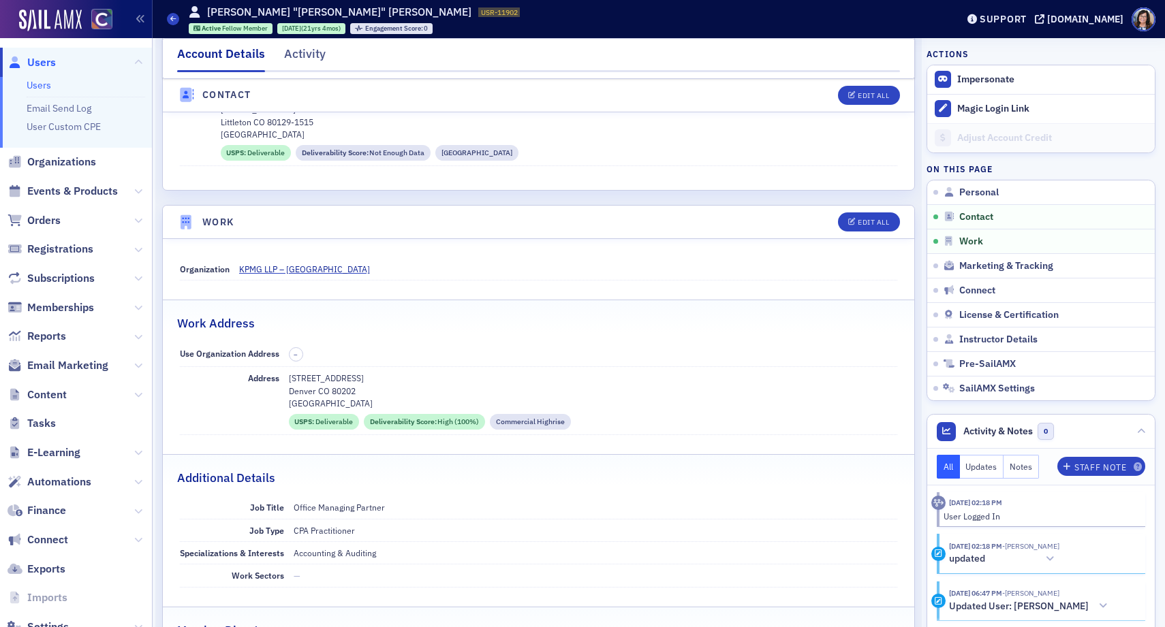
scroll to position [701, 0]
drag, startPoint x: 364, startPoint y: 377, endPoint x: 290, endPoint y: 379, distance: 73.6
click at [290, 379] on p "[STREET_ADDRESS]" at bounding box center [593, 377] width 609 height 12
click at [527, 376] on p "[STREET_ADDRESS]" at bounding box center [593, 377] width 609 height 12
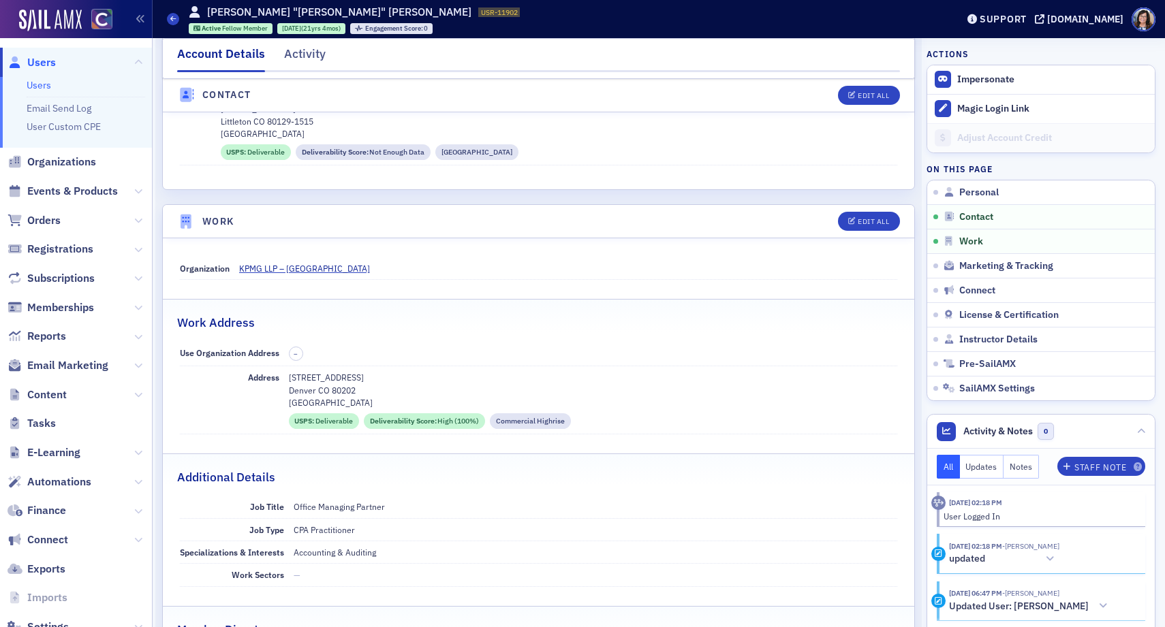
drag, startPoint x: 290, startPoint y: 378, endPoint x: 390, endPoint y: 380, distance: 100.2
click at [390, 380] on p "[STREET_ADDRESS]" at bounding box center [593, 377] width 609 height 12
copy p "[STREET_ADDRESS]"
click at [287, 388] on div "Address [STREET_ADDRESS] USPS : Deliverable Deliverability Score : High (100%) …" at bounding box center [539, 400] width 718 height 68
drag, startPoint x: 289, startPoint y: 390, endPoint x: 358, endPoint y: 392, distance: 68.1
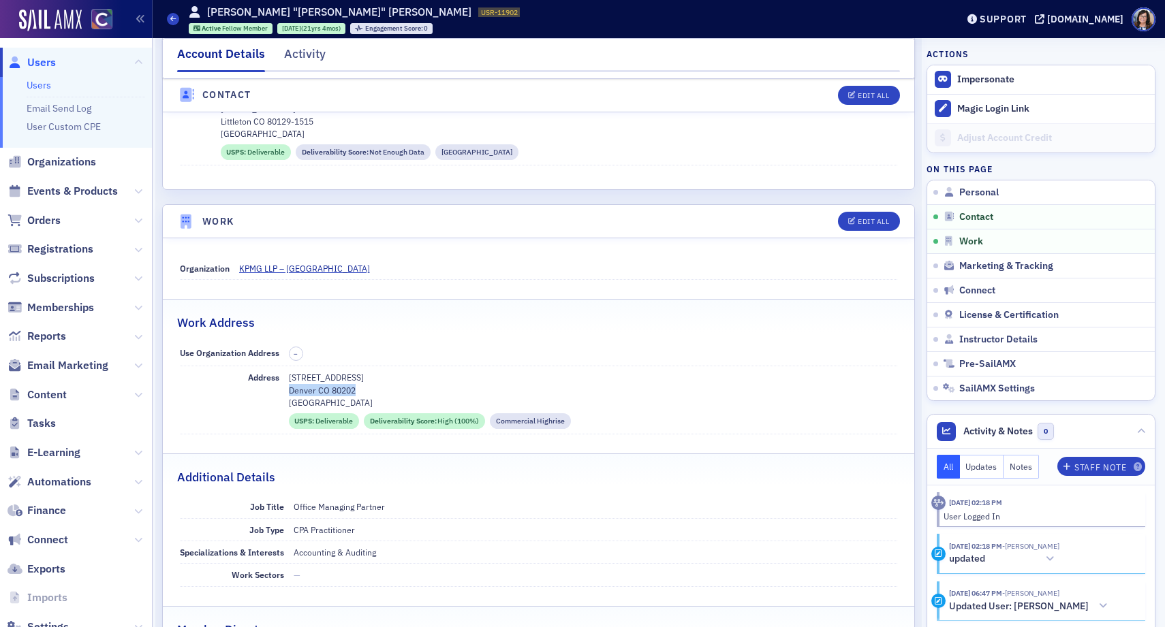
click at [358, 392] on p "Denver CO 80202" at bounding box center [593, 390] width 609 height 12
copy p "Denver CO 80202"
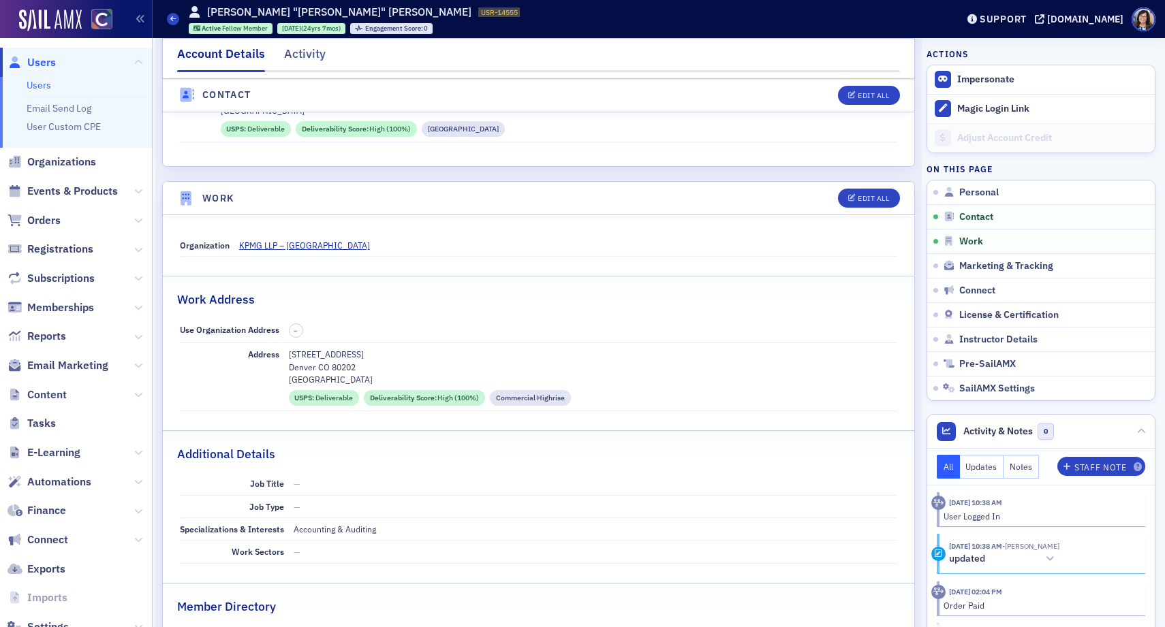
scroll to position [729, 0]
